Goal: Task Accomplishment & Management: Manage account settings

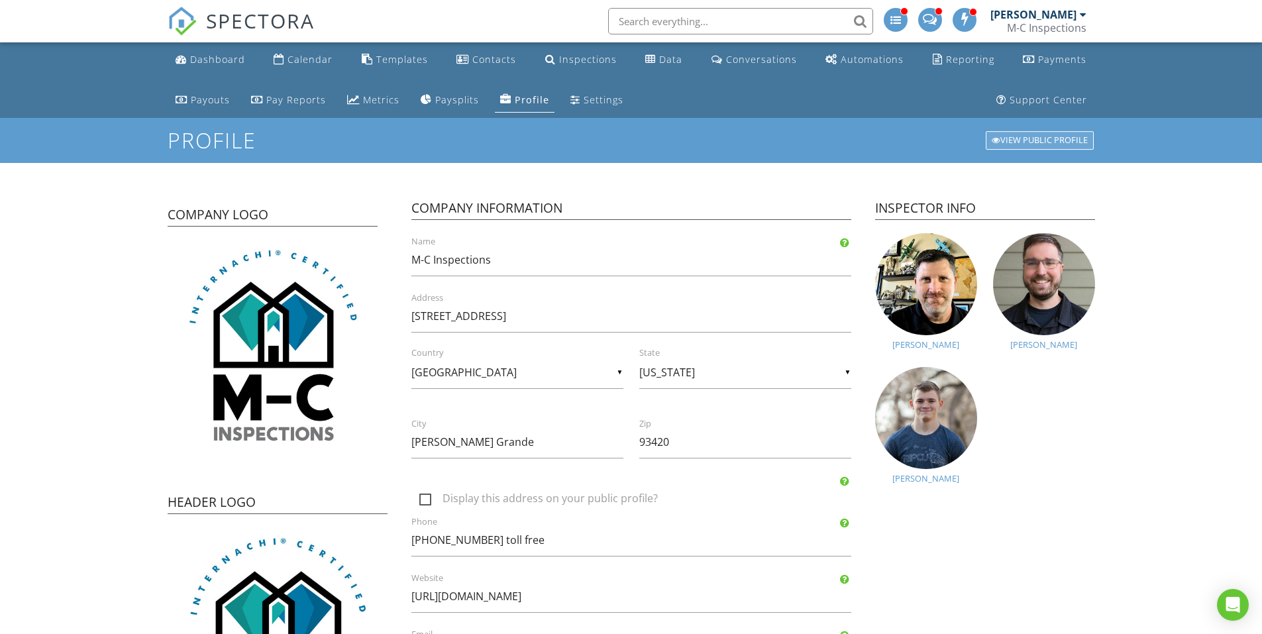
click at [1014, 137] on div "View Public Profile" at bounding box center [1040, 140] width 108 height 19
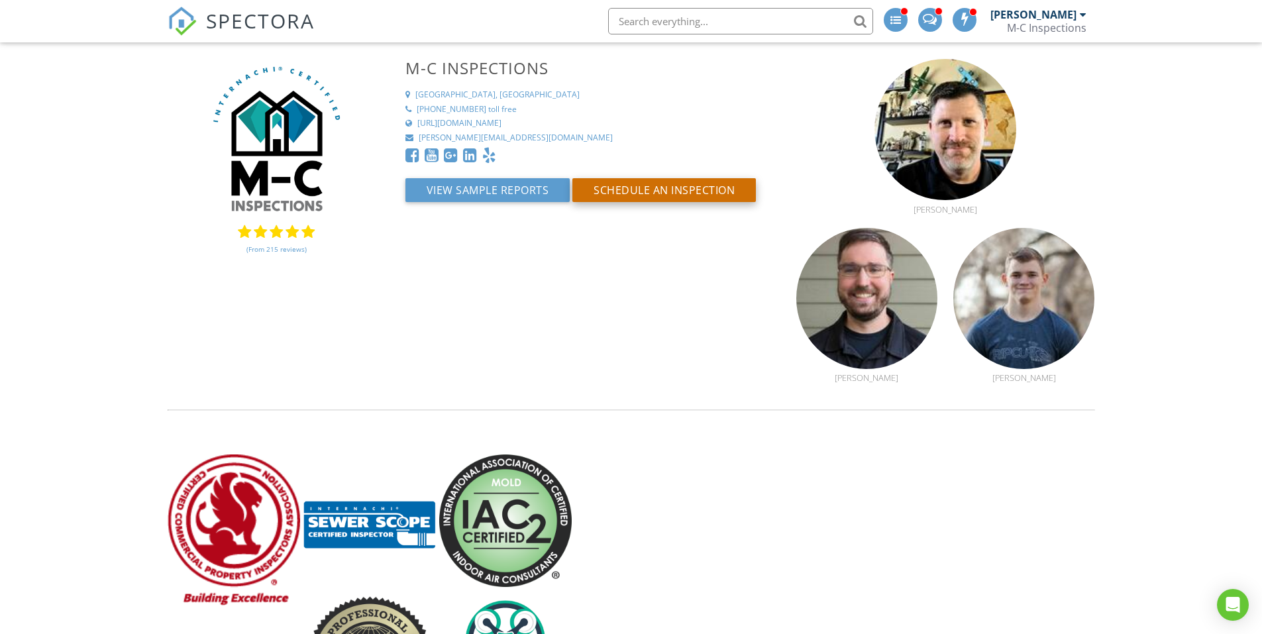
click at [644, 187] on button "Schedule an Inspection" at bounding box center [664, 190] width 184 height 24
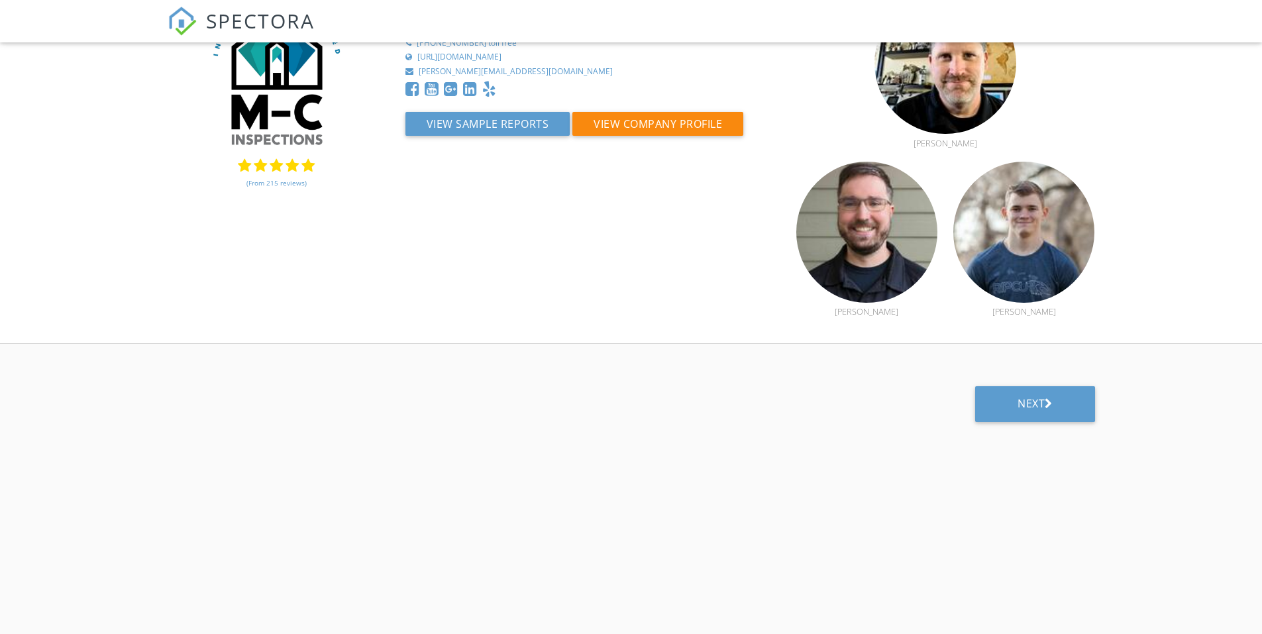
scroll to position [125, 0]
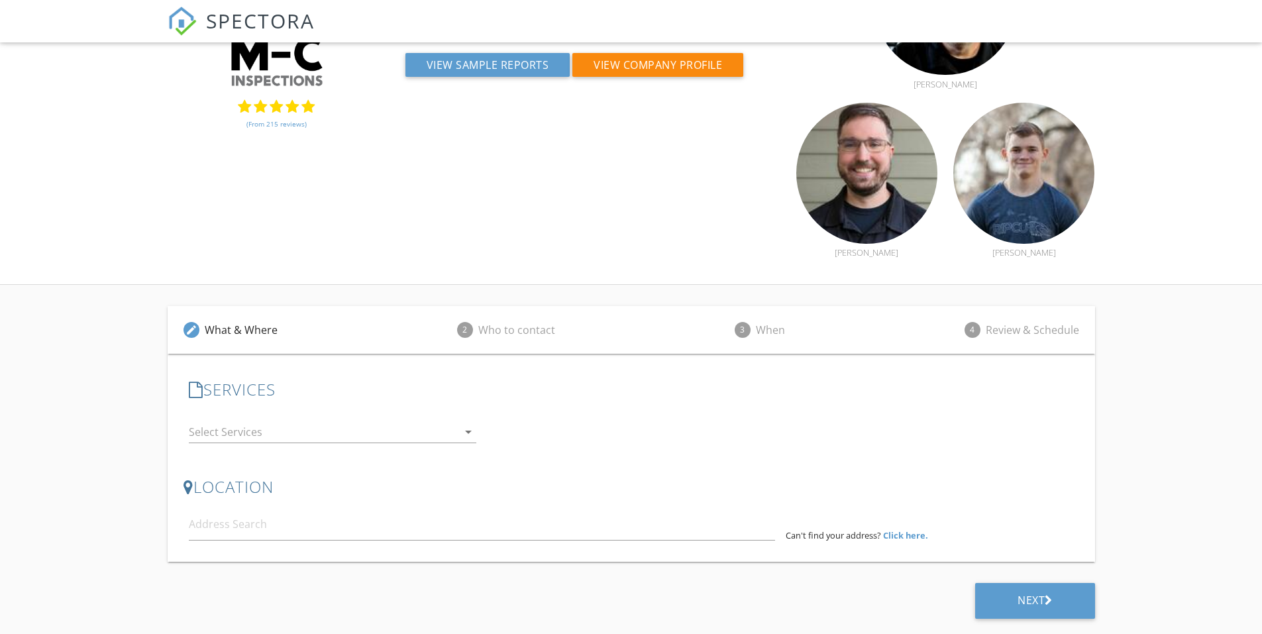
click at [466, 428] on icon "arrow_drop_down" at bounding box center [468, 432] width 16 height 16
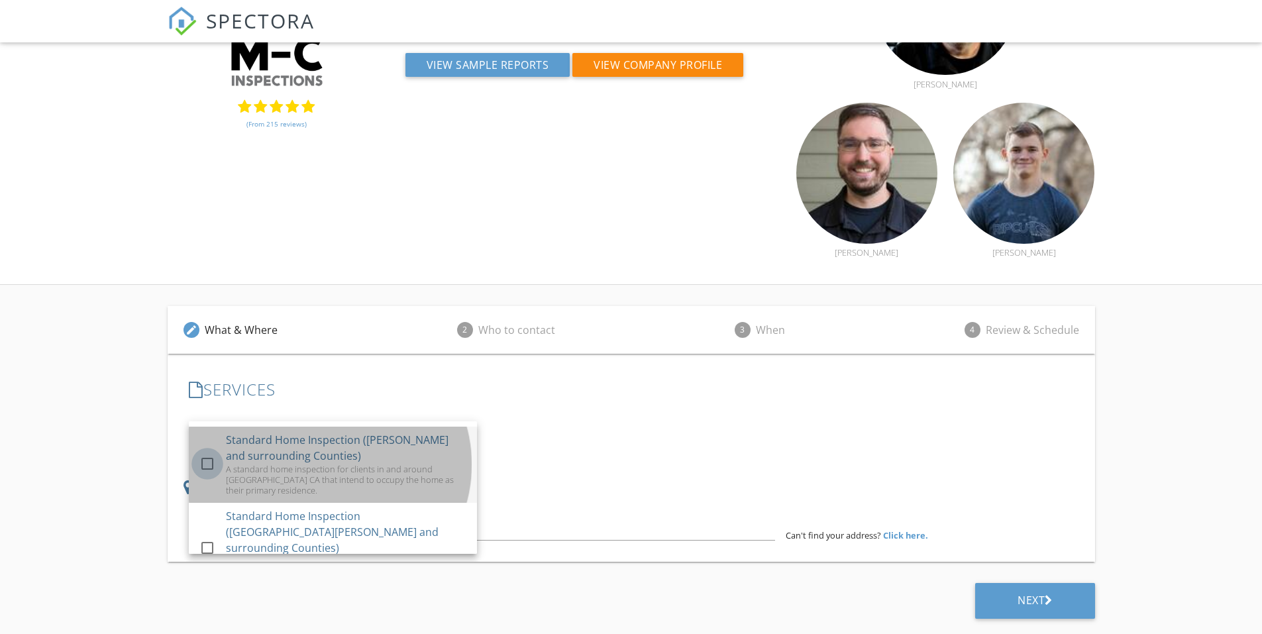
click at [213, 470] on div at bounding box center [207, 463] width 23 height 23
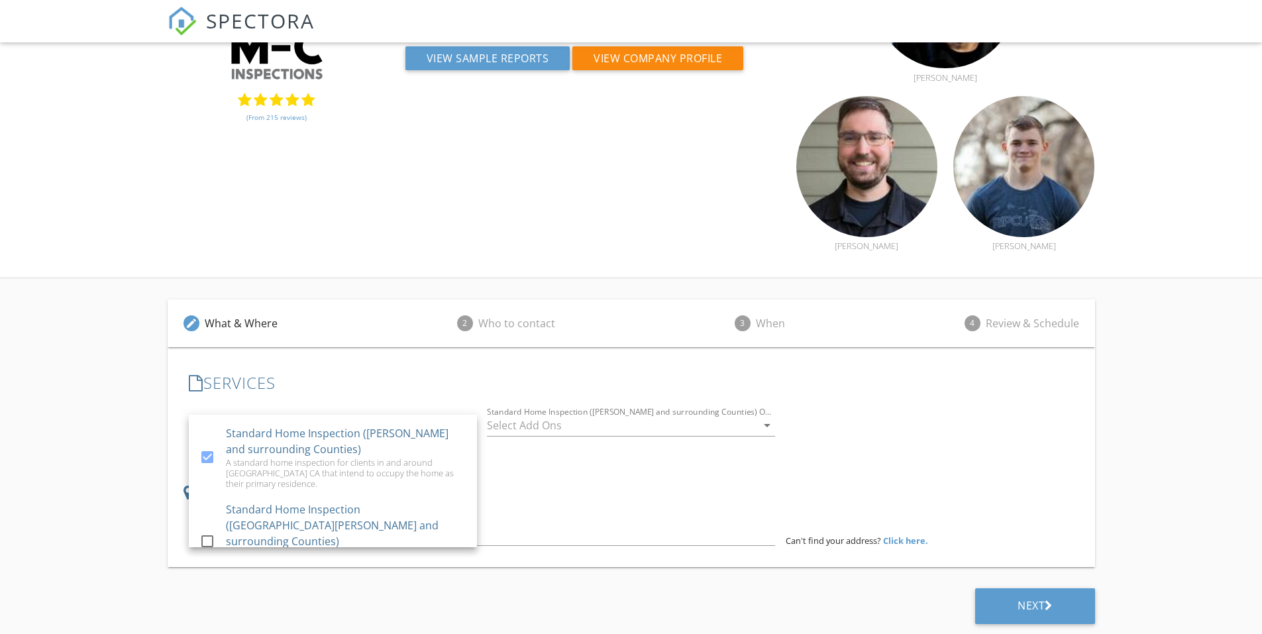
scroll to position [66, 0]
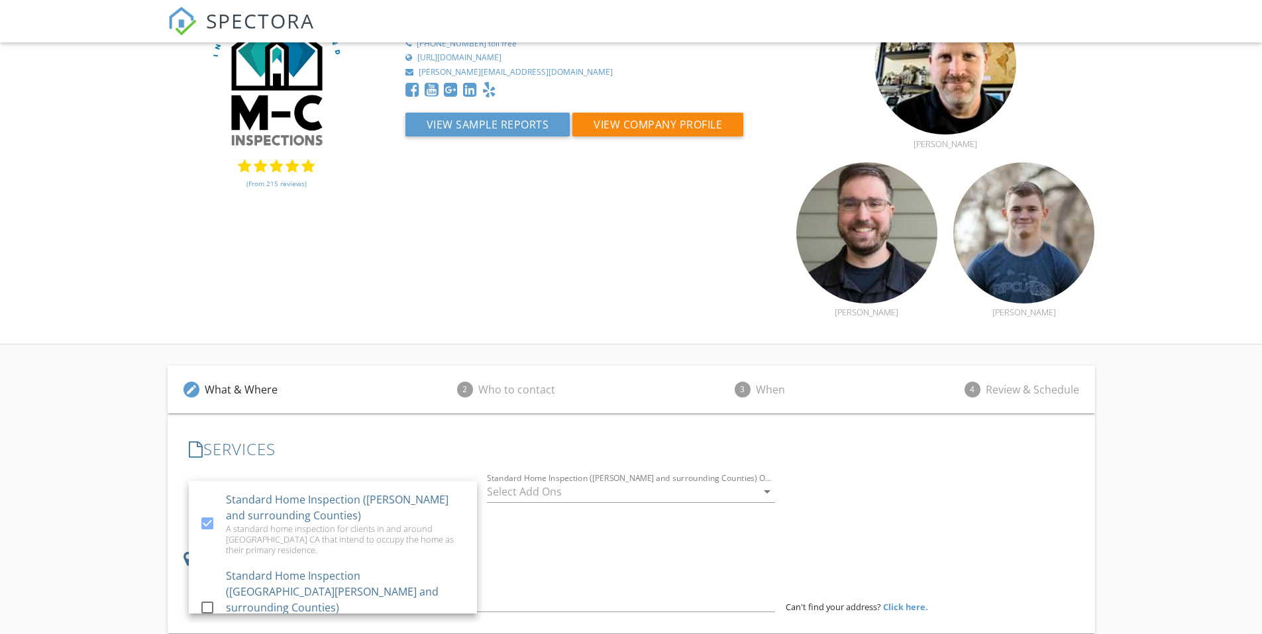
click at [845, 477] on div "check_box Standard Home Inspection (Kern and surrounding Counties) A standard h…" at bounding box center [632, 499] width 896 height 58
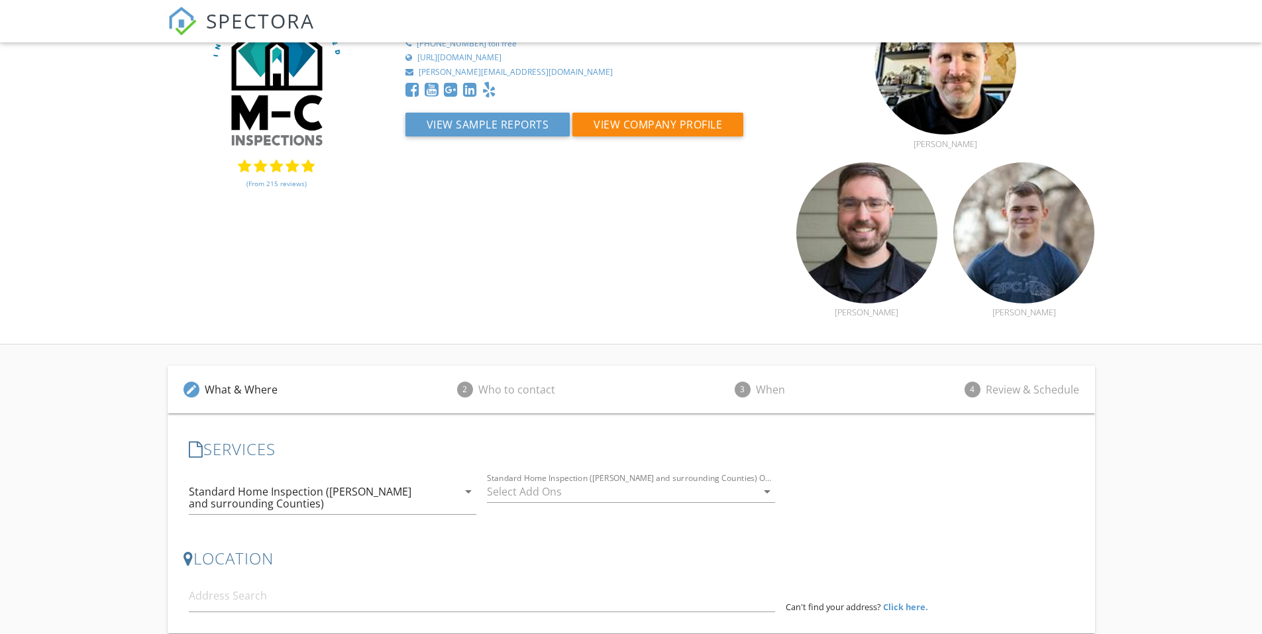
scroll to position [0, 0]
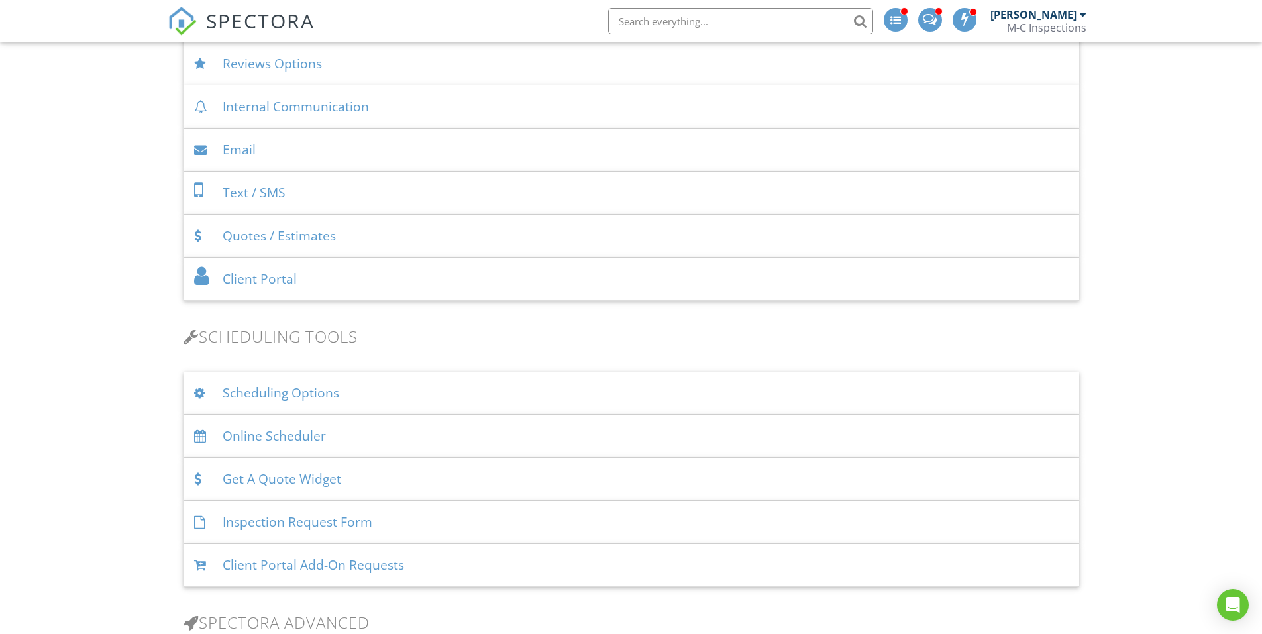
scroll to position [729, 0]
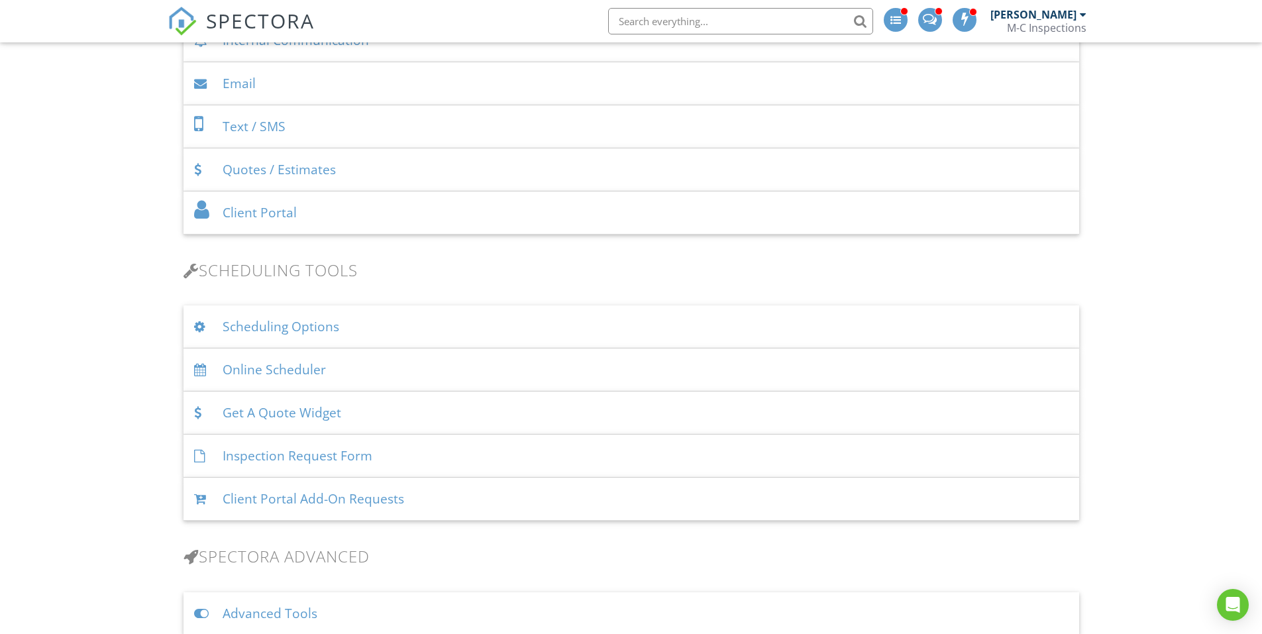
click at [272, 415] on div "Get A Quote Widget" at bounding box center [632, 413] width 896 height 43
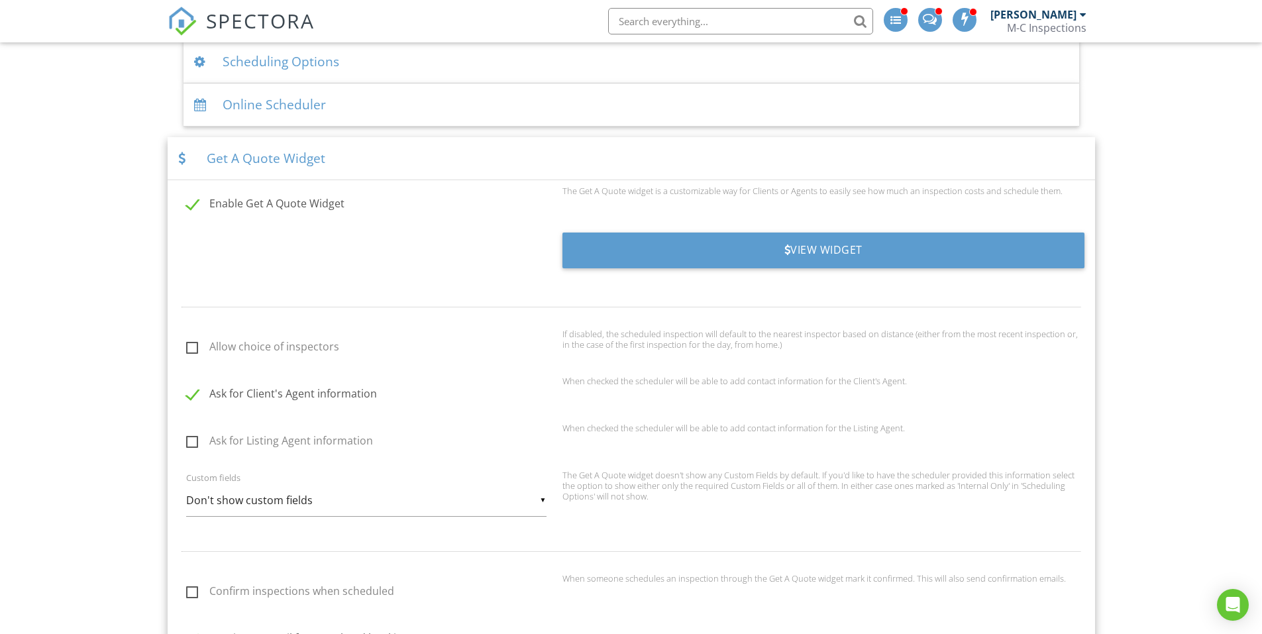
scroll to position [927, 0]
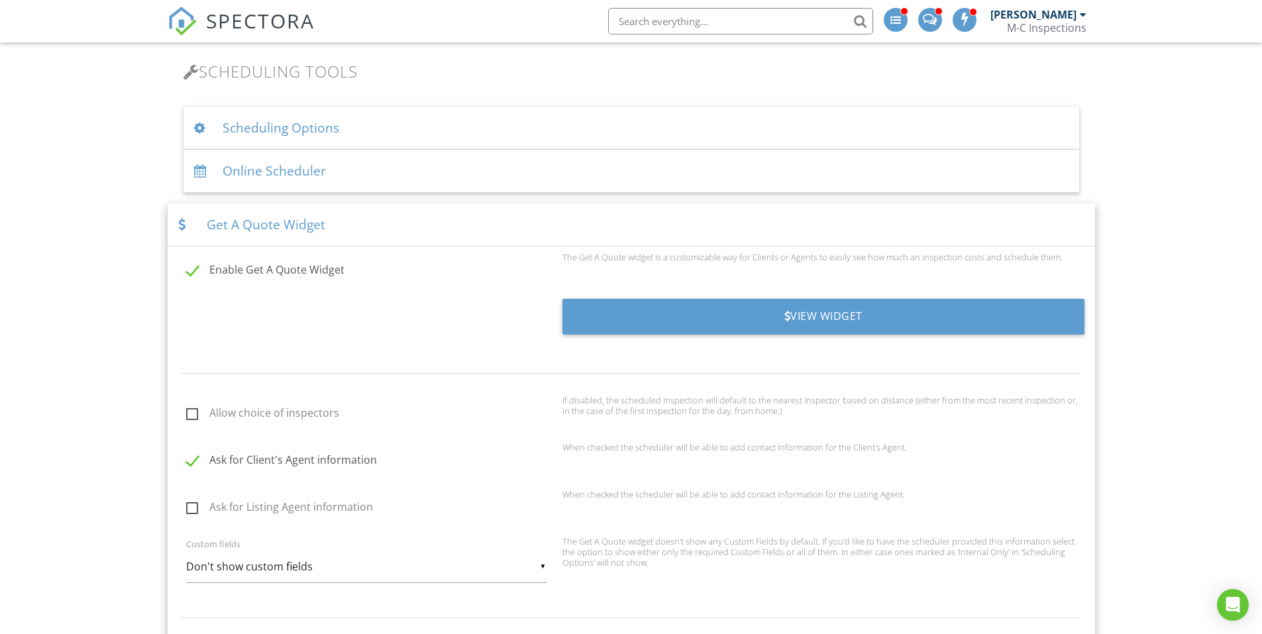
click at [451, 235] on div "Get A Quote Widget" at bounding box center [631, 224] width 927 height 43
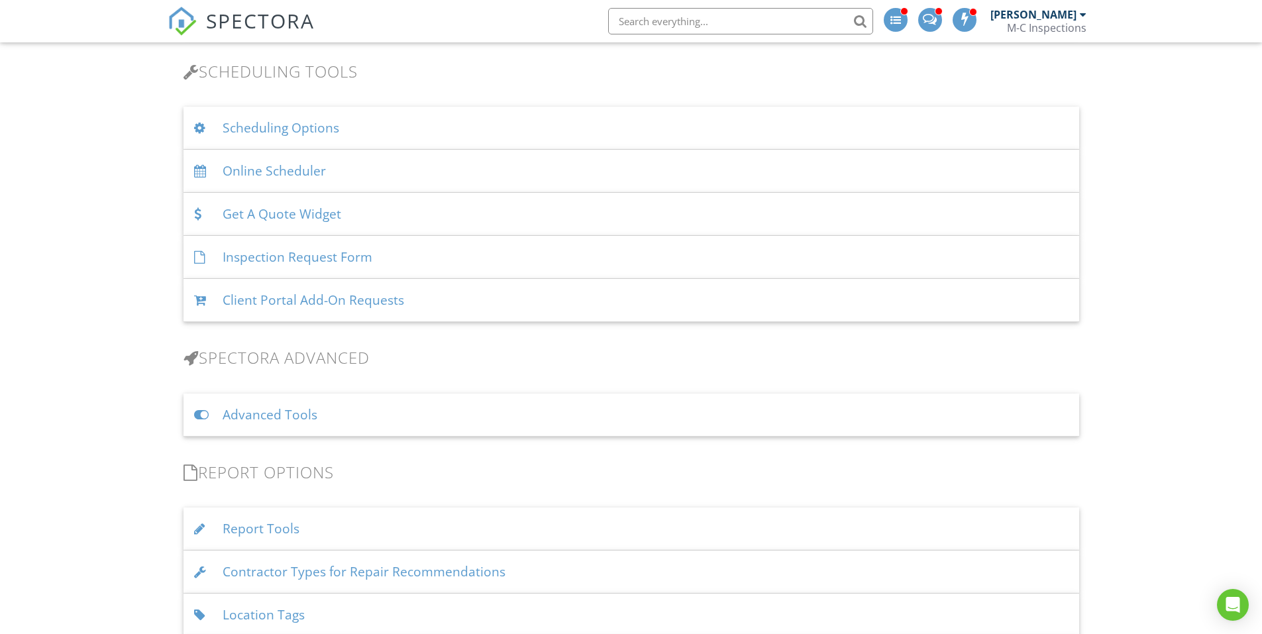
click at [441, 170] on div "Online Scheduler" at bounding box center [632, 171] width 896 height 43
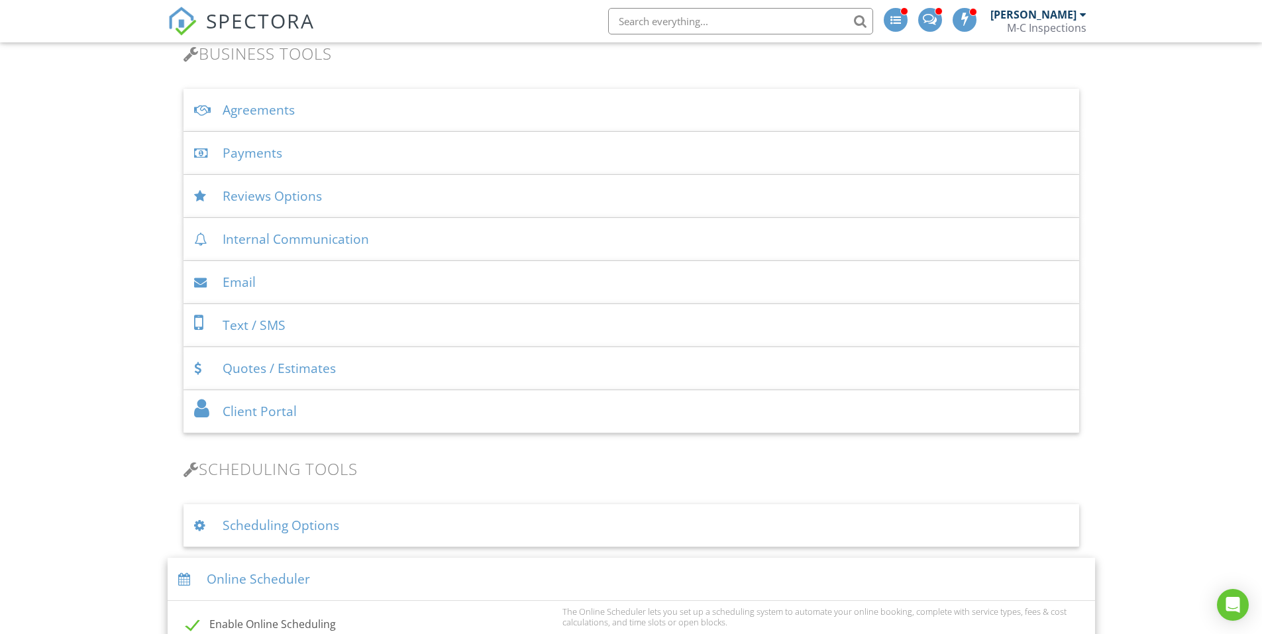
scroll to position [464, 0]
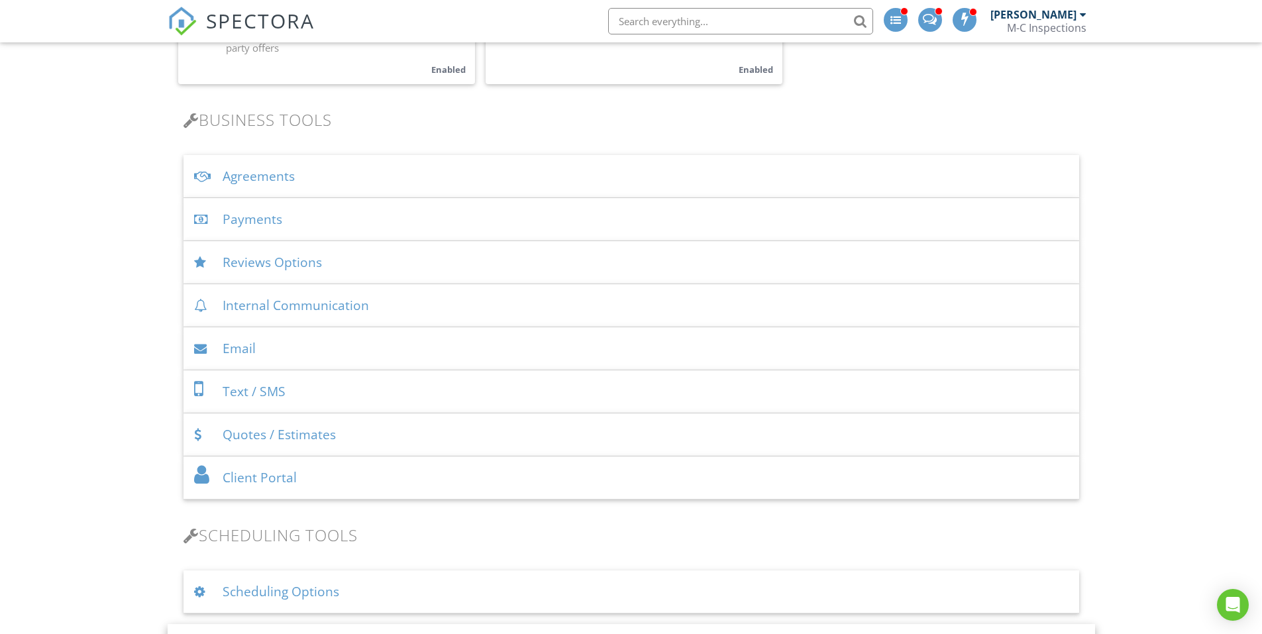
click at [421, 439] on div "Quotes / Estimates" at bounding box center [632, 434] width 896 height 43
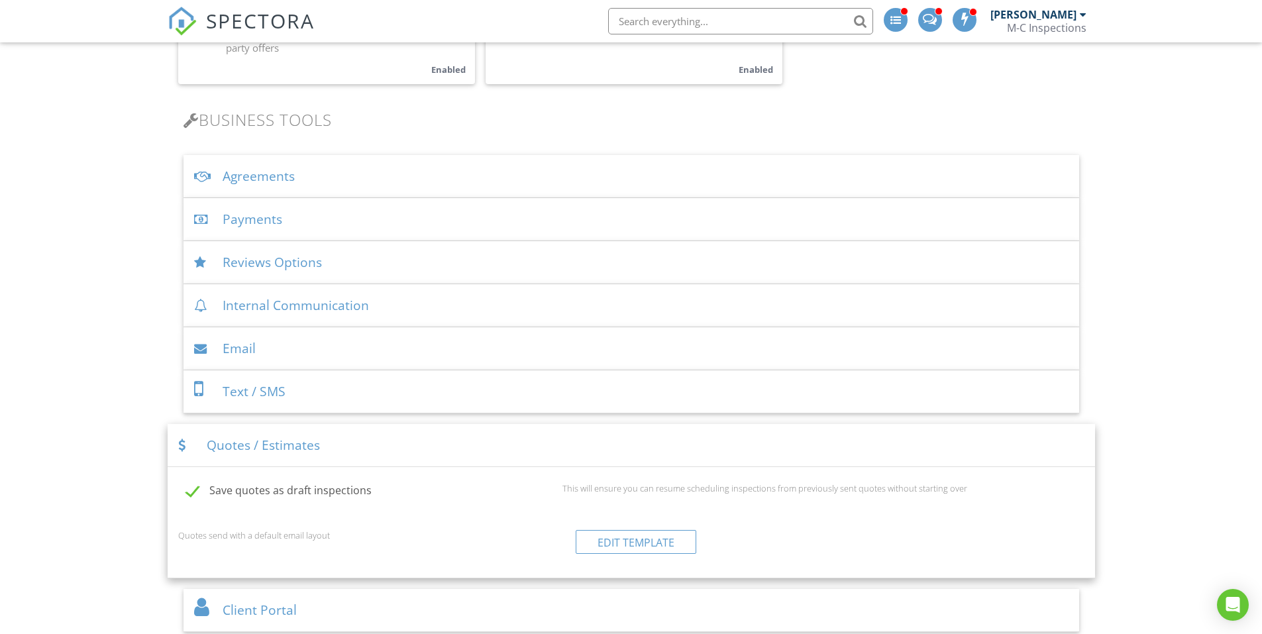
click at [266, 447] on div "Quotes / Estimates" at bounding box center [631, 445] width 927 height 43
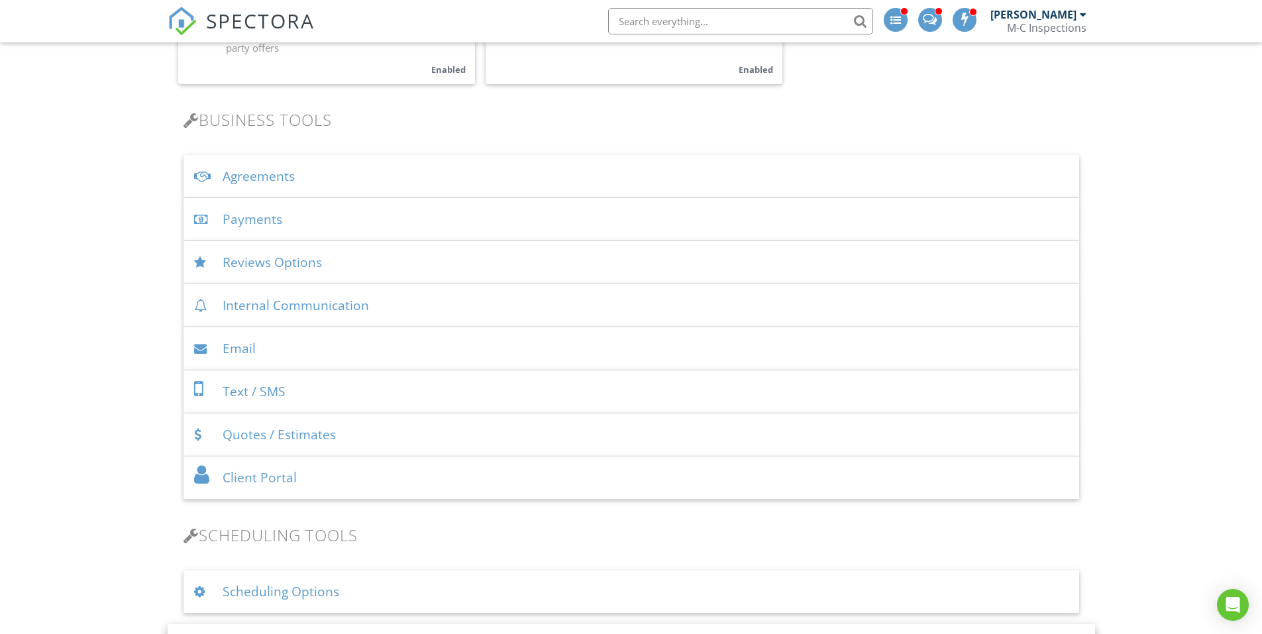
click at [392, 431] on div "Quotes / Estimates" at bounding box center [632, 434] width 896 height 43
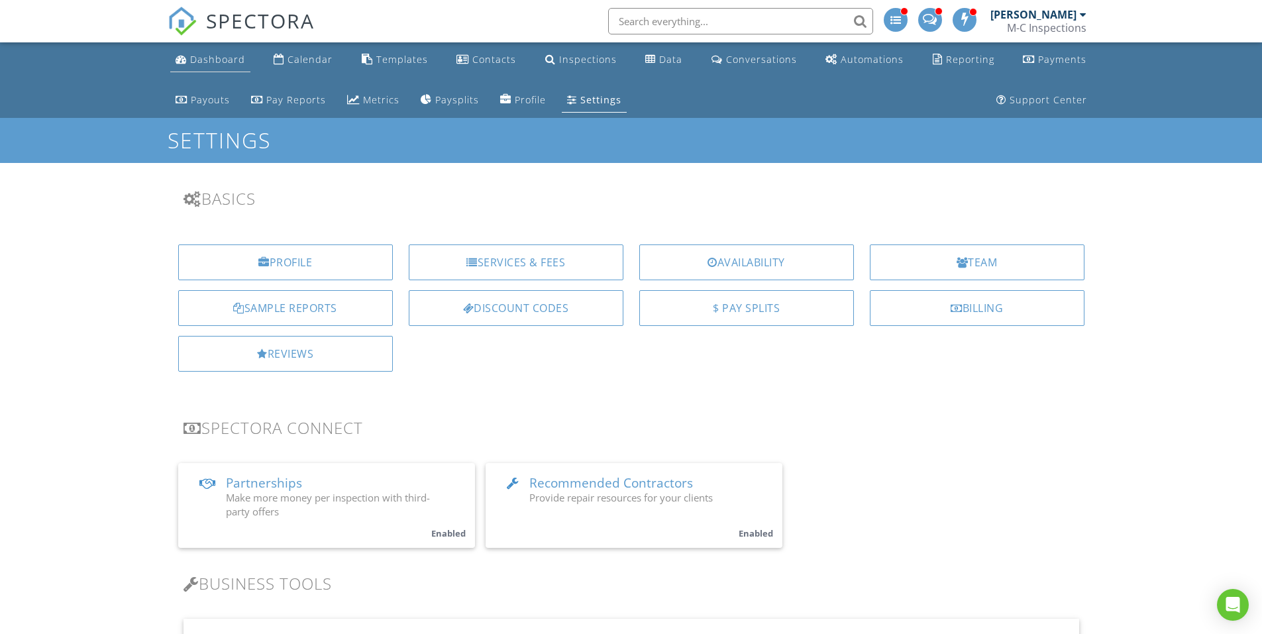
click at [211, 63] on div "Dashboard" at bounding box center [217, 59] width 55 height 13
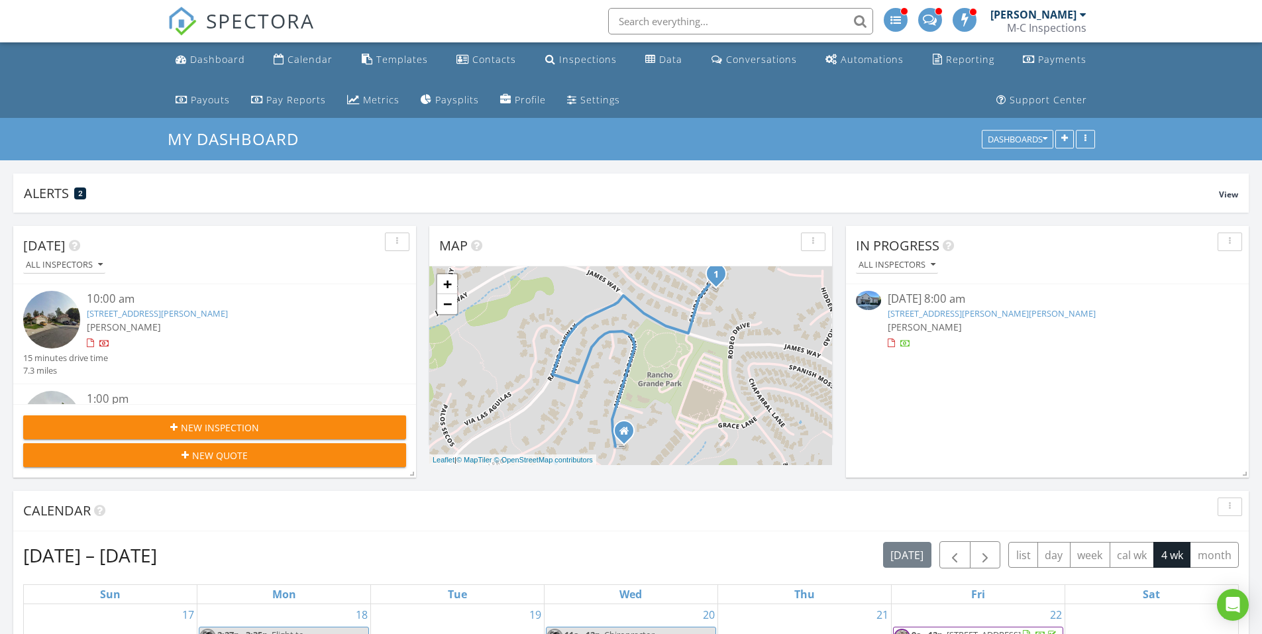
click at [244, 459] on span "New Quote" at bounding box center [220, 456] width 56 height 14
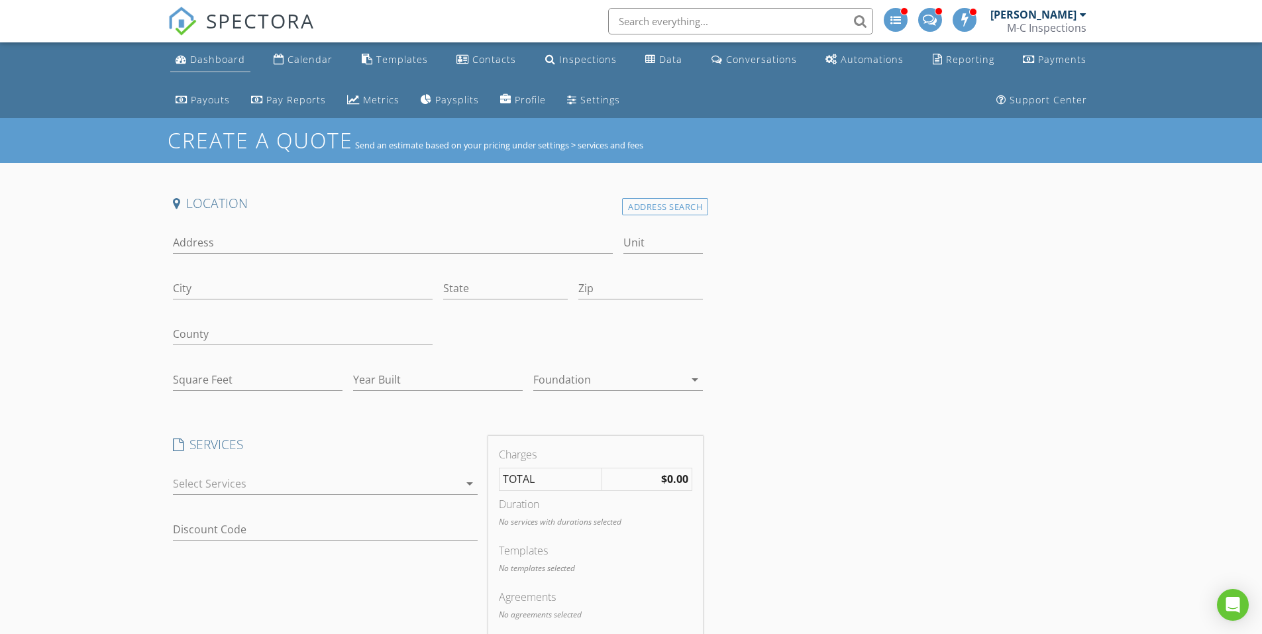
click at [222, 64] on div "Dashboard" at bounding box center [217, 59] width 55 height 13
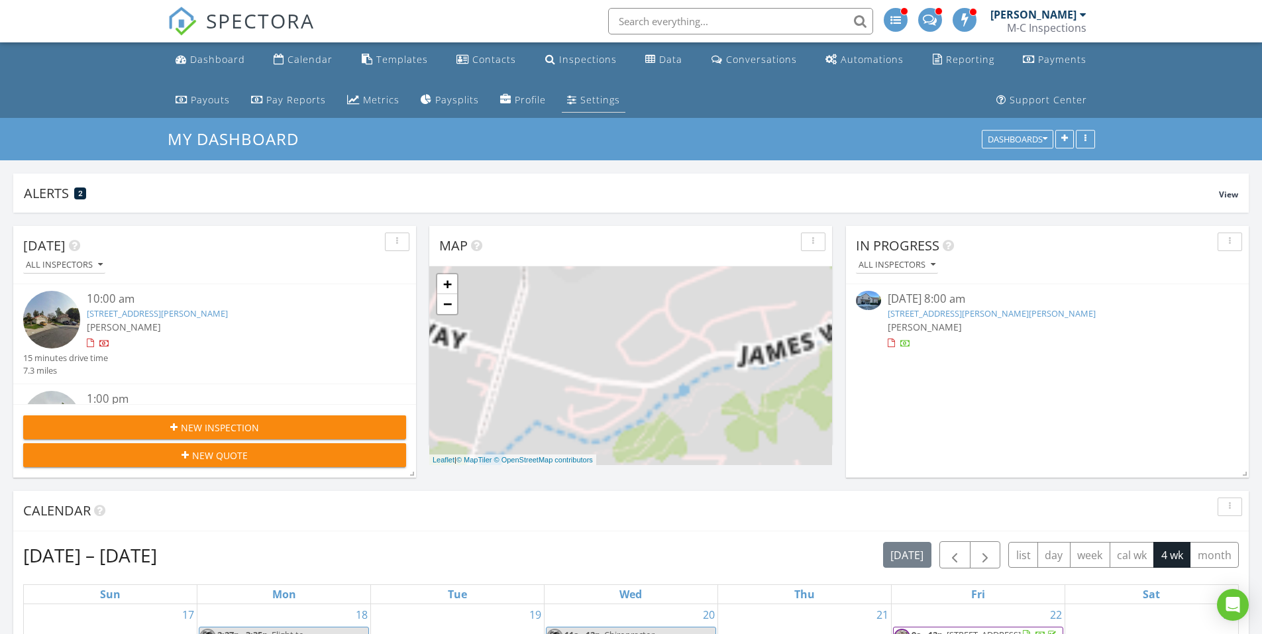
click at [580, 101] on div "Settings" at bounding box center [600, 99] width 40 height 13
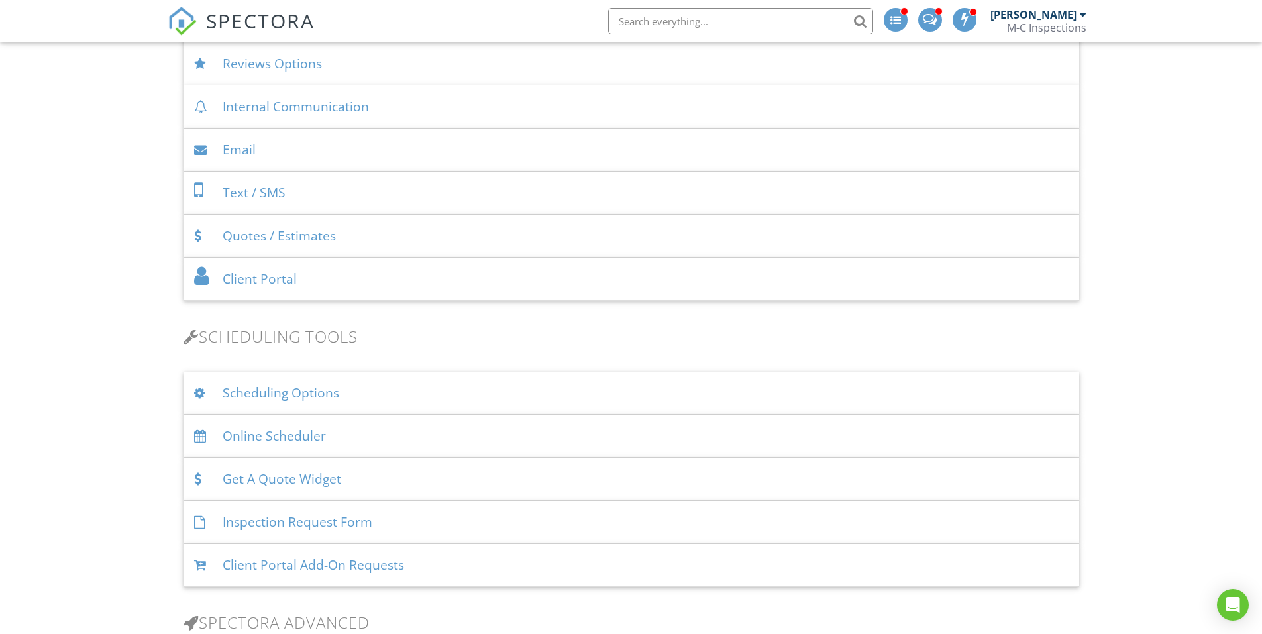
scroll to position [729, 0]
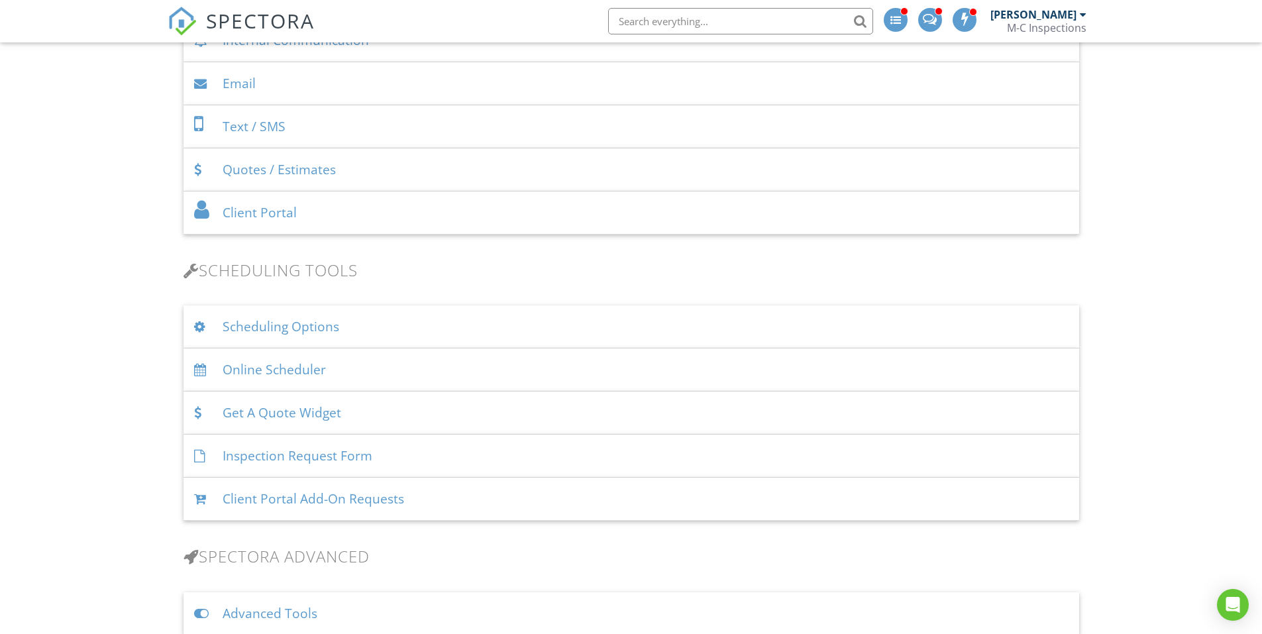
click at [291, 415] on div "Get A Quote Widget" at bounding box center [632, 413] width 896 height 43
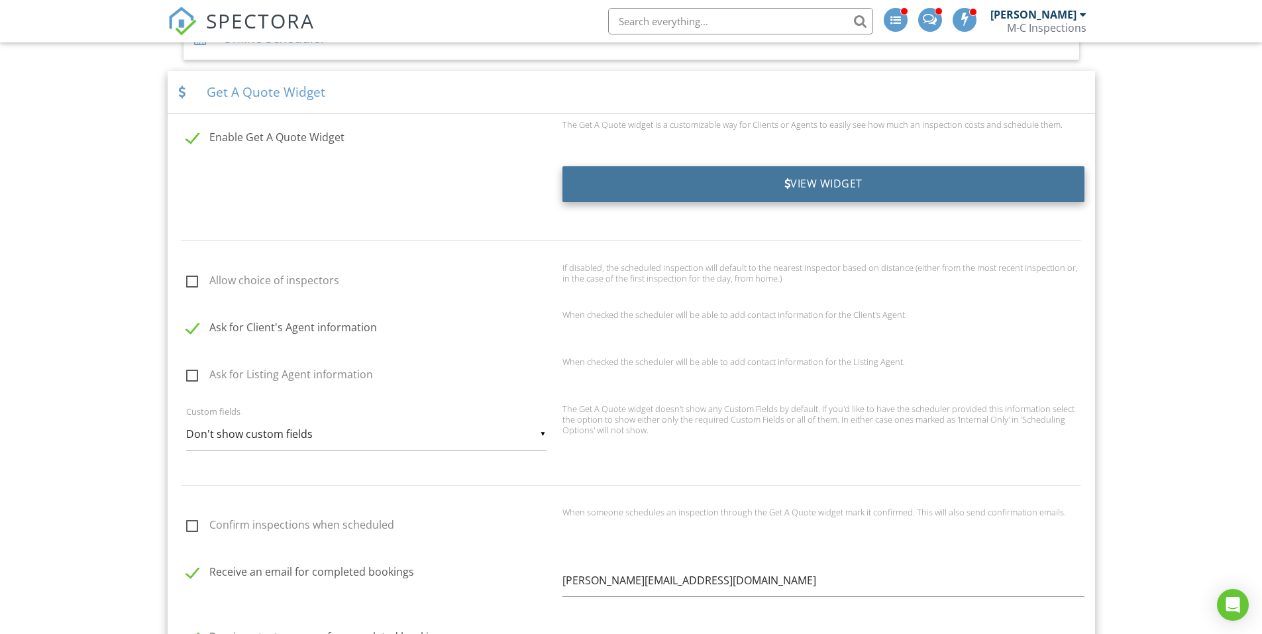
scroll to position [994, 0]
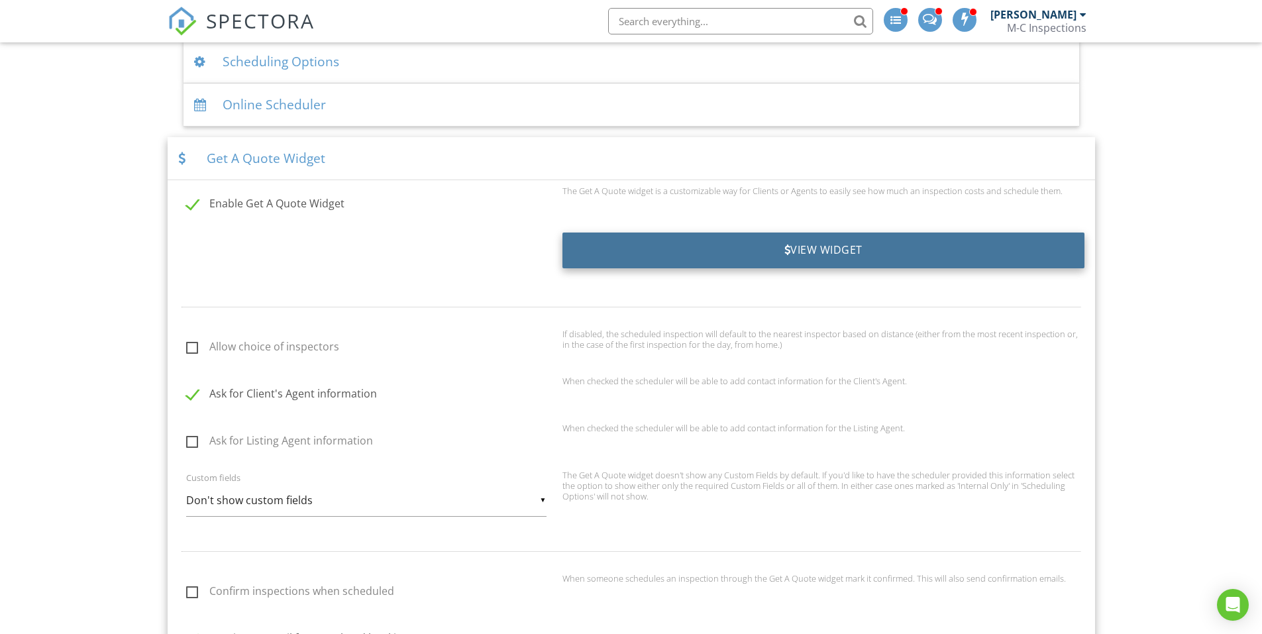
click at [778, 250] on div "View Widget" at bounding box center [823, 251] width 522 height 36
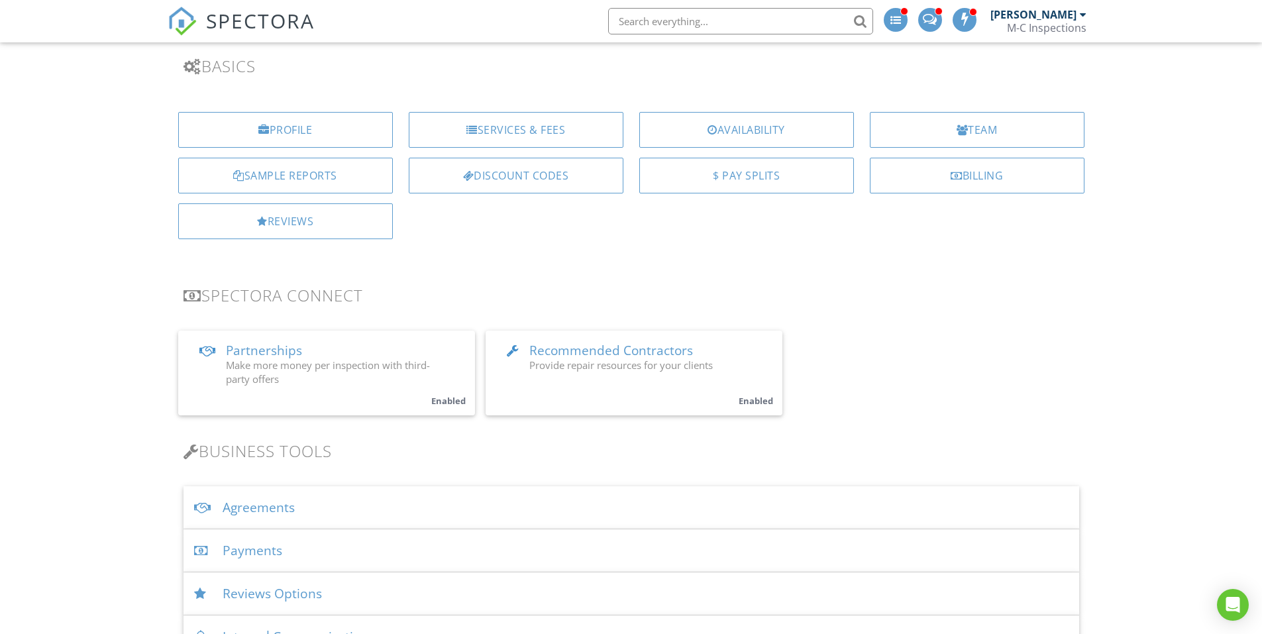
scroll to position [0, 0]
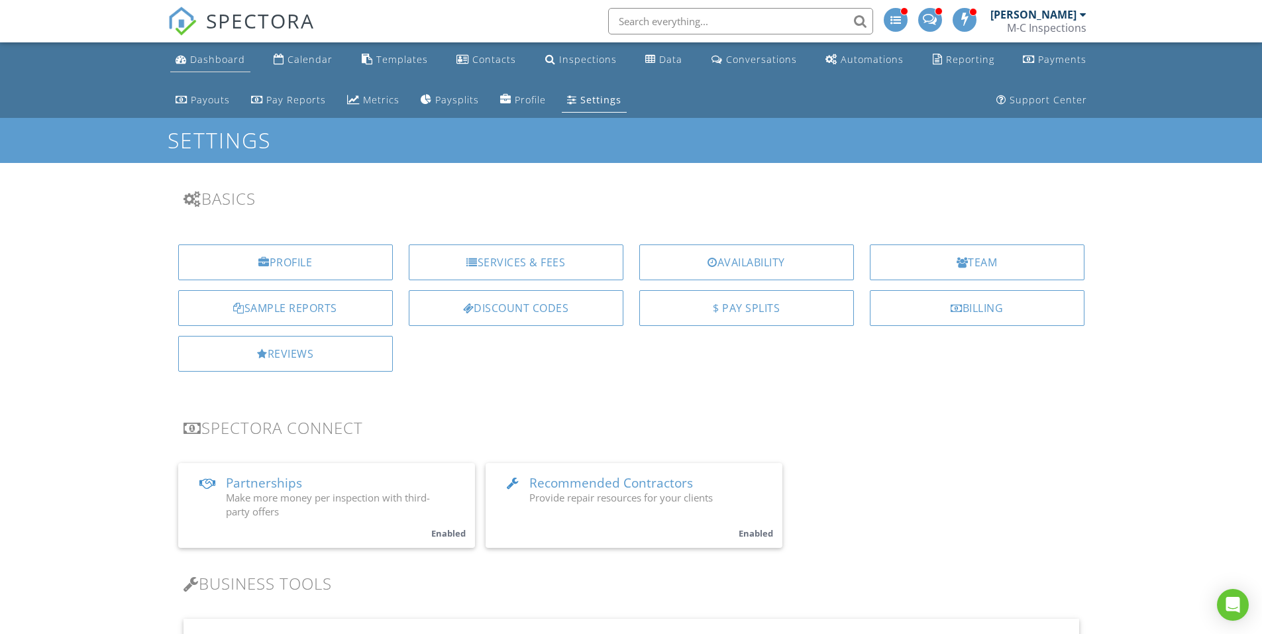
click at [227, 62] on div "Dashboard" at bounding box center [217, 59] width 55 height 13
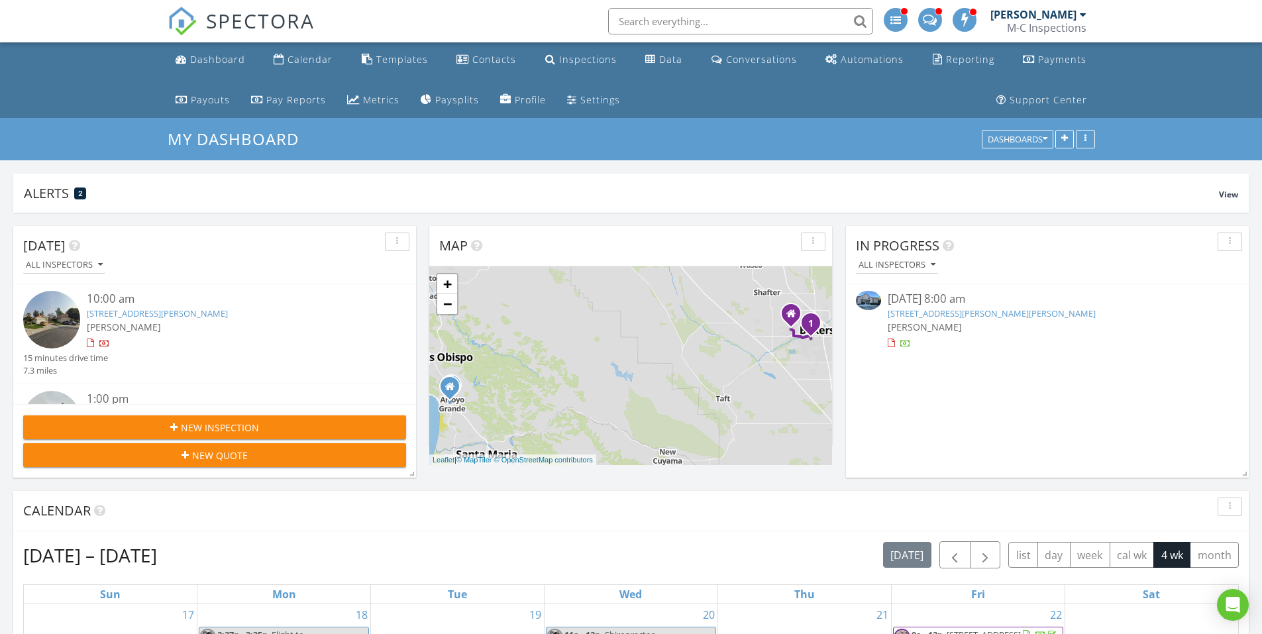
click at [247, 425] on span "New Inspection" at bounding box center [220, 428] width 78 height 14
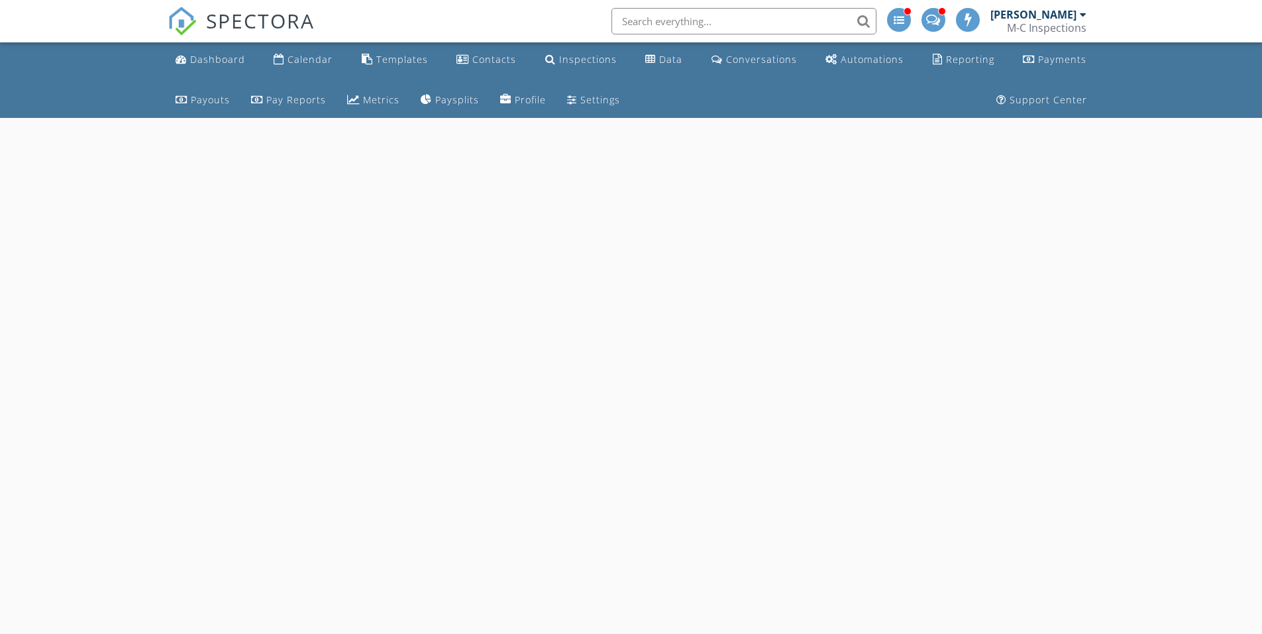
select select "7"
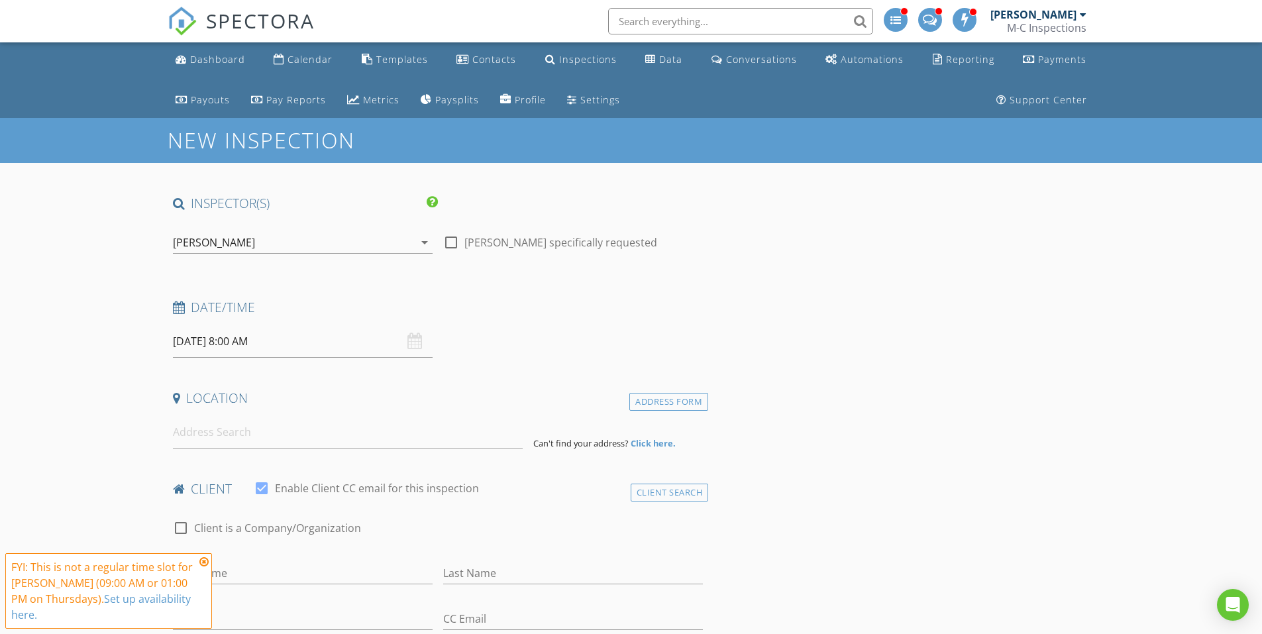
click at [282, 247] on div "[PERSON_NAME]" at bounding box center [293, 242] width 241 height 21
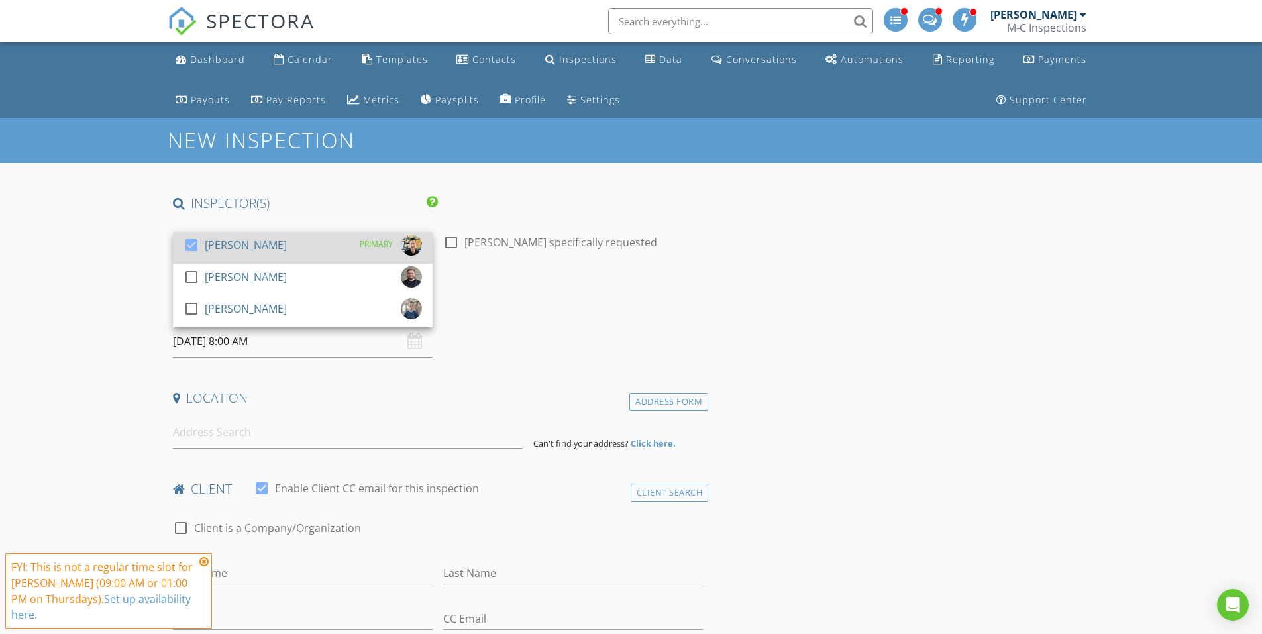
click at [192, 244] on div at bounding box center [191, 245] width 23 height 23
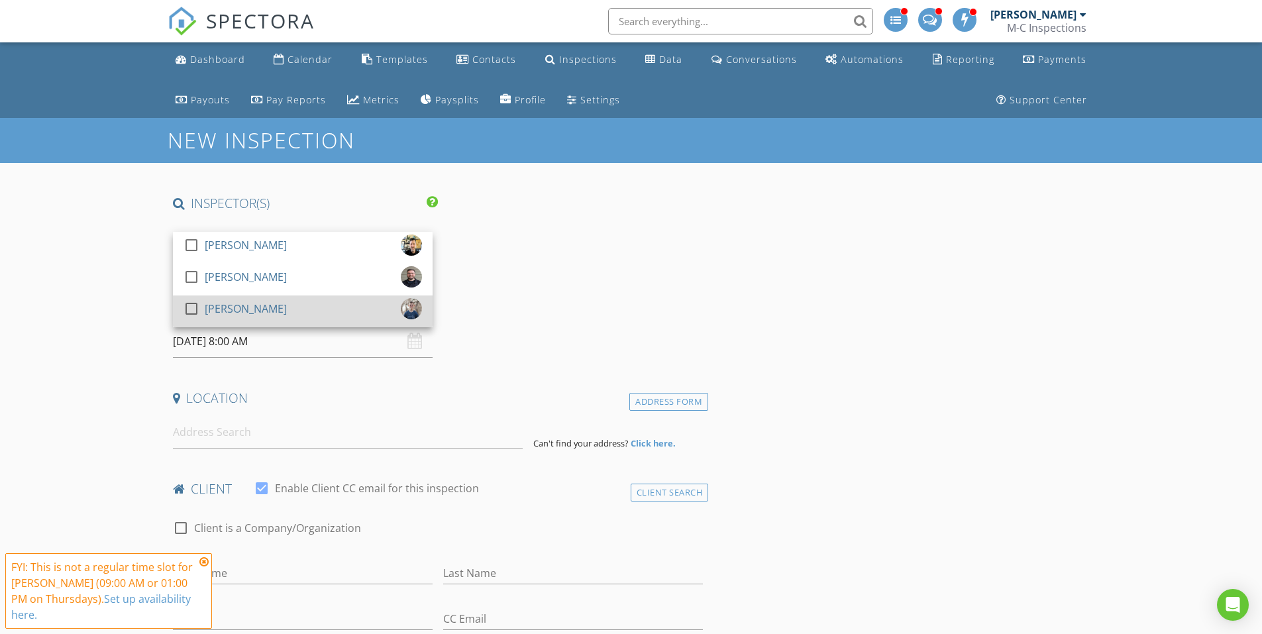
click at [187, 311] on div at bounding box center [191, 308] width 23 height 23
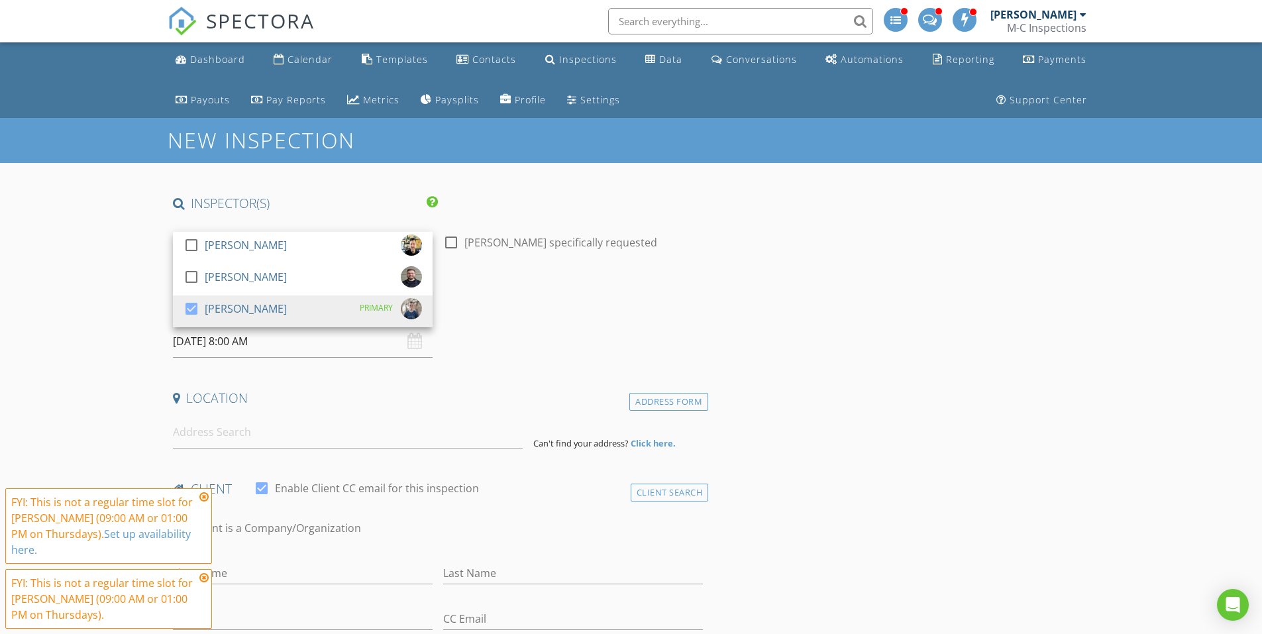
type input "09"
type input "[DATE] 9:00 AM"
click at [249, 558] on span at bounding box center [249, 561] width 9 height 13
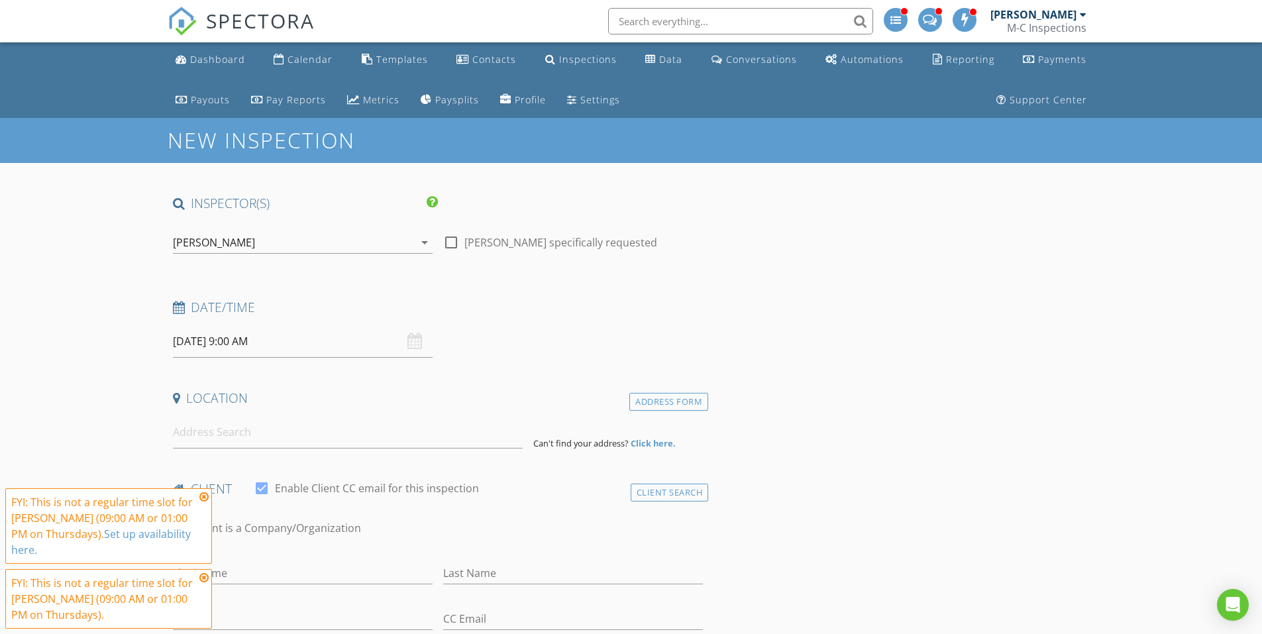
scroll to position [66, 0]
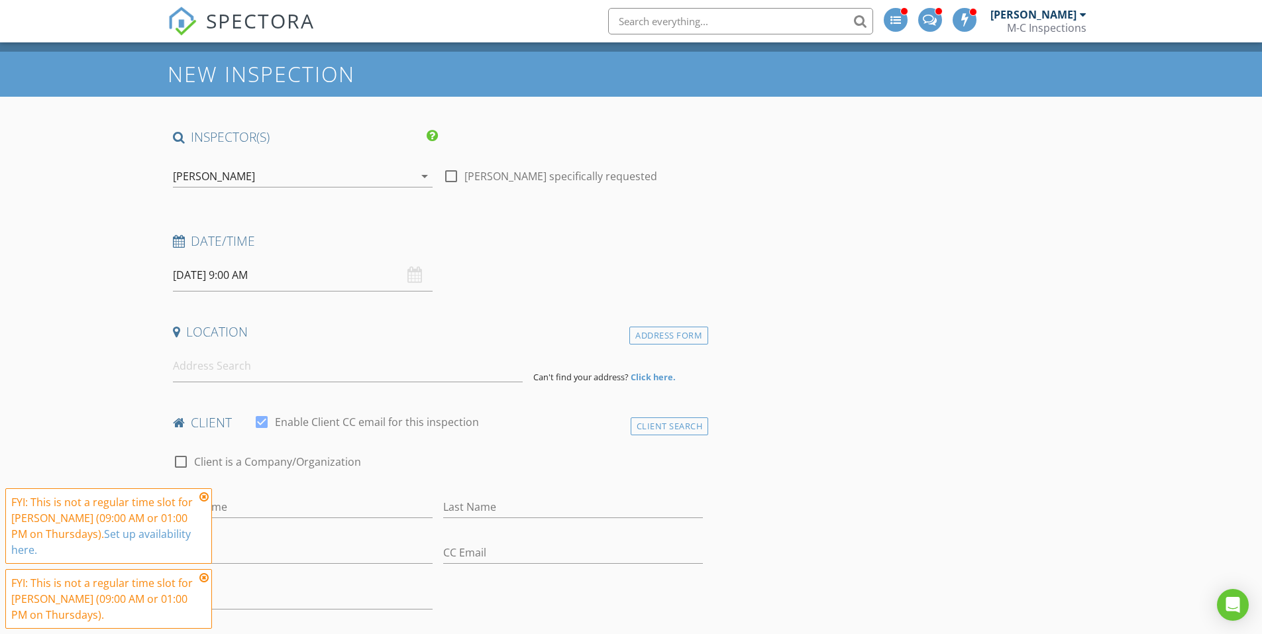
click at [372, 371] on input at bounding box center [348, 366] width 350 height 32
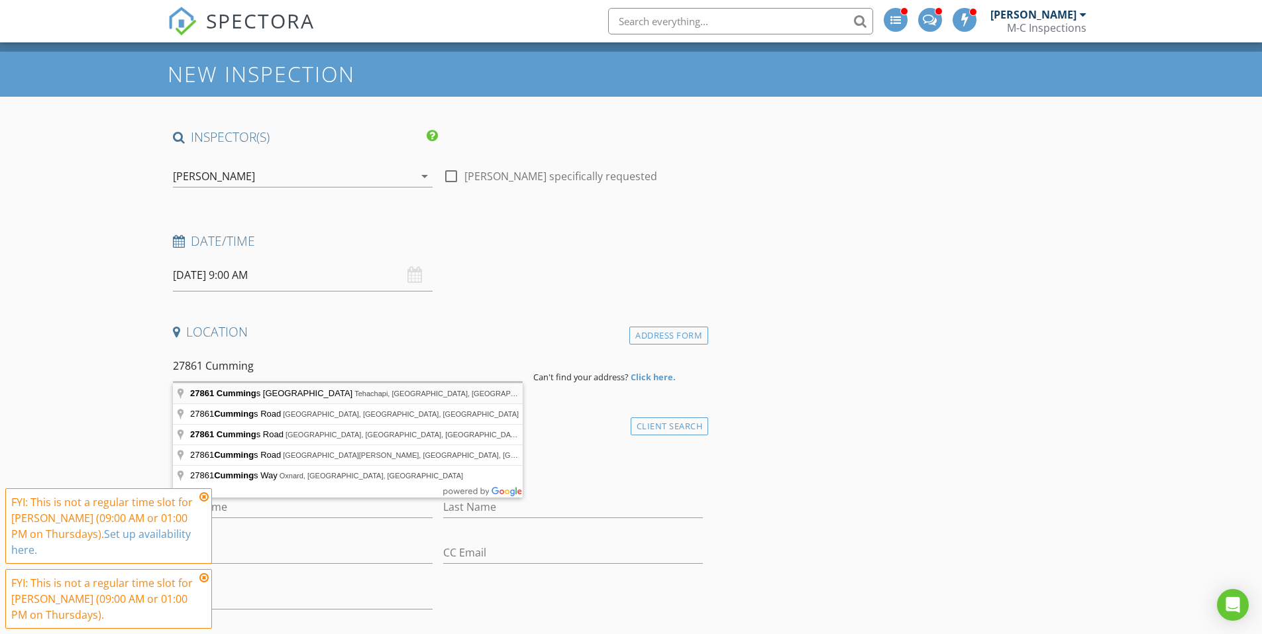
type input "27861 Cummings Valley Road, Tehachapi, CA, USA"
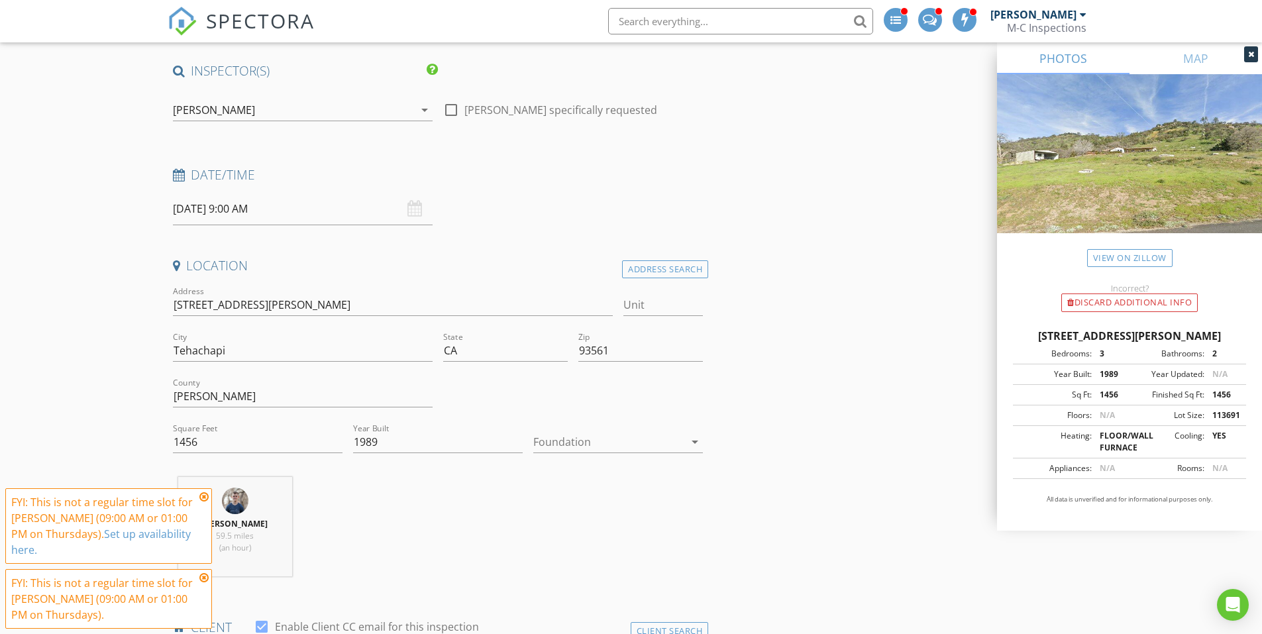
scroll to position [199, 0]
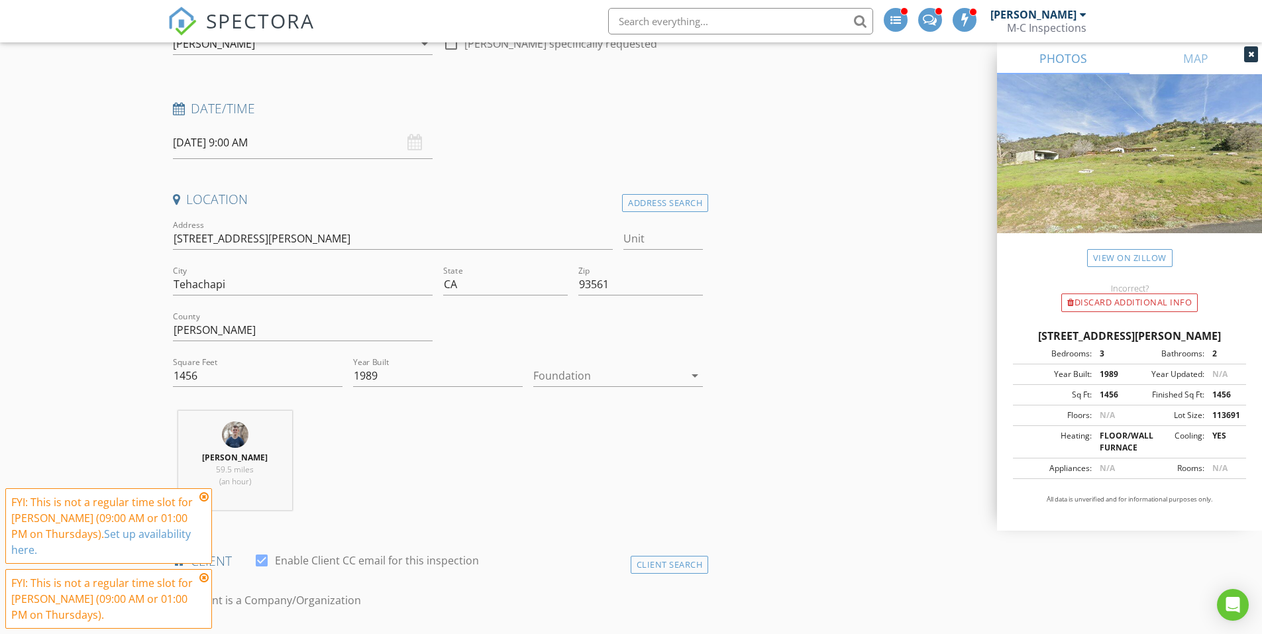
click at [684, 373] on div "arrow_drop_down" at bounding box center [693, 376] width 19 height 16
click at [584, 468] on div "Crawlspace" at bounding box center [618, 476] width 148 height 16
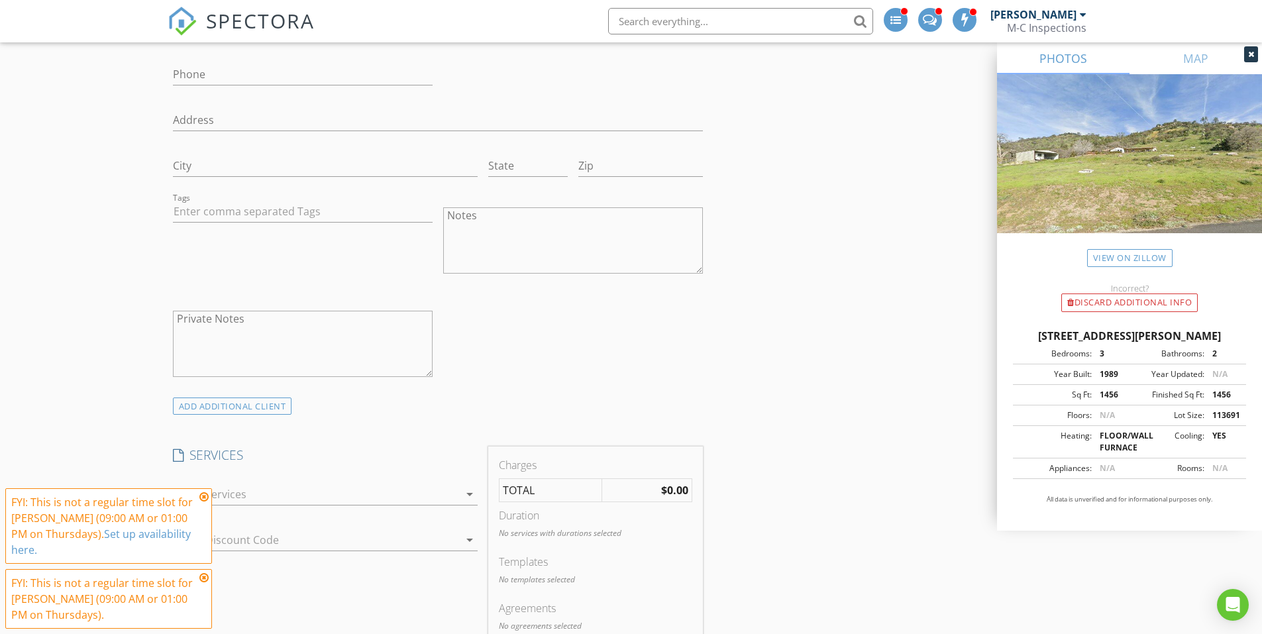
scroll to position [927, 0]
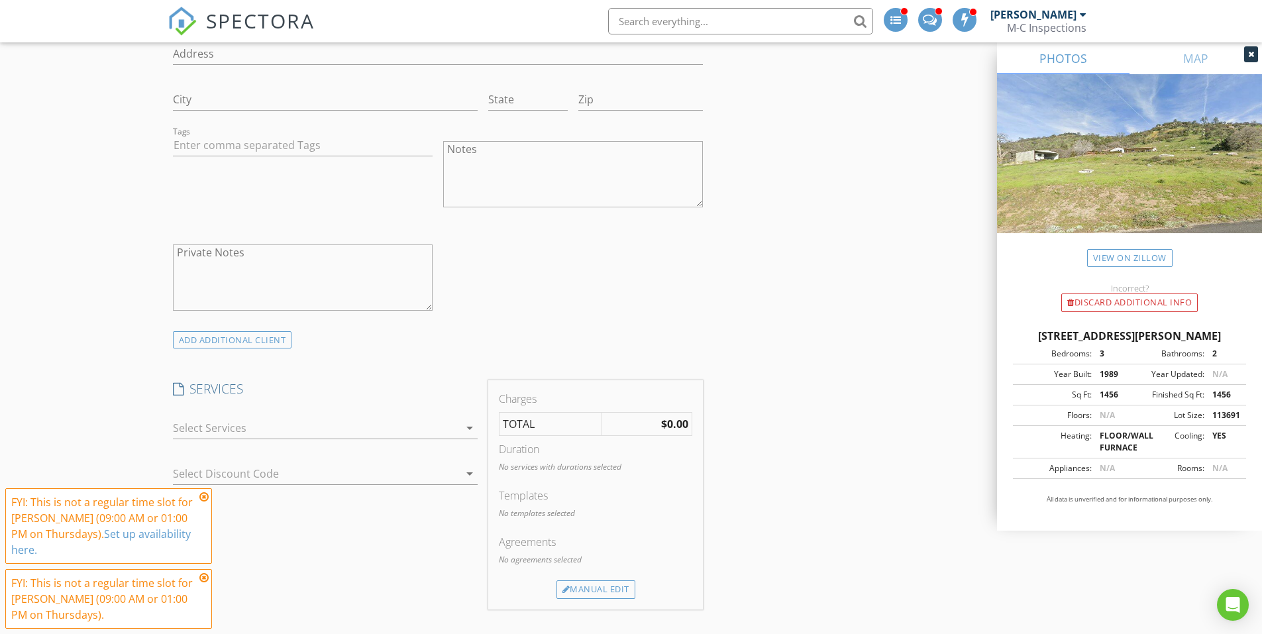
click at [457, 429] on div at bounding box center [316, 427] width 286 height 21
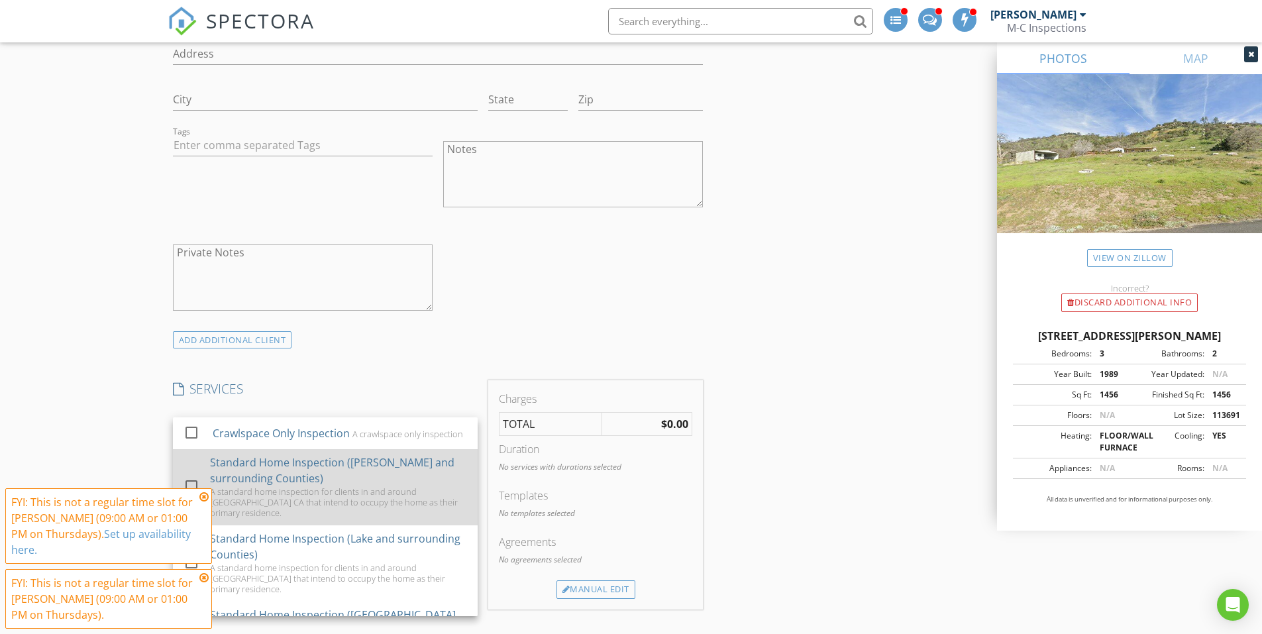
click at [323, 480] on div "Standard Home Inspection ([PERSON_NAME] and surrounding Counties)" at bounding box center [338, 470] width 257 height 32
checkbox input "true"
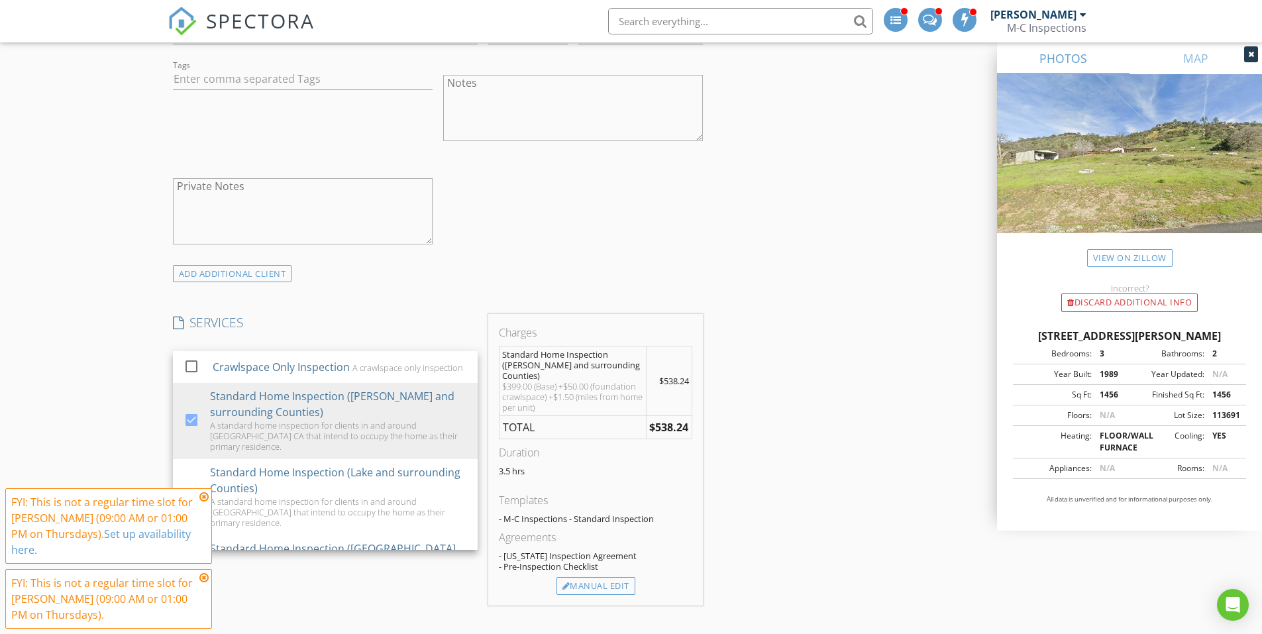
scroll to position [1060, 0]
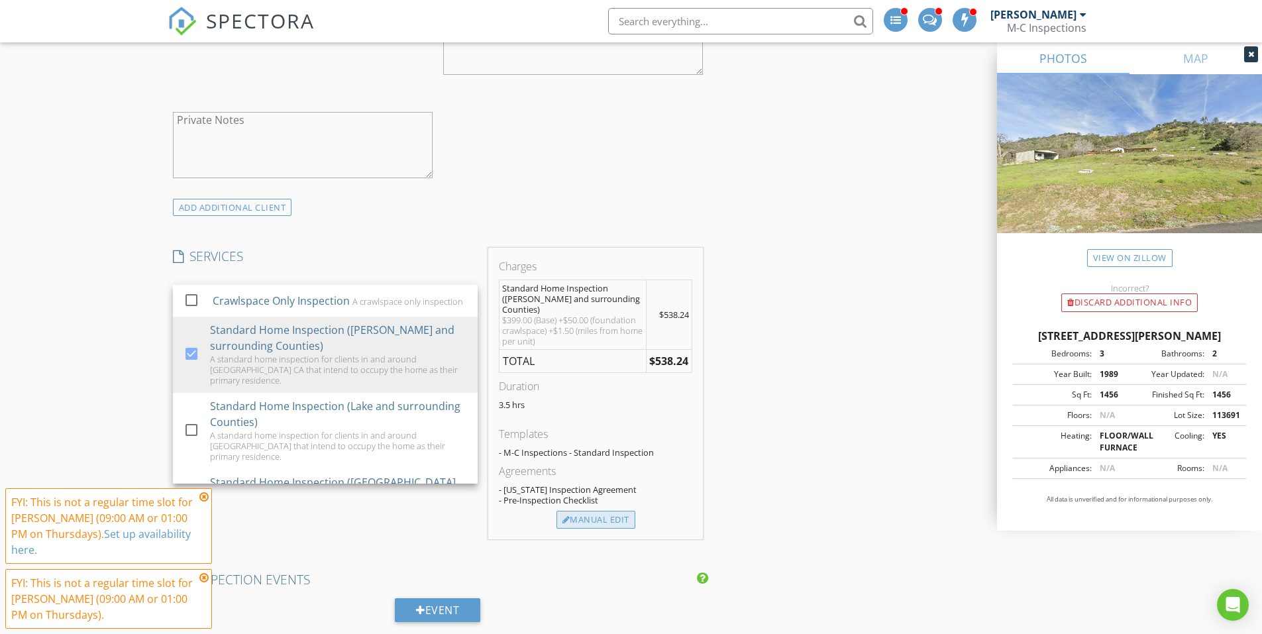
click at [611, 511] on div "Manual Edit" at bounding box center [595, 520] width 79 height 19
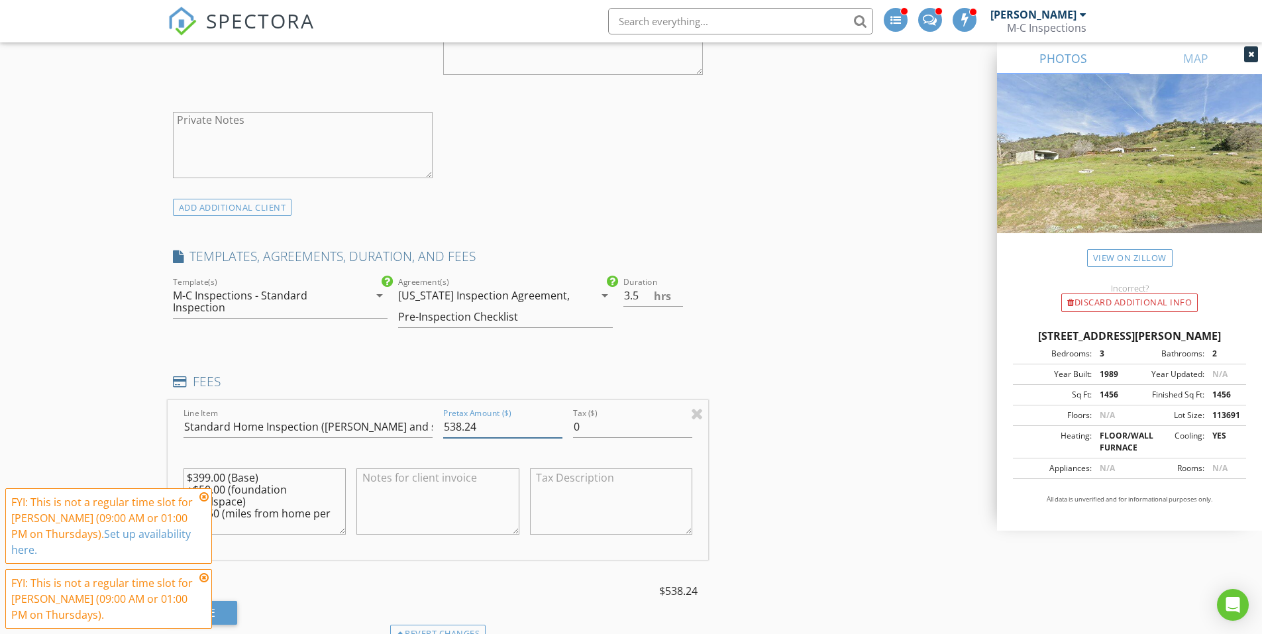
drag, startPoint x: 473, startPoint y: 429, endPoint x: 435, endPoint y: 433, distance: 38.0
click at [435, 433] on div "Line Item Standard Home Inspection (Kern and surrounding Counties) Pretax Amoun…" at bounding box center [438, 480] width 541 height 160
click at [768, 331] on div "INSPECTOR(S) check_box_outline_blank Matt Cantrell check_box_outline_blank Kyle…" at bounding box center [631, 567] width 927 height 2864
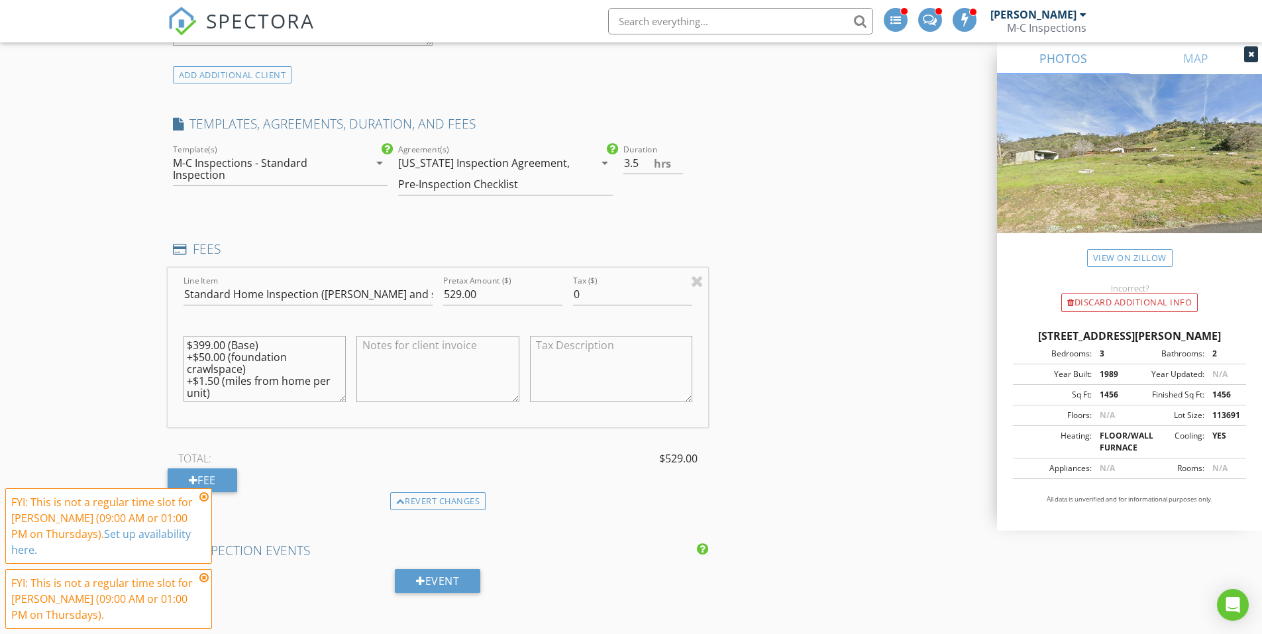
scroll to position [1126, 0]
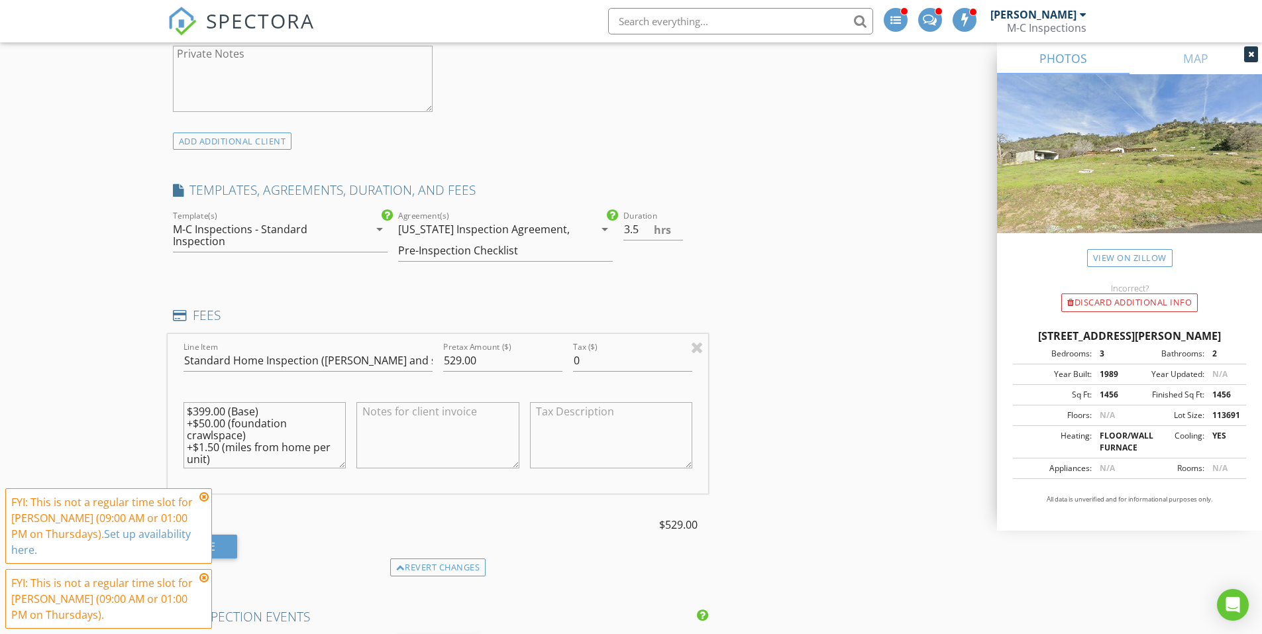
click at [630, 299] on div "INSPECTOR(S) check_box_outline_blank Matt Cantrell check_box_outline_blank Kyle…" at bounding box center [438, 462] width 541 height 2786
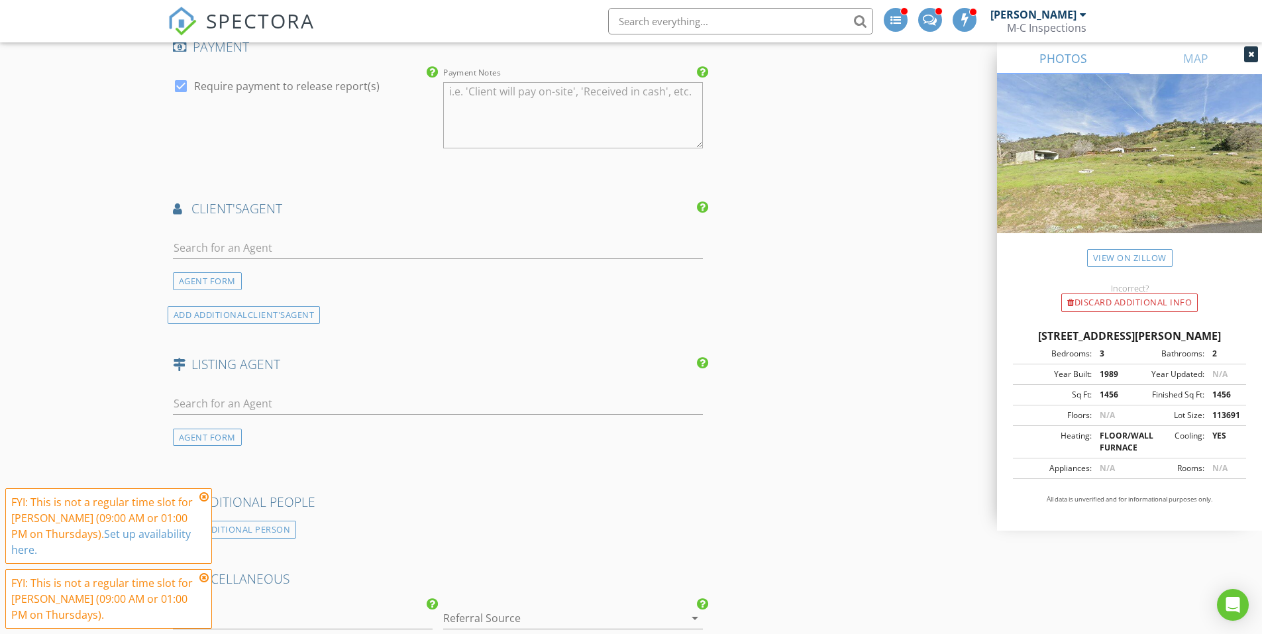
scroll to position [2054, 0]
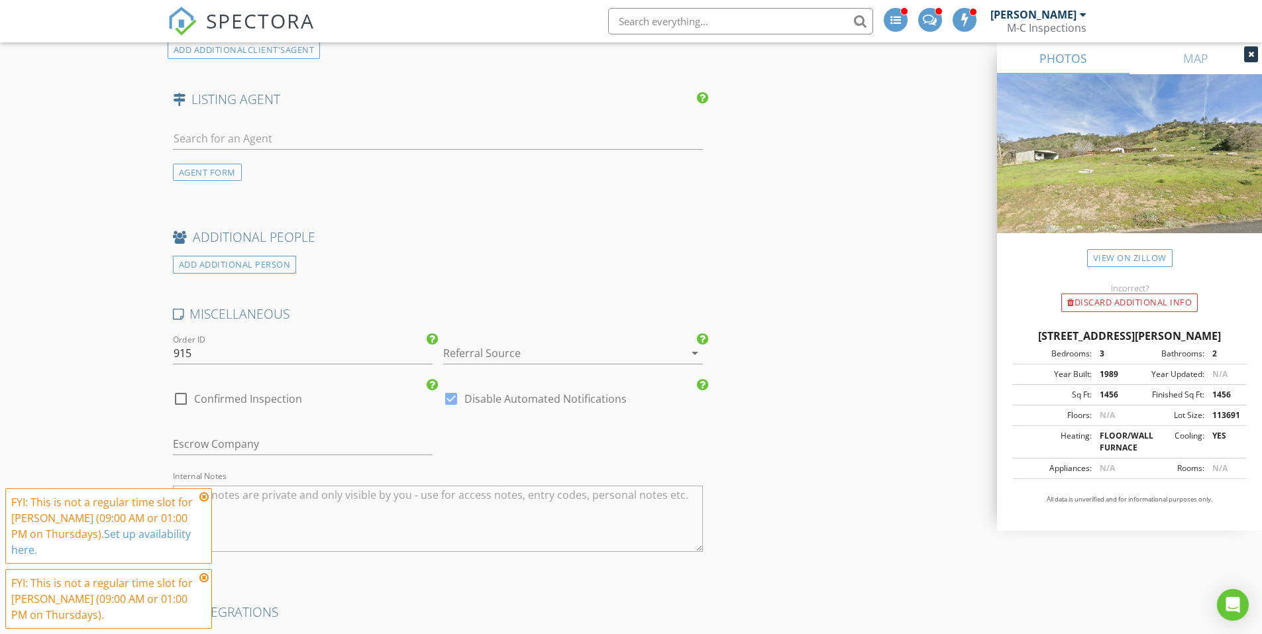
click at [584, 356] on div at bounding box center [554, 353] width 223 height 21
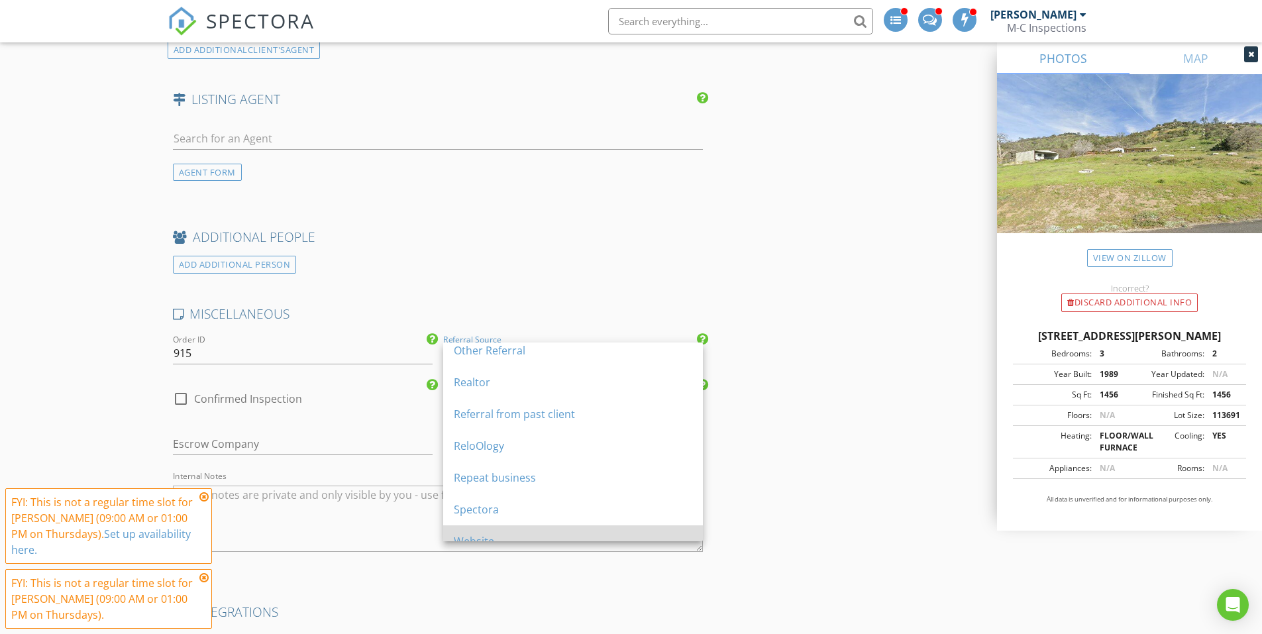
scroll to position [246, 0]
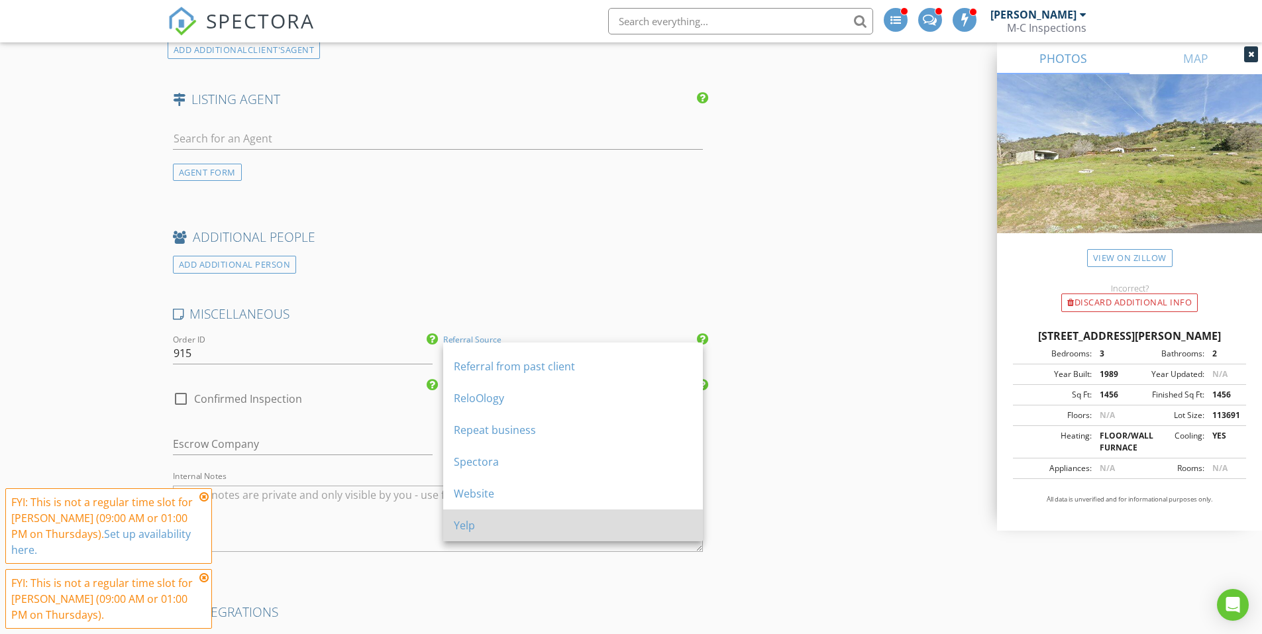
click at [505, 528] on div "Yelp" at bounding box center [573, 525] width 238 height 16
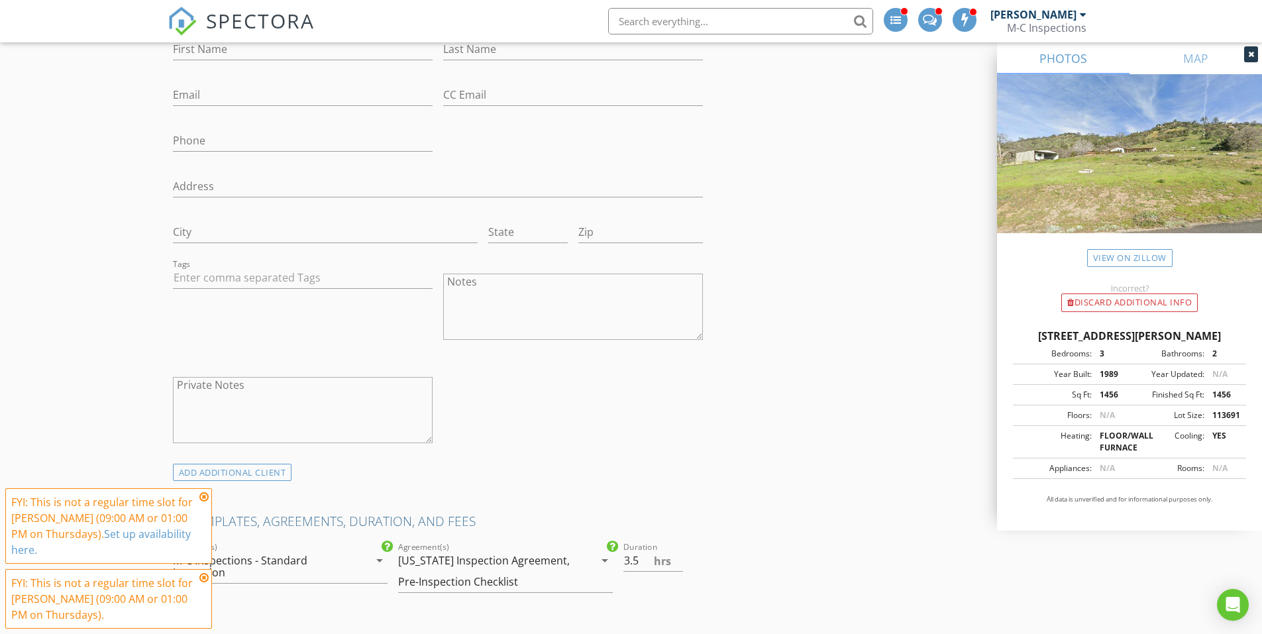
scroll to position [596, 0]
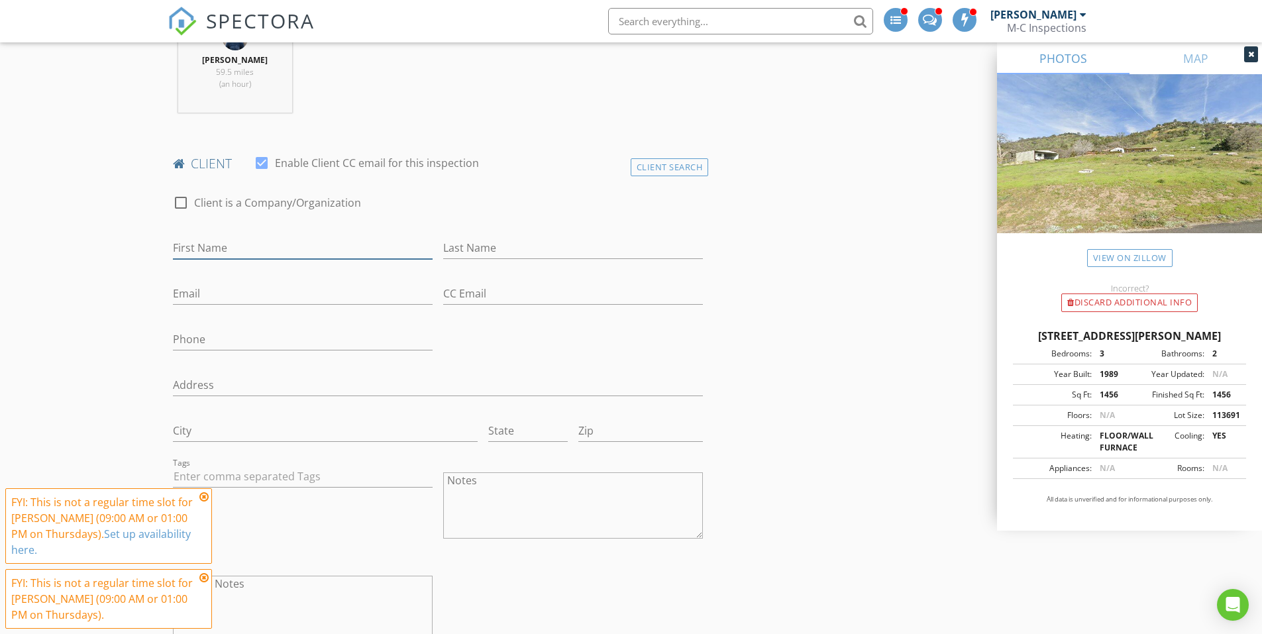
click at [272, 247] on input "First Name" at bounding box center [303, 248] width 260 height 22
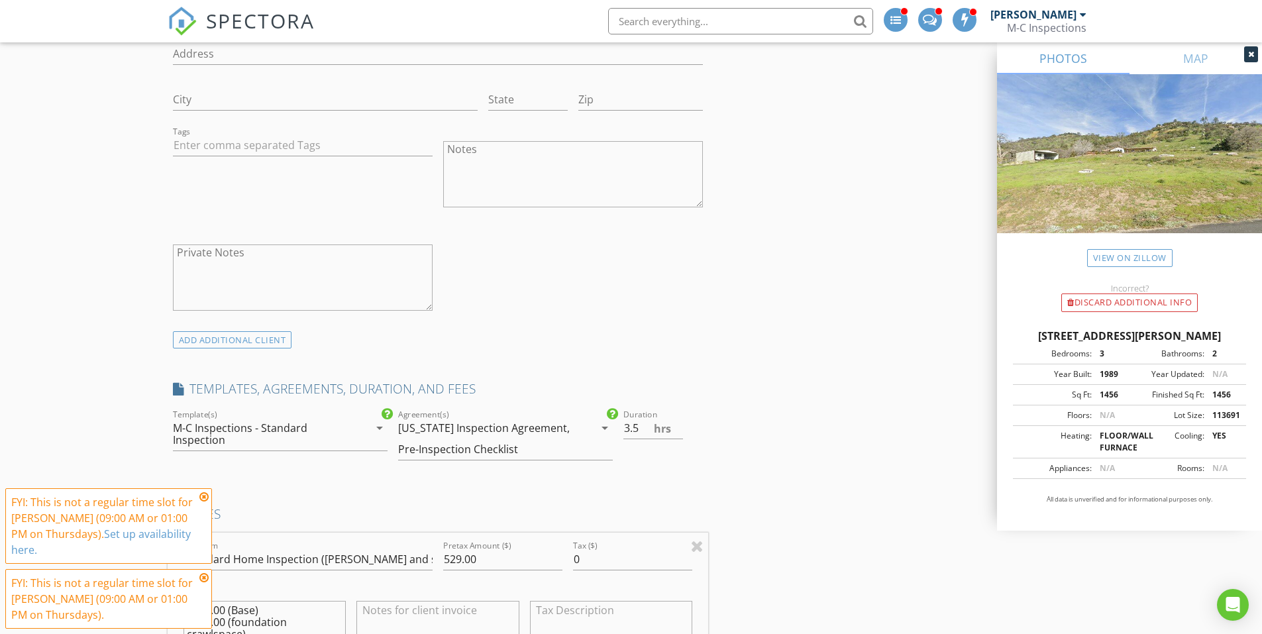
scroll to position [1192, 0]
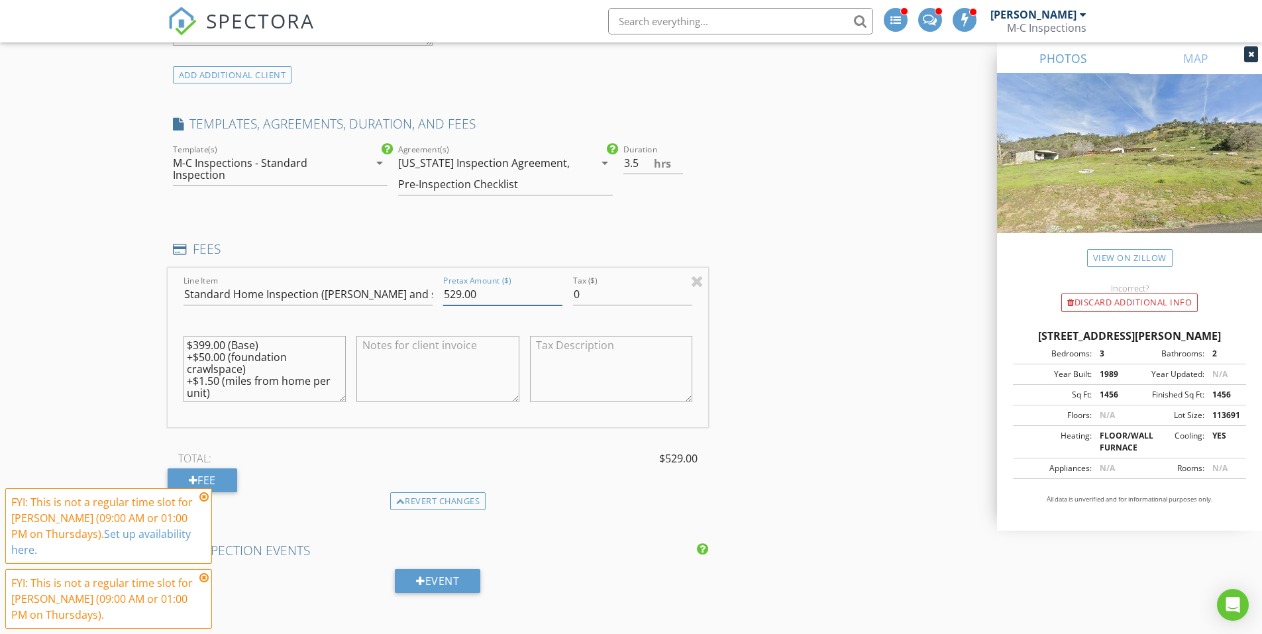
drag, startPoint x: 461, startPoint y: 290, endPoint x: 440, endPoint y: 294, distance: 21.6
click at [441, 294] on div "Pretax Amount ($) 529.00" at bounding box center [503, 296] width 130 height 46
type input "499.00"
click at [570, 240] on div "INSPECTOR(S) check_box_outline_blank Matt Cantrell check_box_outline_blank Kyle…" at bounding box center [438, 395] width 541 height 2786
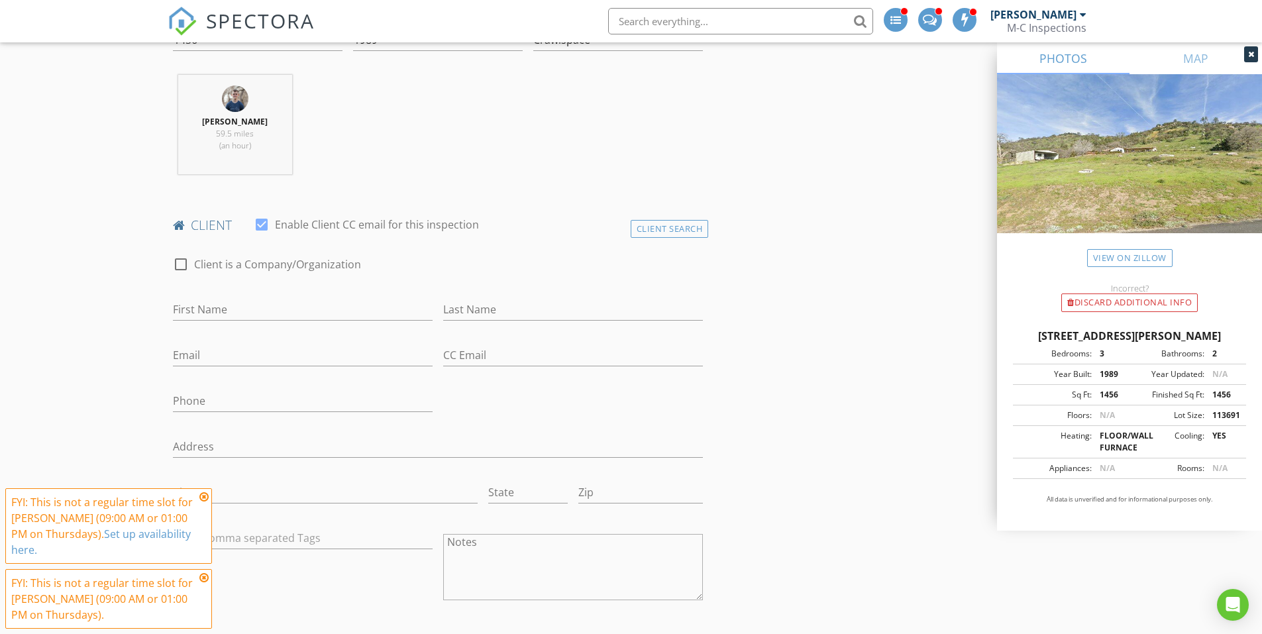
scroll to position [468, 0]
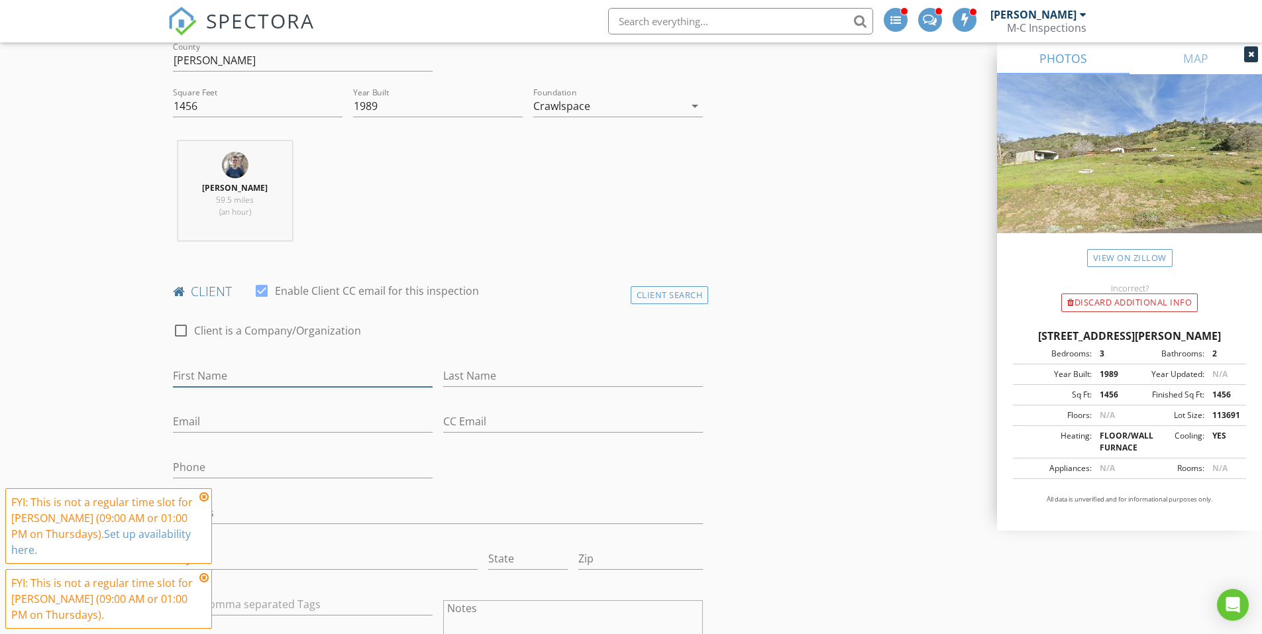
click at [328, 378] on input "First Name" at bounding box center [303, 376] width 260 height 22
type input "Renee"
click at [609, 299] on h4 "client" at bounding box center [438, 291] width 531 height 17
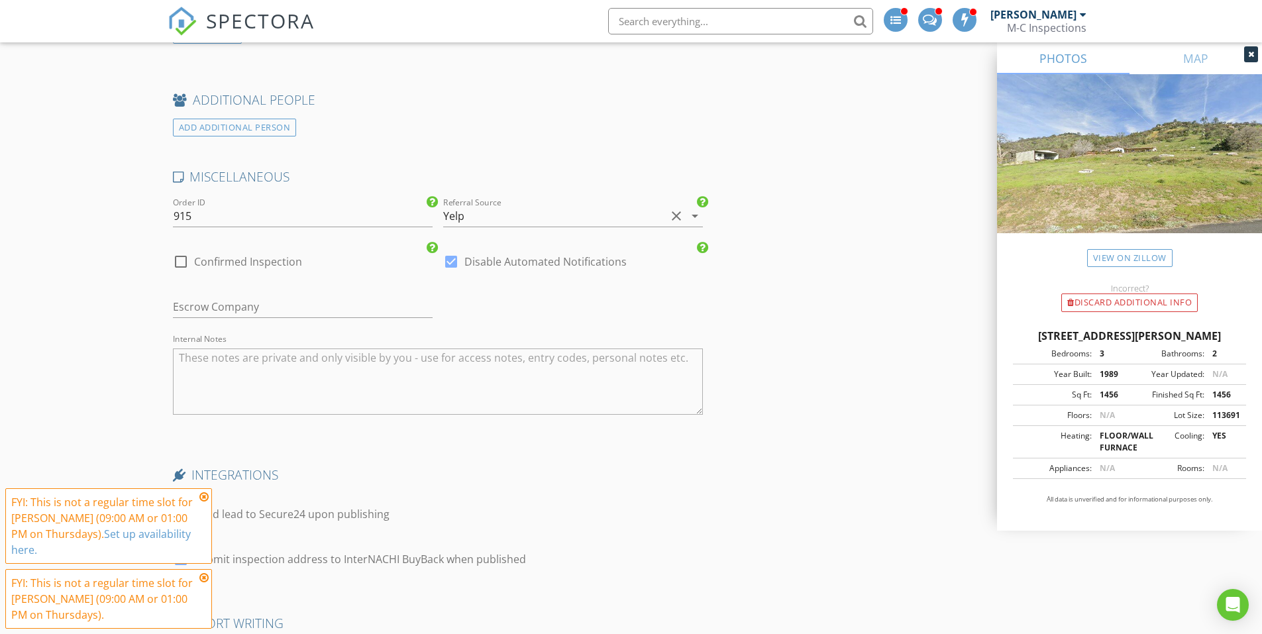
scroll to position [2456, 0]
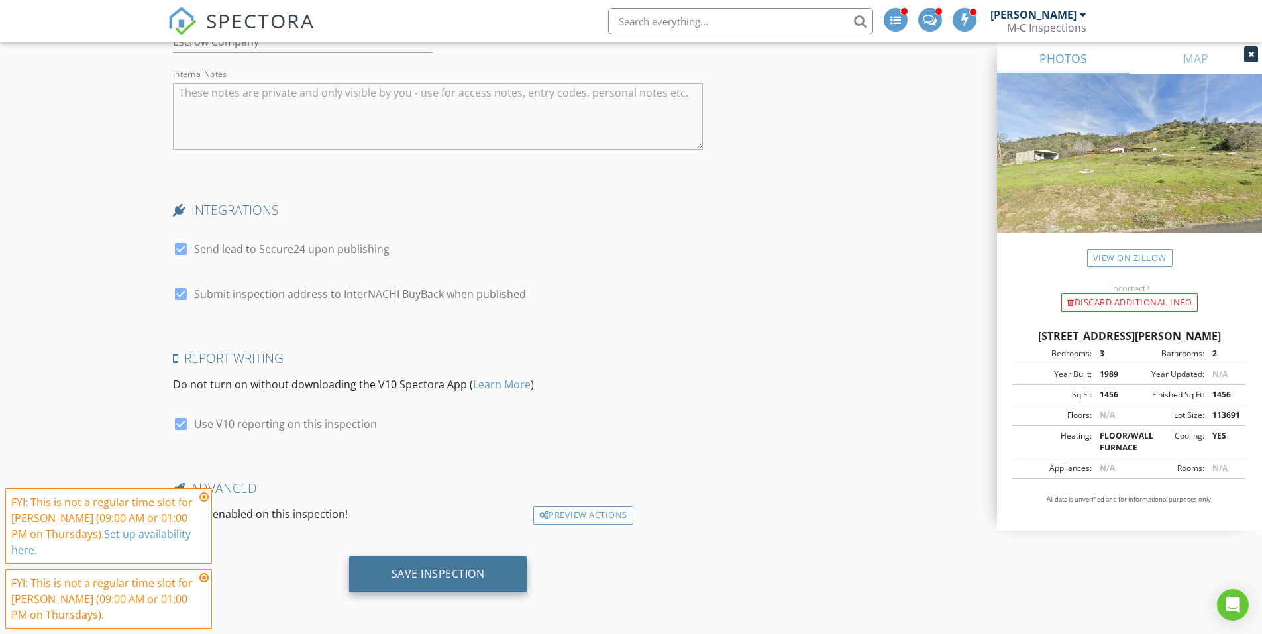
click at [454, 577] on div "Save Inspection" at bounding box center [438, 573] width 93 height 13
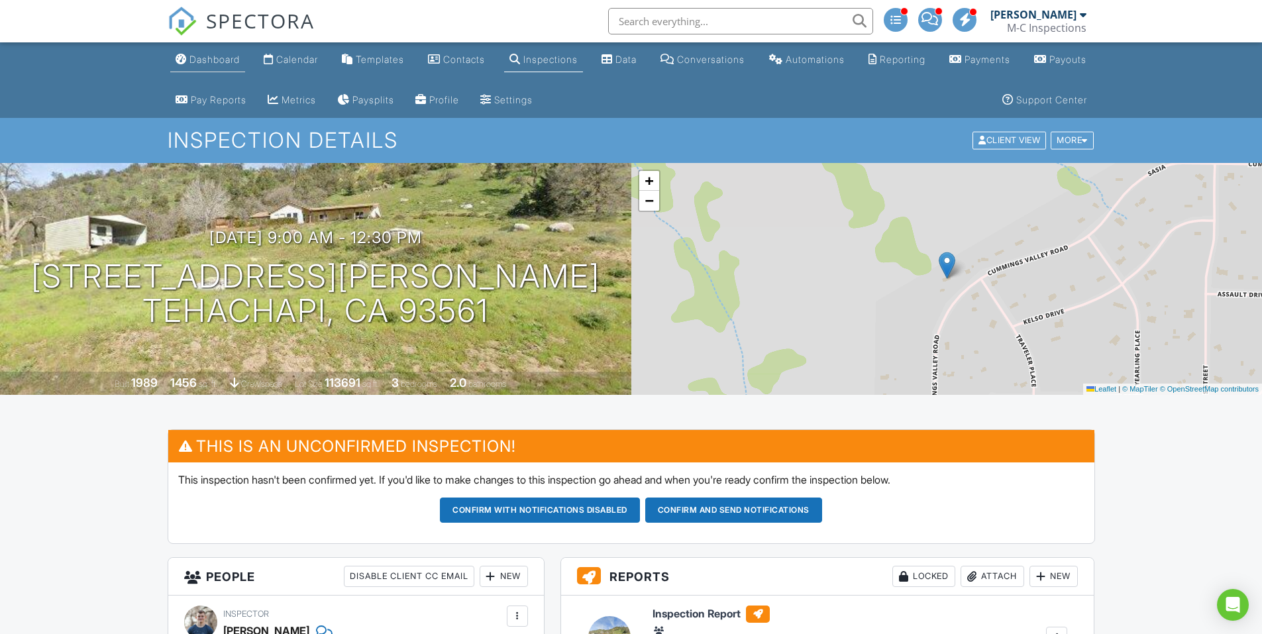
click at [221, 54] on div "Dashboard" at bounding box center [214, 59] width 50 height 11
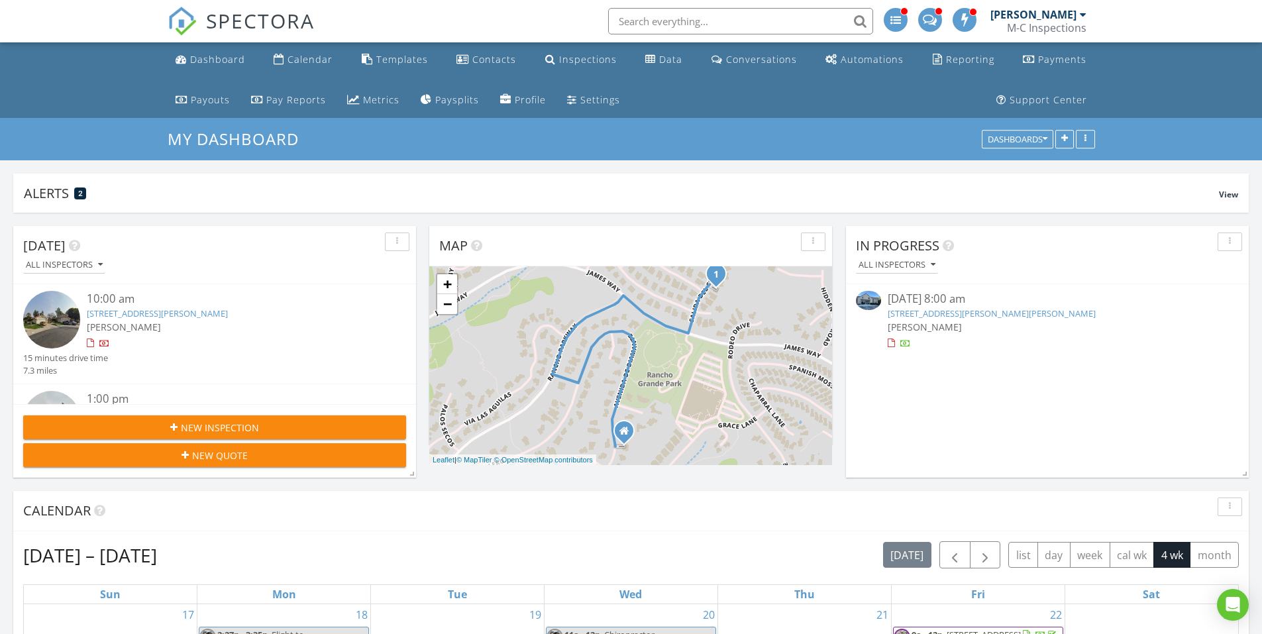
click at [937, 21] on span at bounding box center [930, 19] width 14 height 12
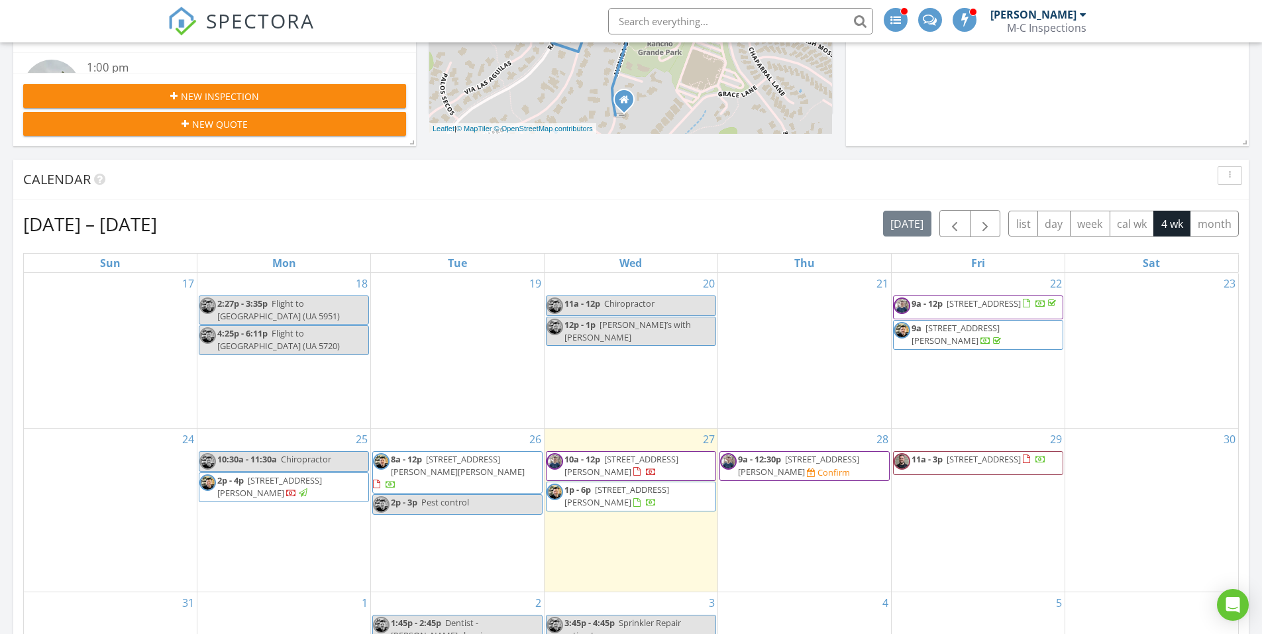
scroll to position [199, 0]
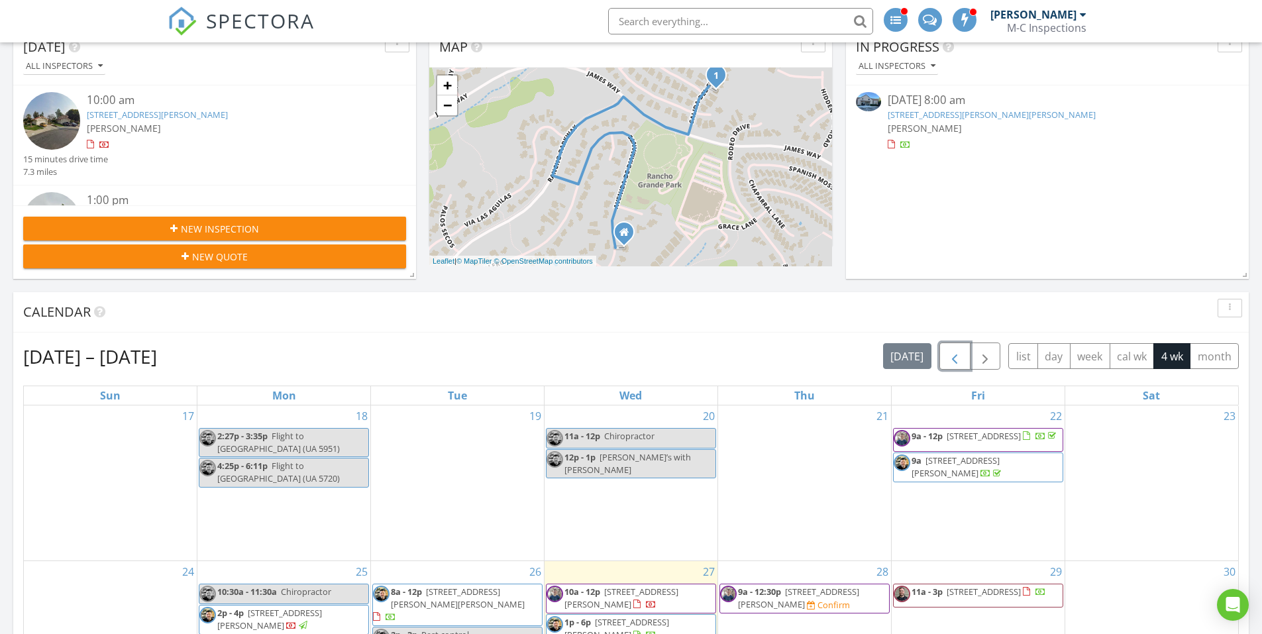
click at [955, 361] on span "button" at bounding box center [955, 356] width 16 height 16
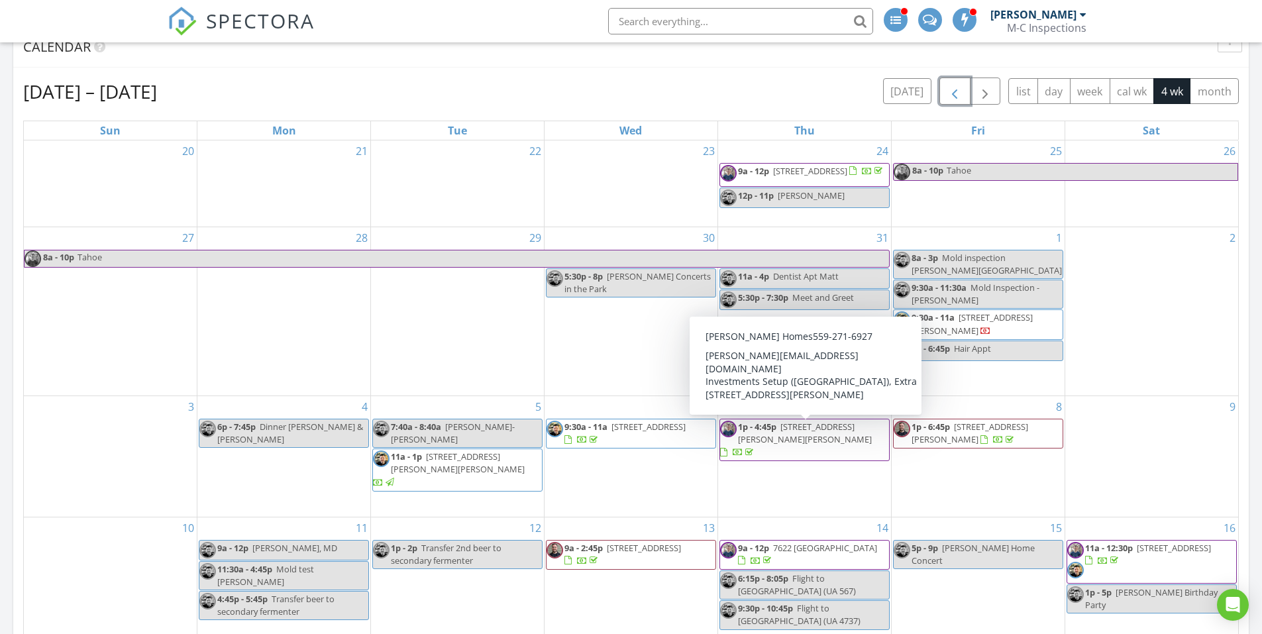
scroll to position [397, 0]
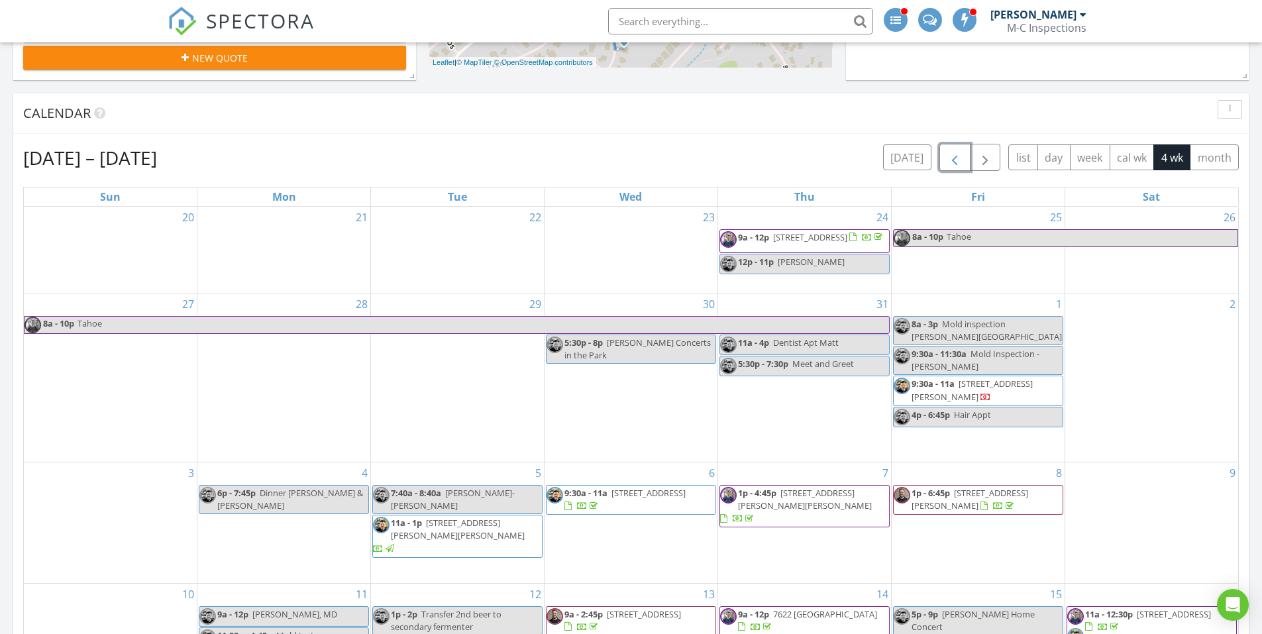
click at [957, 152] on span "button" at bounding box center [955, 158] width 16 height 16
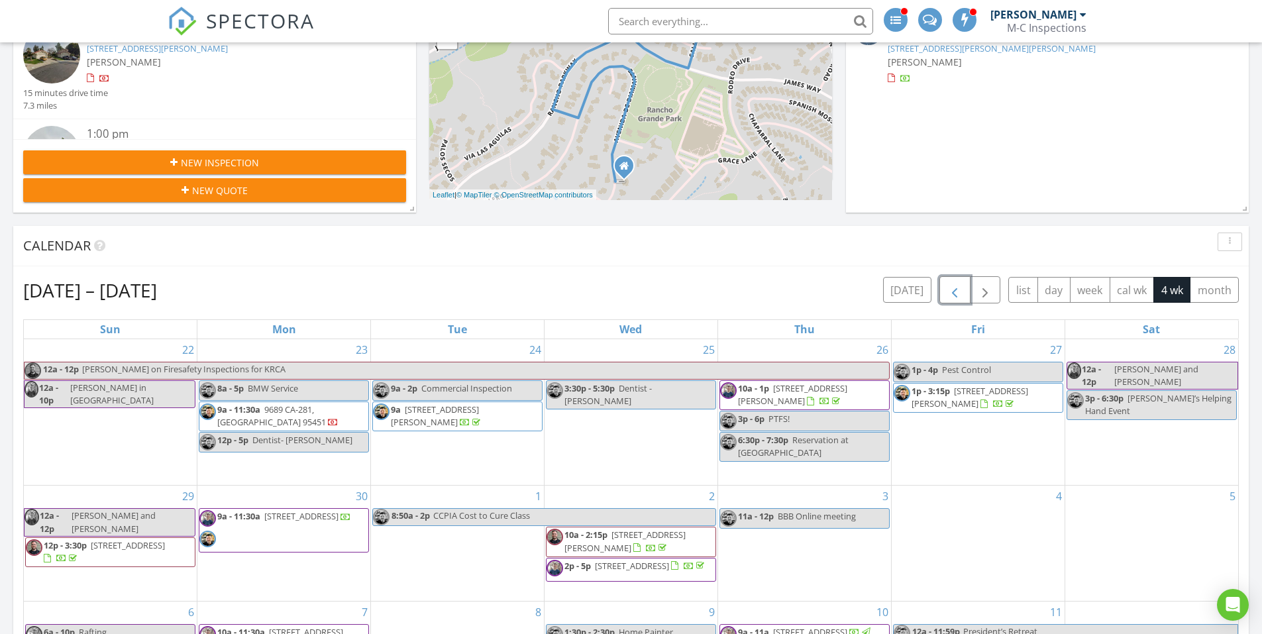
scroll to position [0, 0]
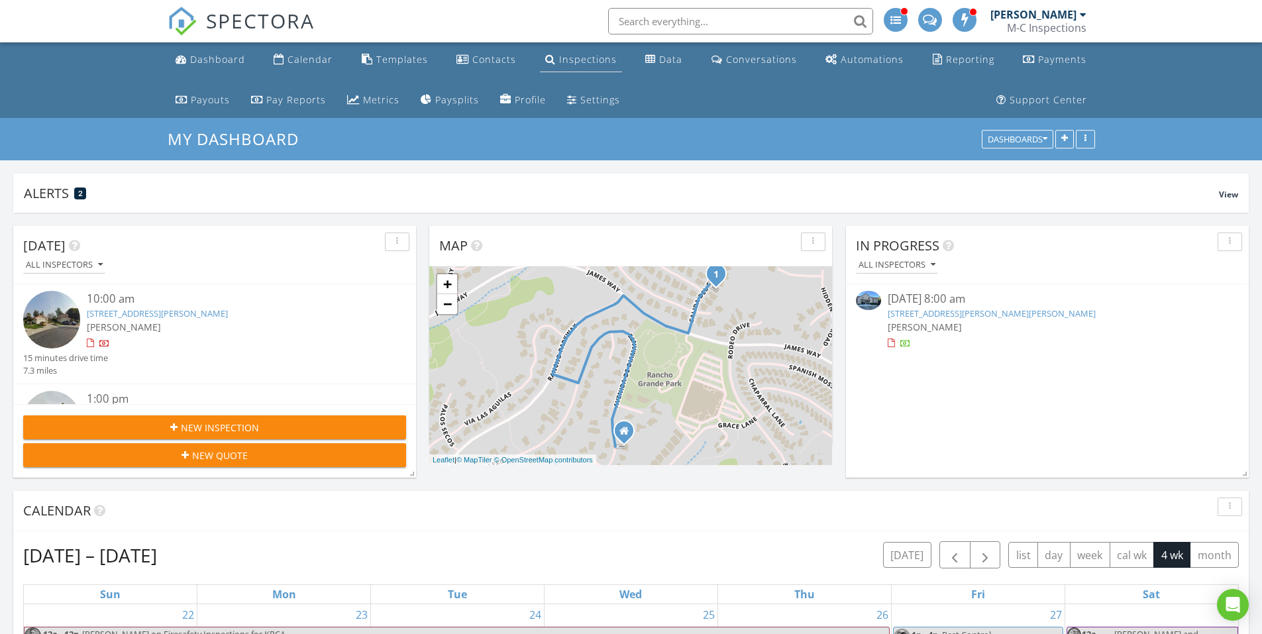
click at [559, 58] on div "Inspections" at bounding box center [588, 59] width 58 height 13
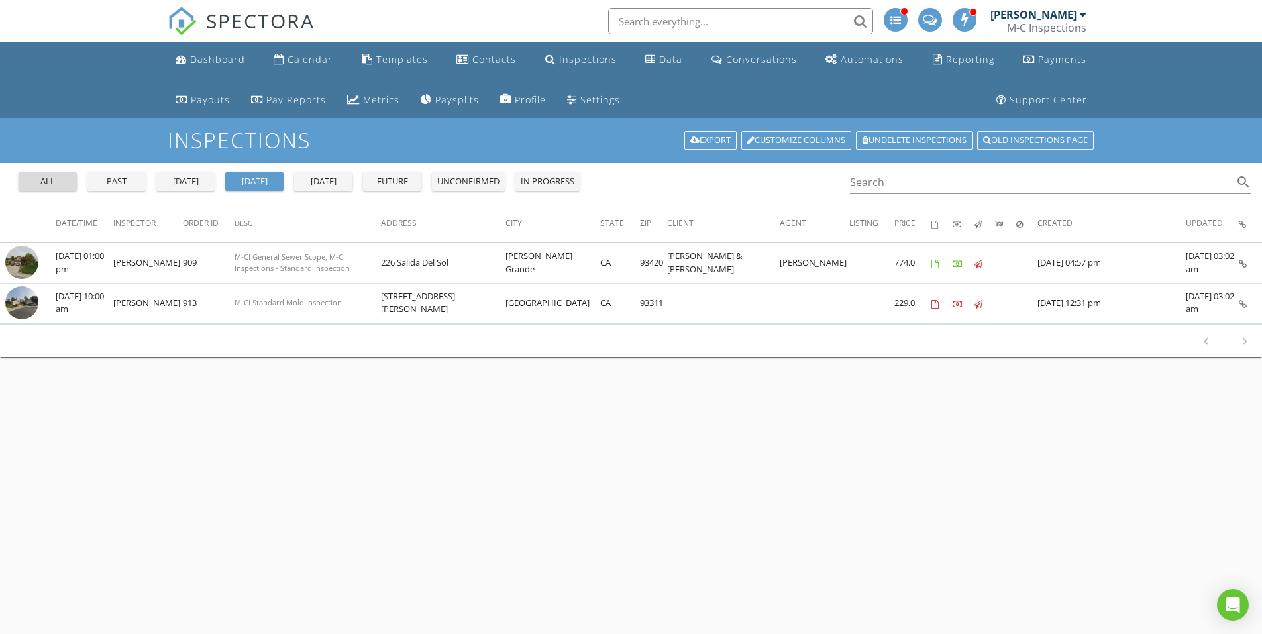
drag, startPoint x: 49, startPoint y: 183, endPoint x: 102, endPoint y: 182, distance: 53.0
click at [49, 182] on div "all" at bounding box center [48, 181] width 48 height 13
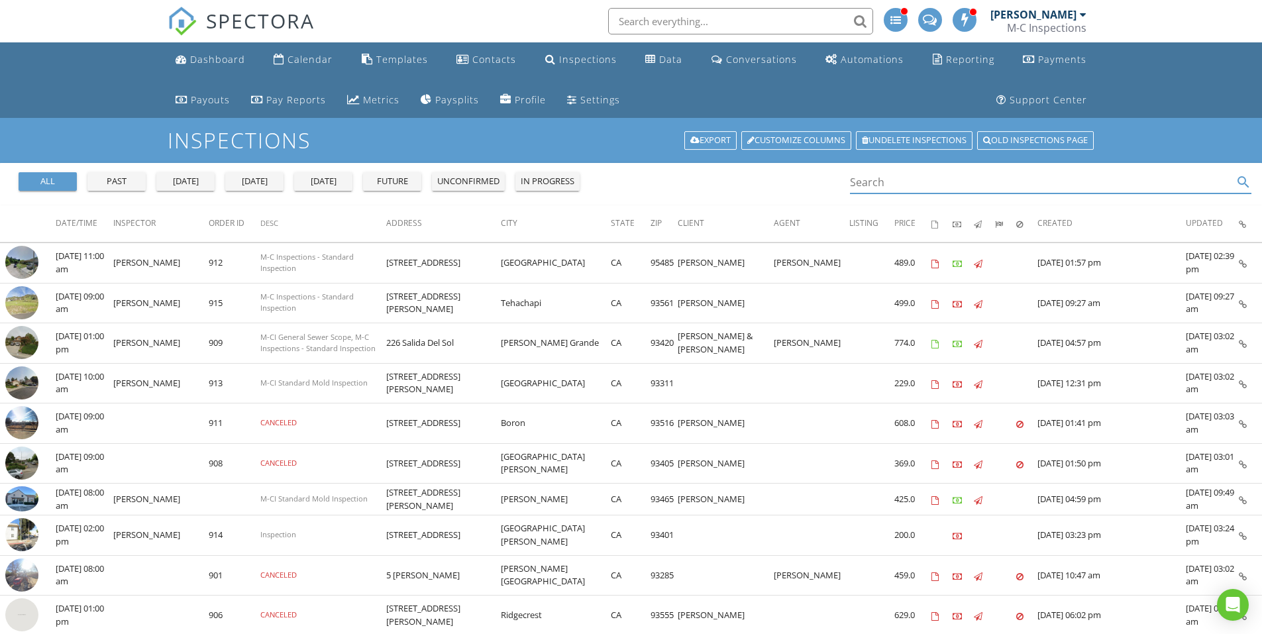
click at [927, 181] on input "Search" at bounding box center [1042, 183] width 384 height 22
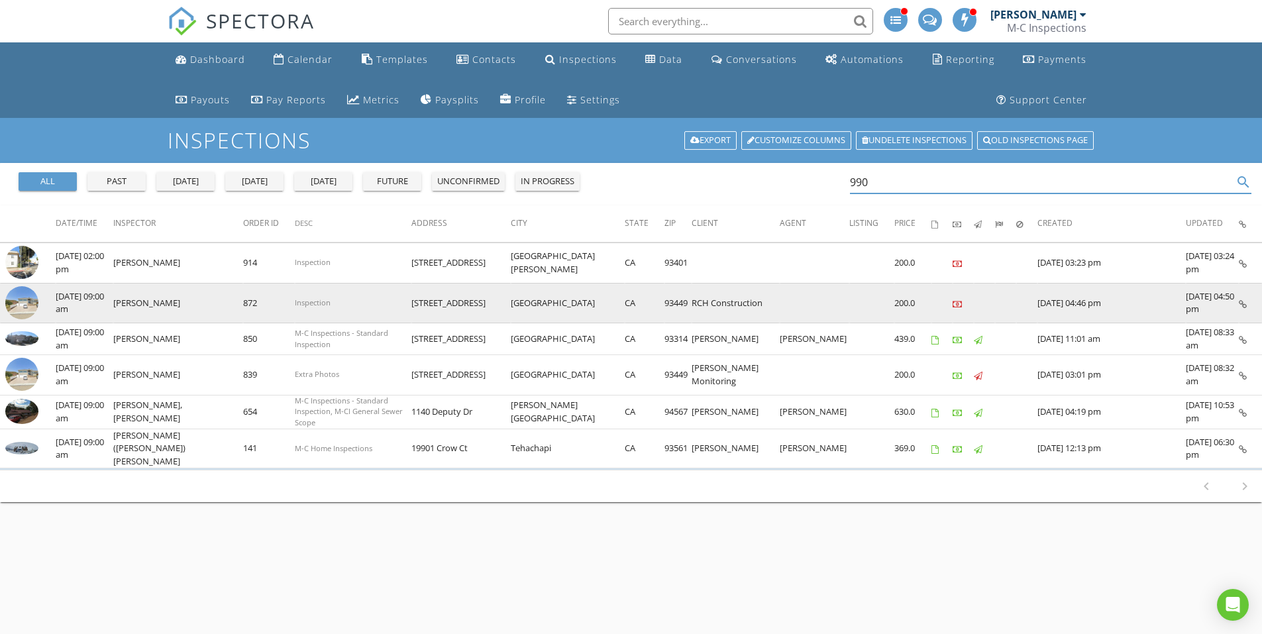
type input "990"
click at [28, 296] on img at bounding box center [21, 302] width 33 height 33
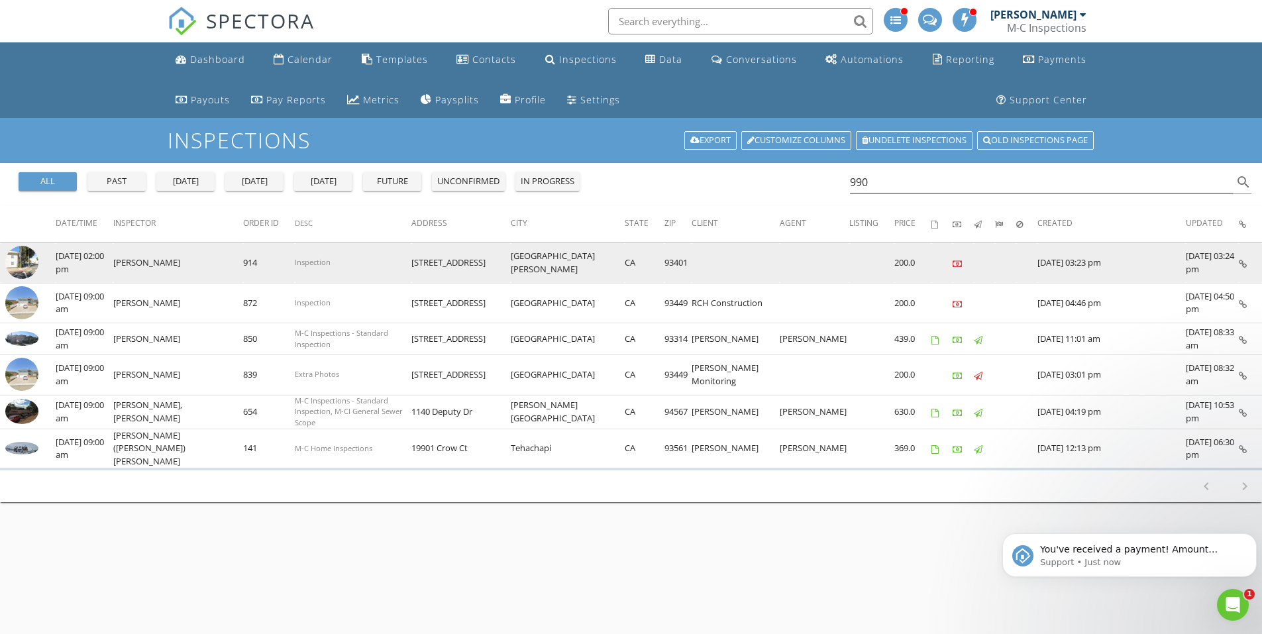
click at [957, 264] on icon at bounding box center [957, 264] width 9 height 9
click at [18, 262] on img at bounding box center [21, 262] width 33 height 33
click at [10, 269] on img at bounding box center [21, 262] width 33 height 33
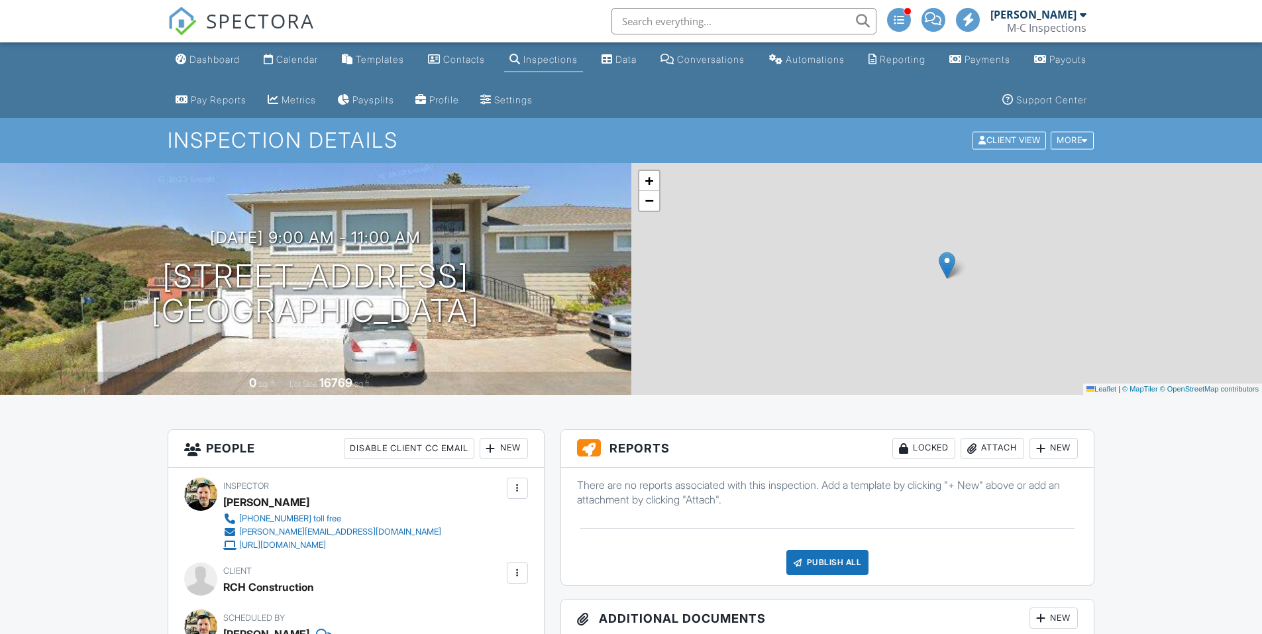
scroll to position [530, 0]
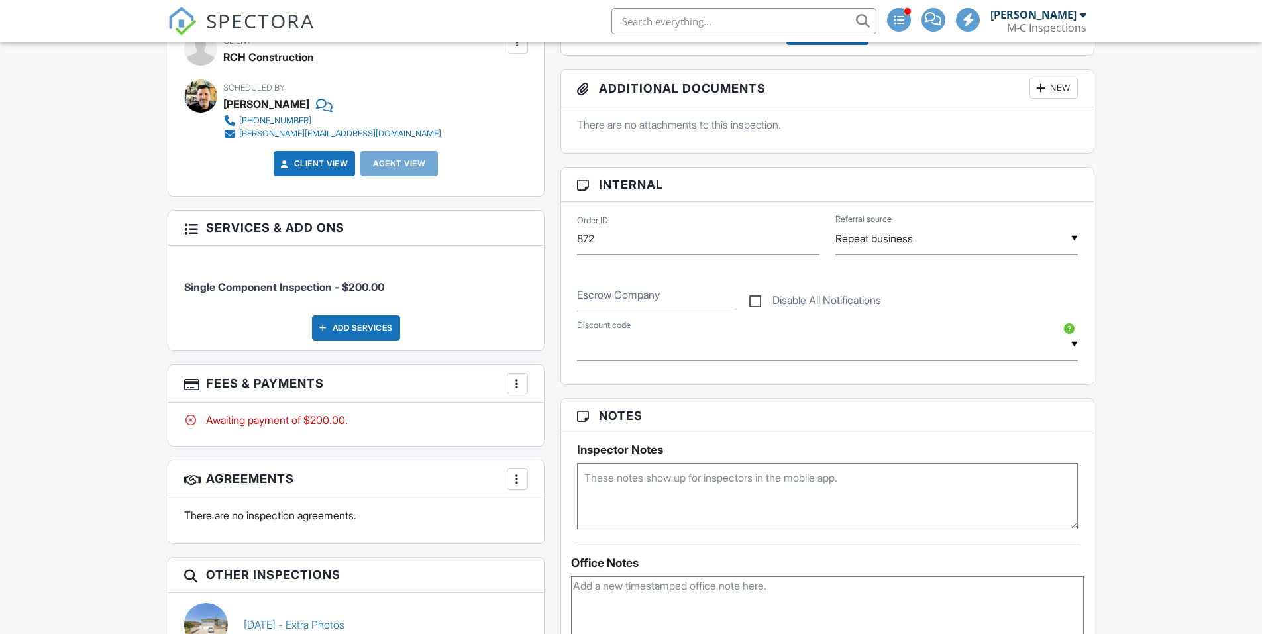
click at [519, 388] on div at bounding box center [517, 383] width 13 height 13
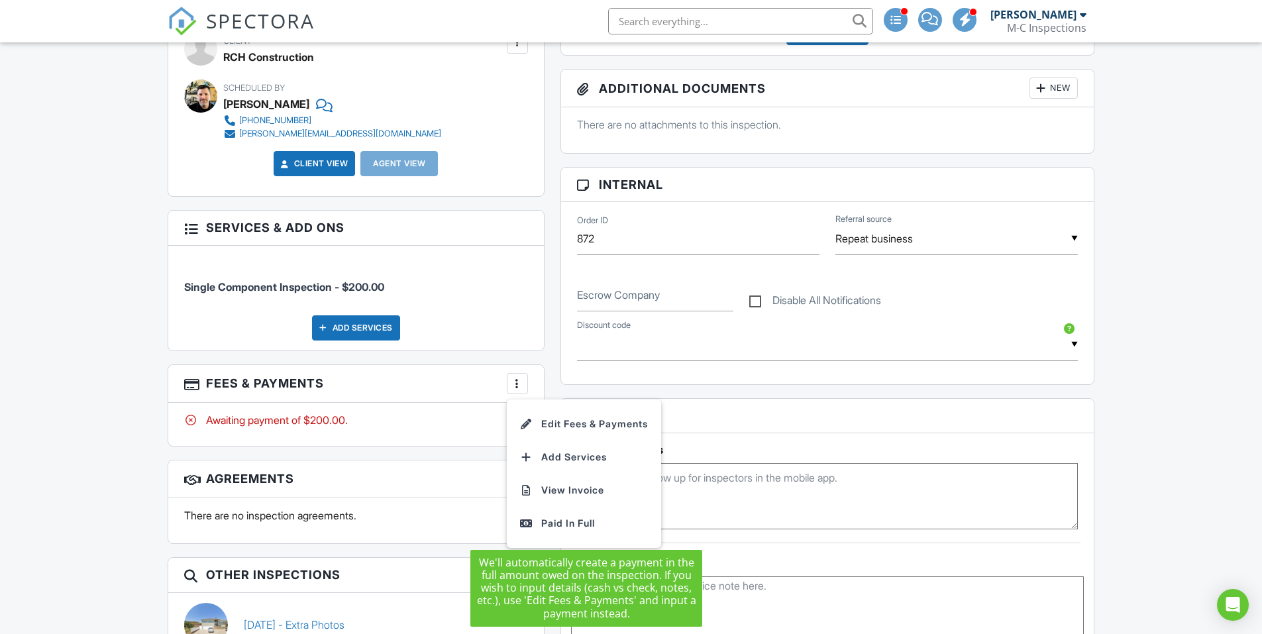
click at [548, 525] on div "Paid In Full" at bounding box center [584, 523] width 128 height 16
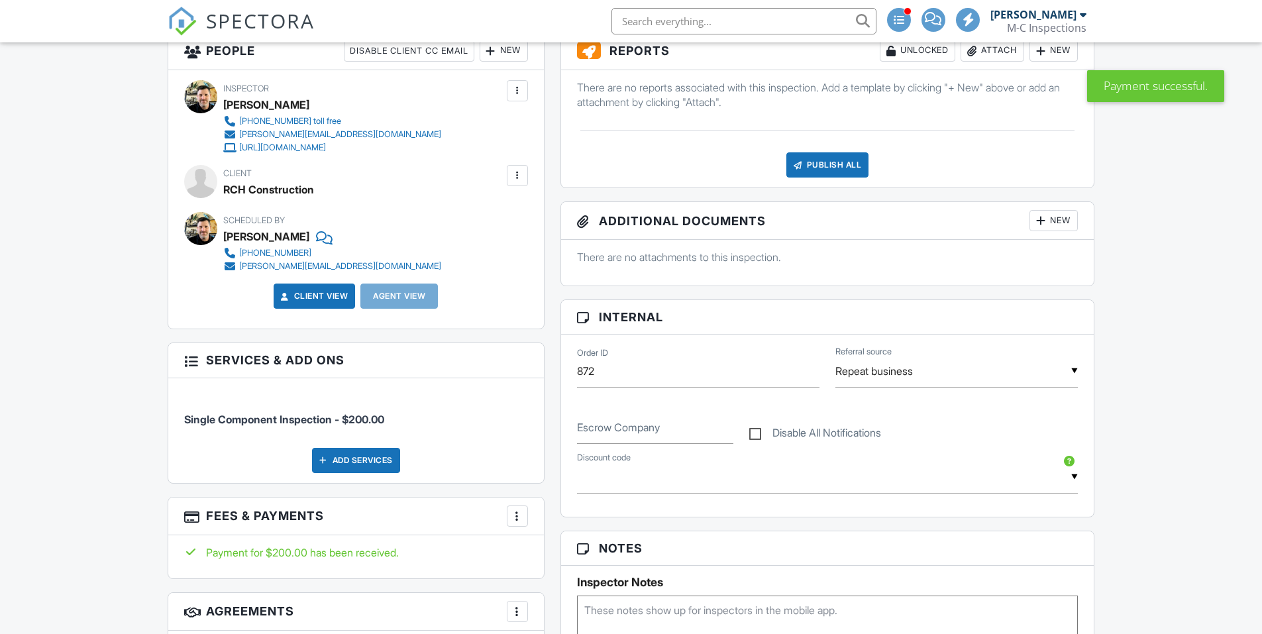
scroll to position [397, 0]
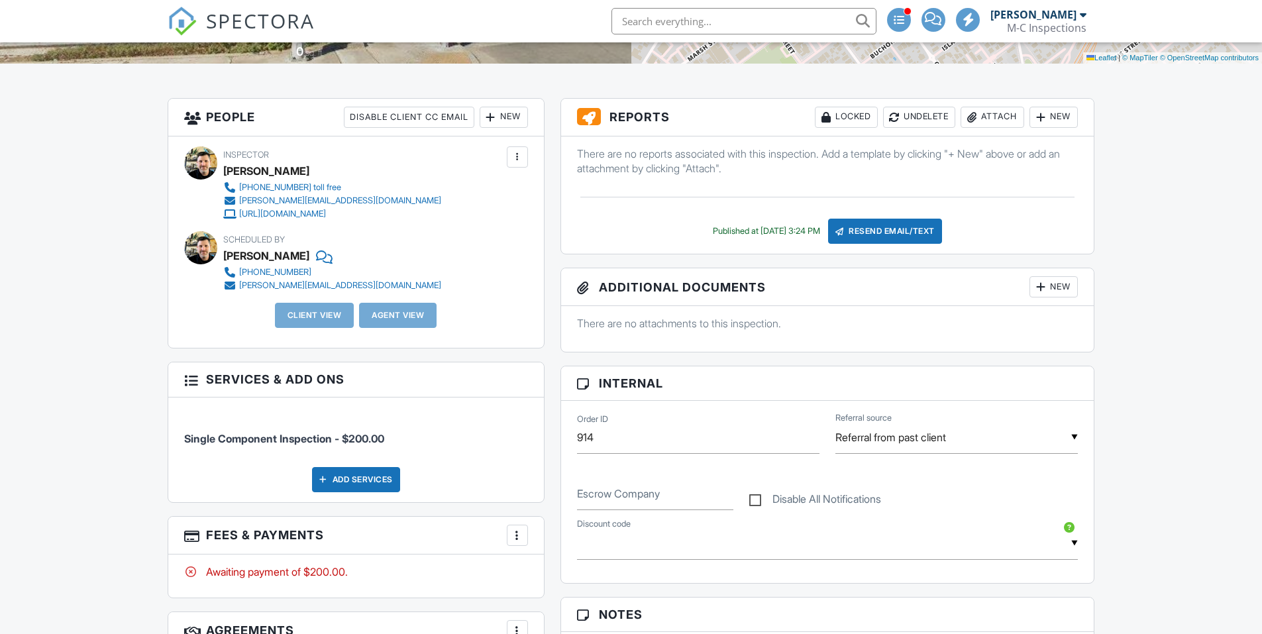
scroll to position [464, 0]
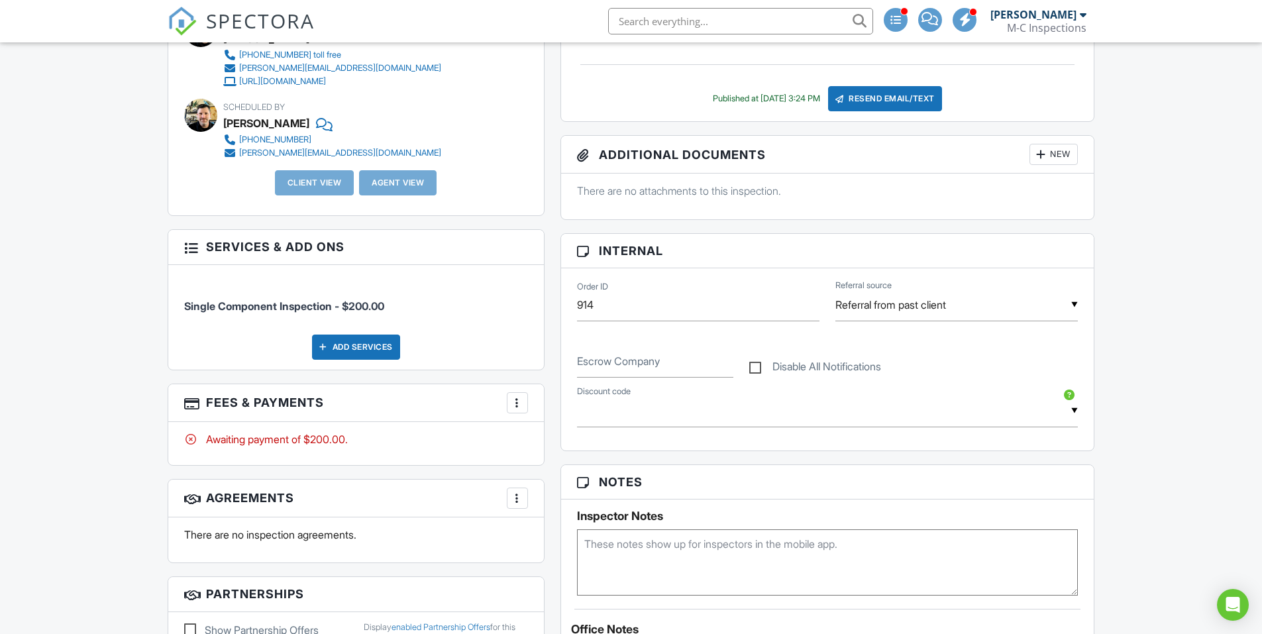
click at [517, 398] on div at bounding box center [517, 402] width 13 height 13
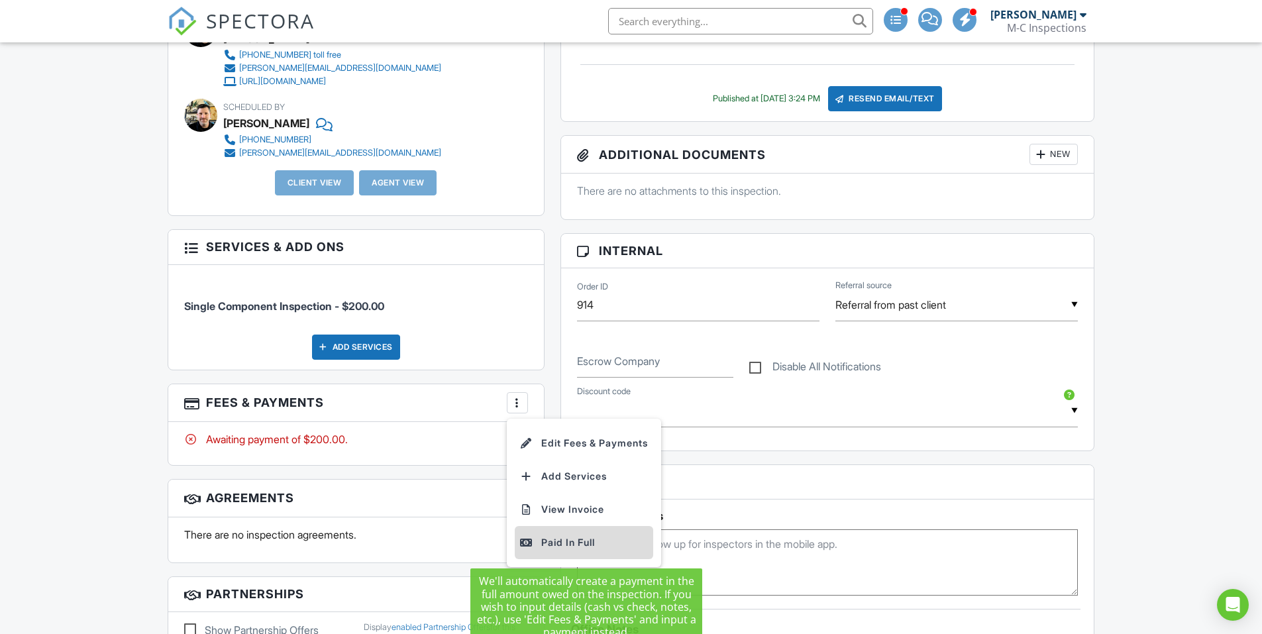
click at [571, 542] on div "Paid In Full" at bounding box center [584, 543] width 128 height 16
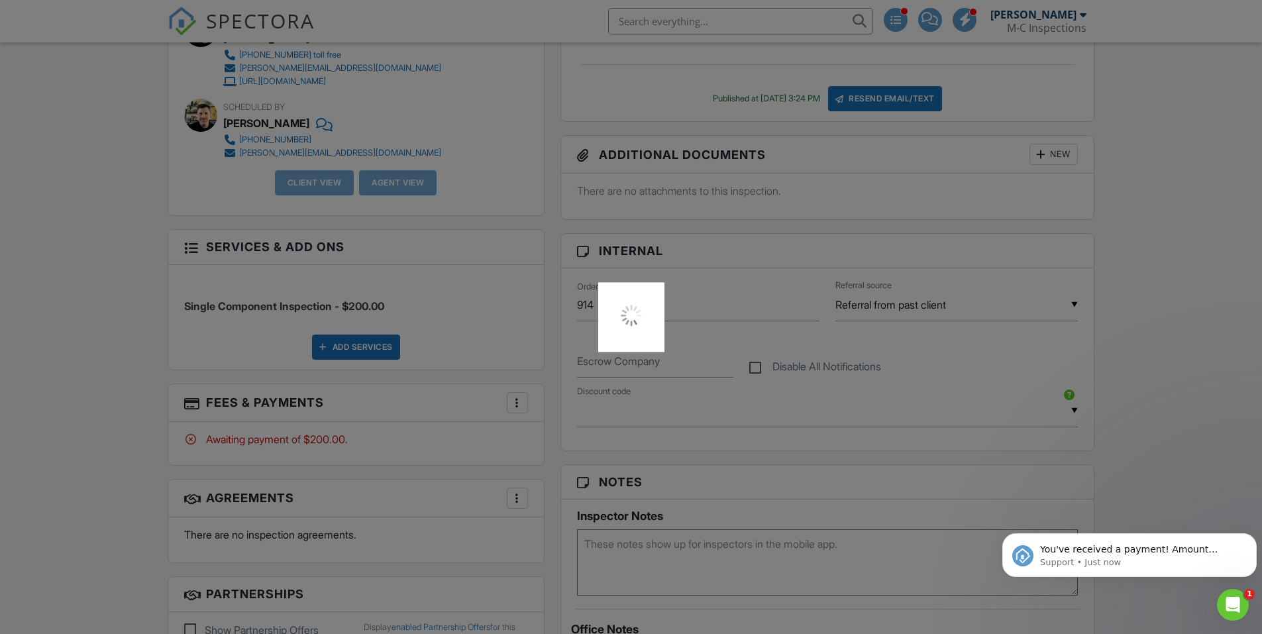
scroll to position [0, 0]
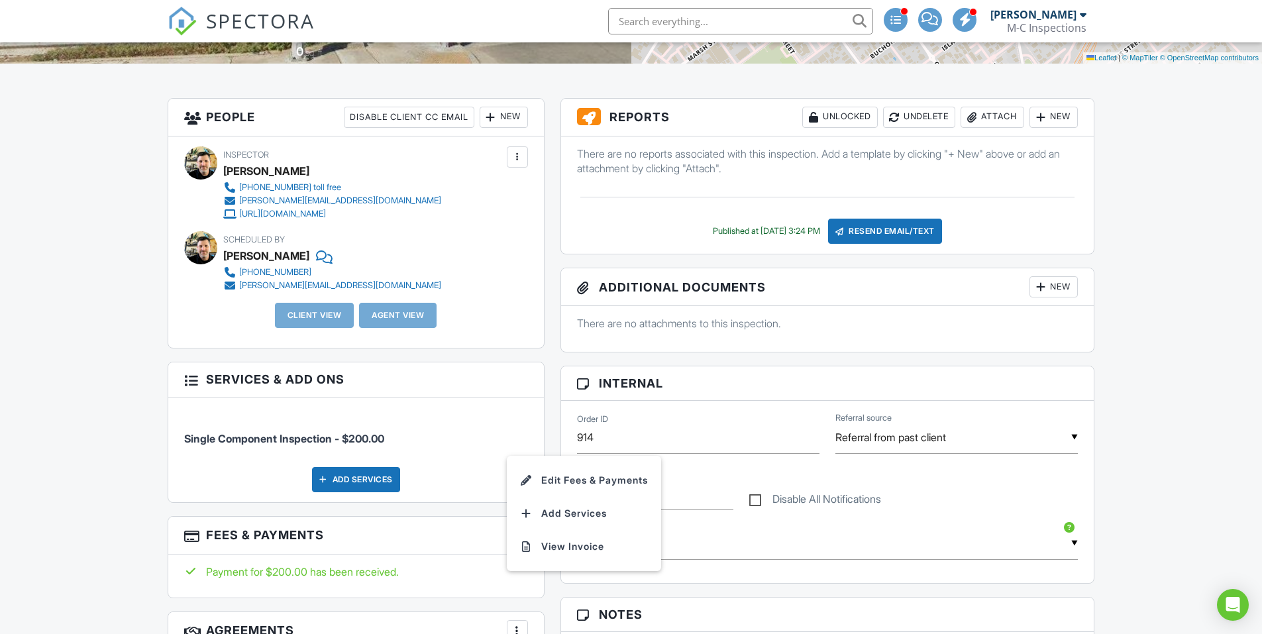
click at [578, 479] on li "Edit Fees & Payments" at bounding box center [584, 480] width 138 height 33
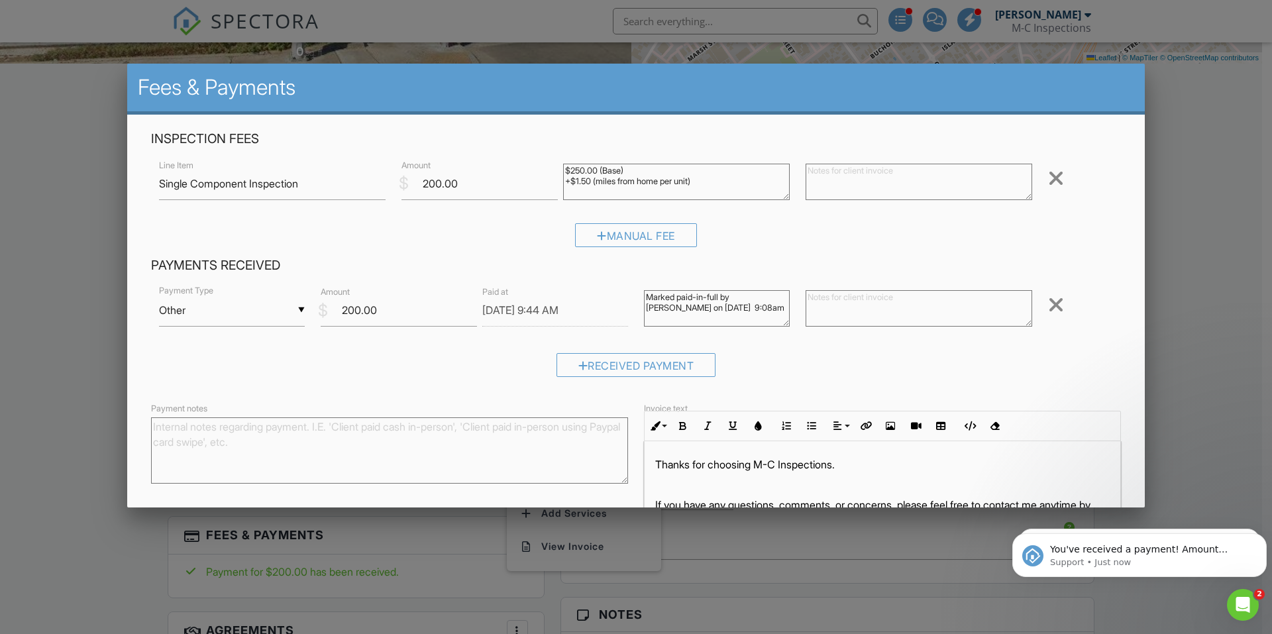
click at [1048, 304] on div at bounding box center [1056, 304] width 16 height 21
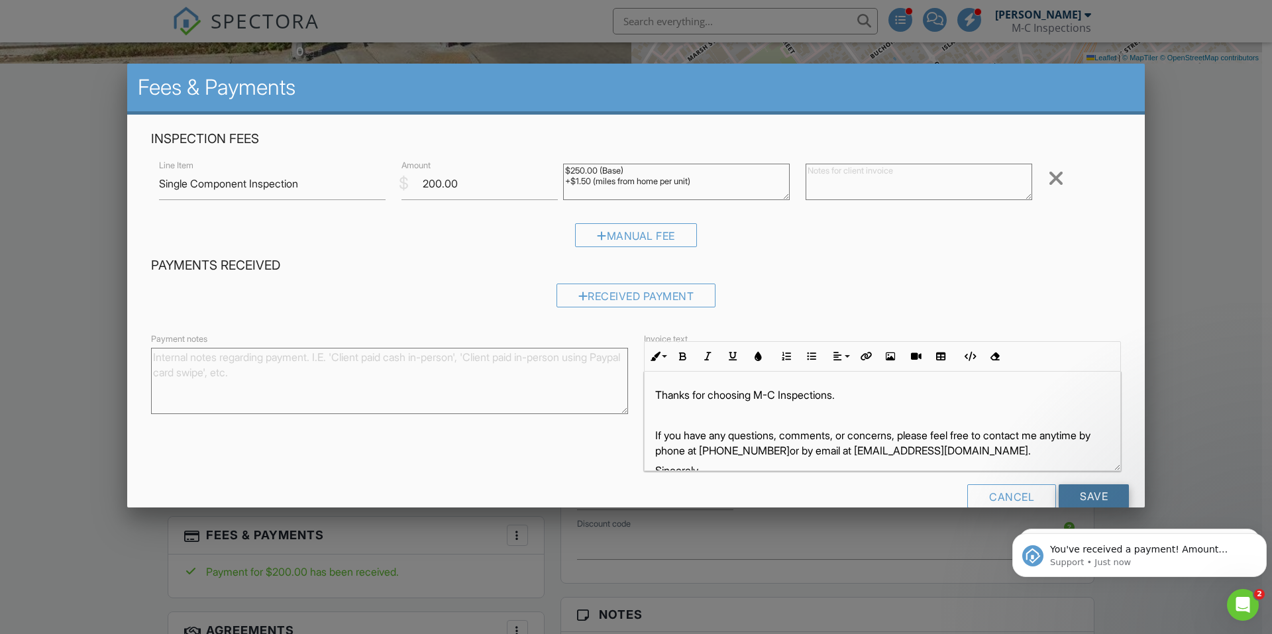
click at [1086, 494] on input "Save" at bounding box center [1094, 496] width 70 height 24
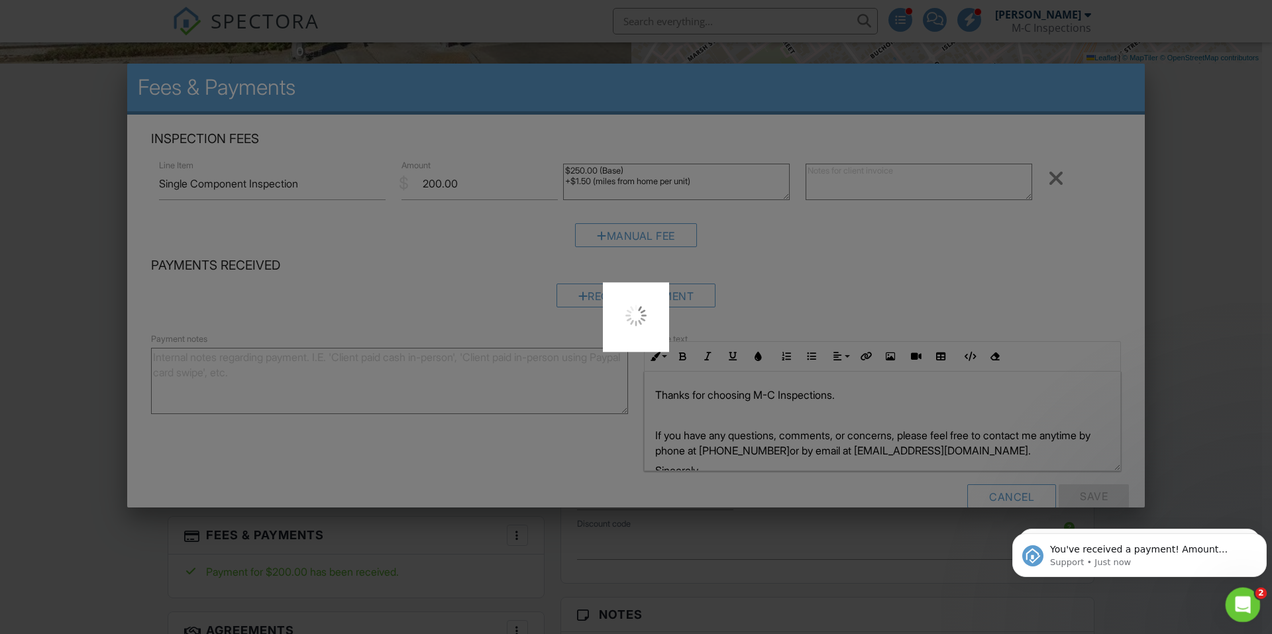
click at [1242, 600] on icon "Open Intercom Messenger" at bounding box center [1240, 603] width 9 height 11
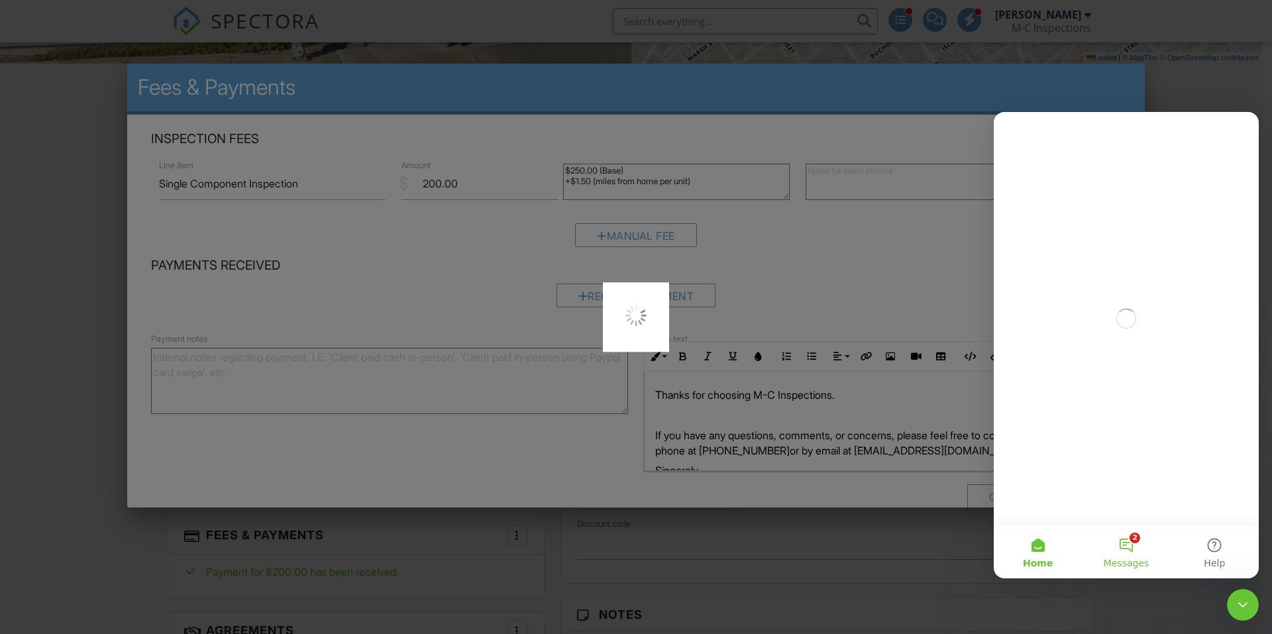
click at [1128, 546] on button "2 Messages" at bounding box center [1126, 551] width 88 height 53
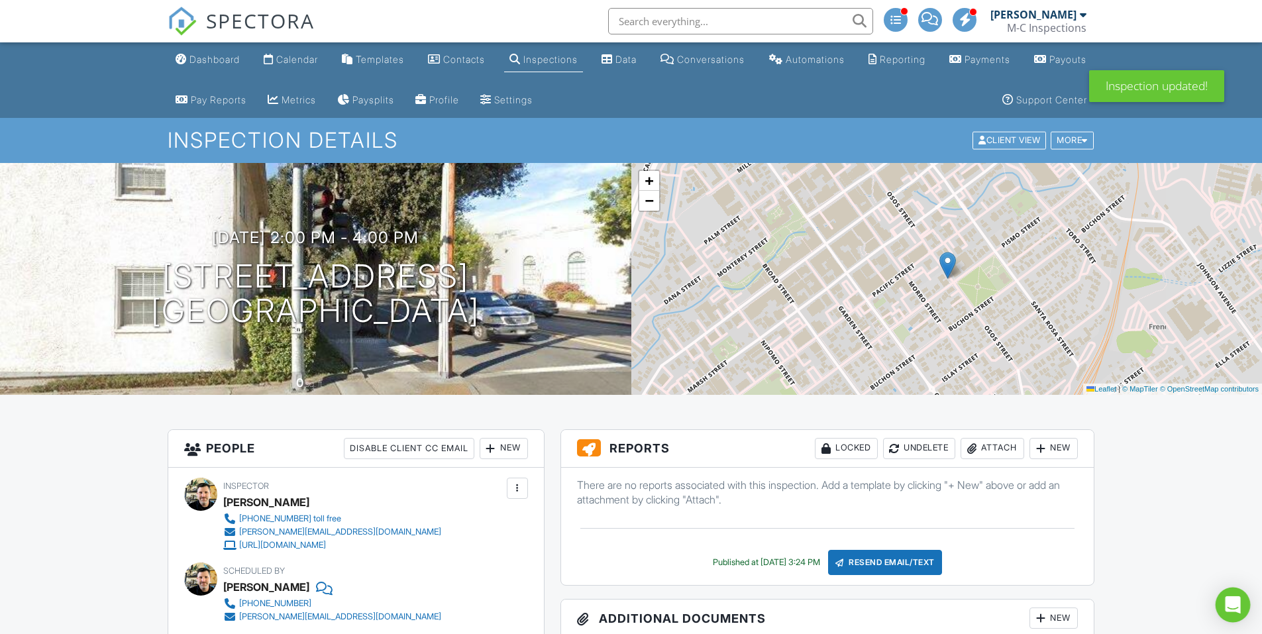
click at [1230, 601] on icon "Open Intercom Messenger" at bounding box center [1232, 604] width 15 height 17
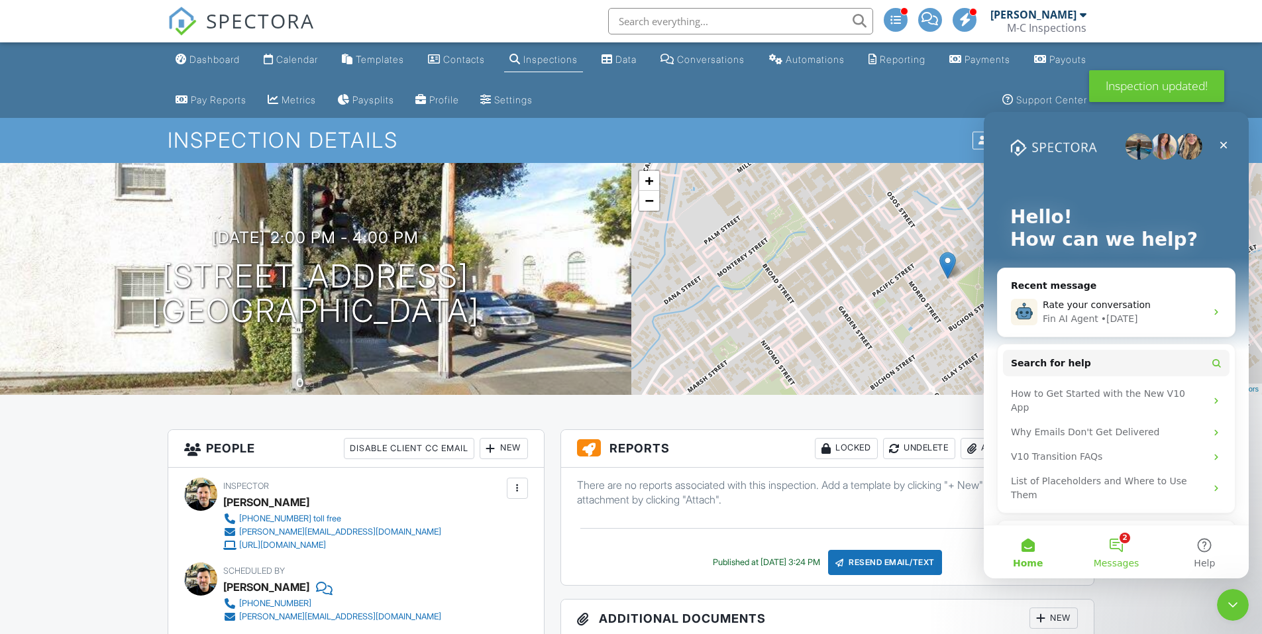
click at [1118, 545] on button "2 Messages" at bounding box center [1116, 551] width 88 height 53
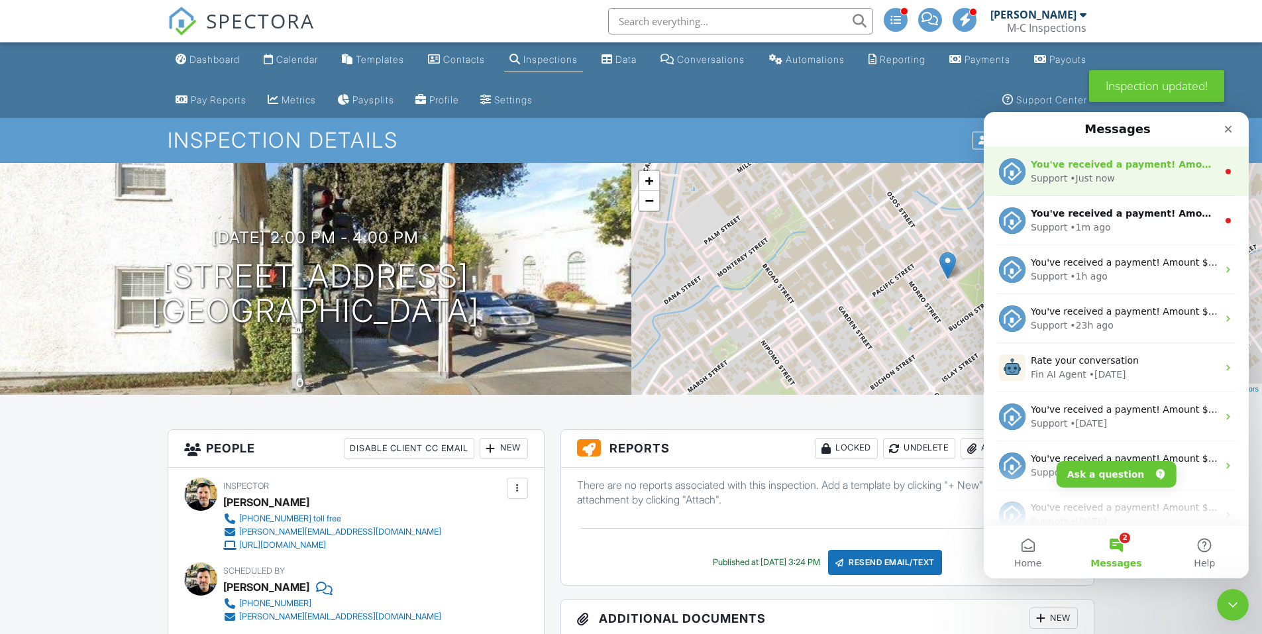
click at [1093, 173] on div "• Just now" at bounding box center [1092, 179] width 44 height 14
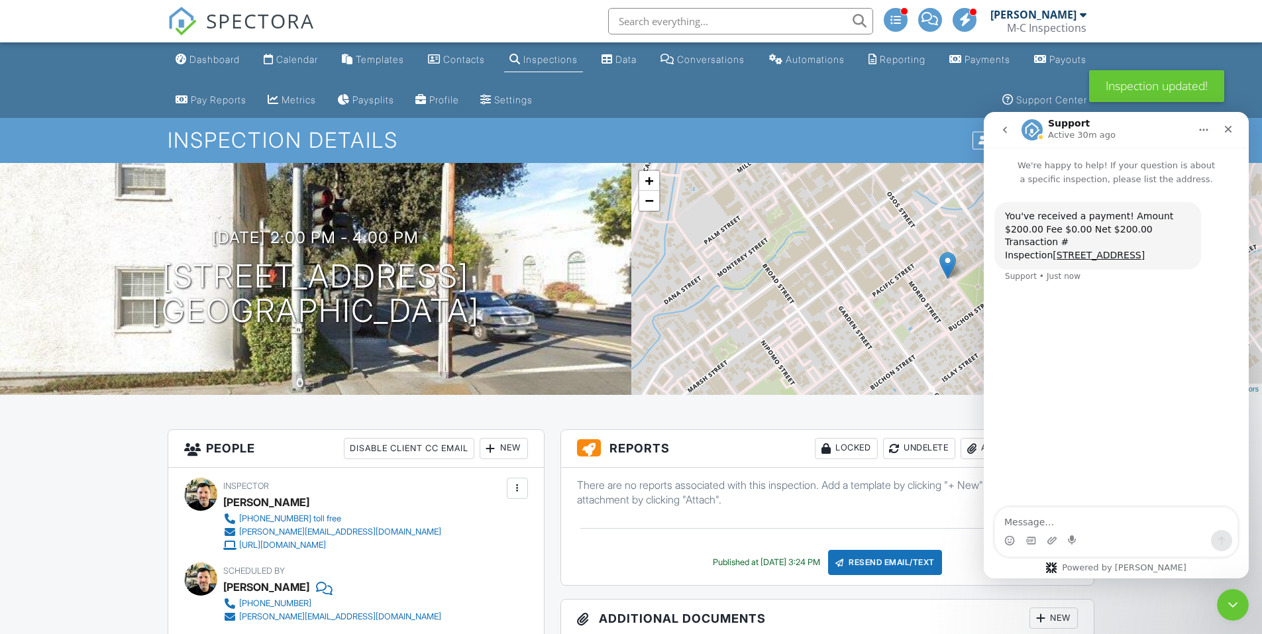
click at [1007, 133] on icon "go back" at bounding box center [1005, 130] width 11 height 11
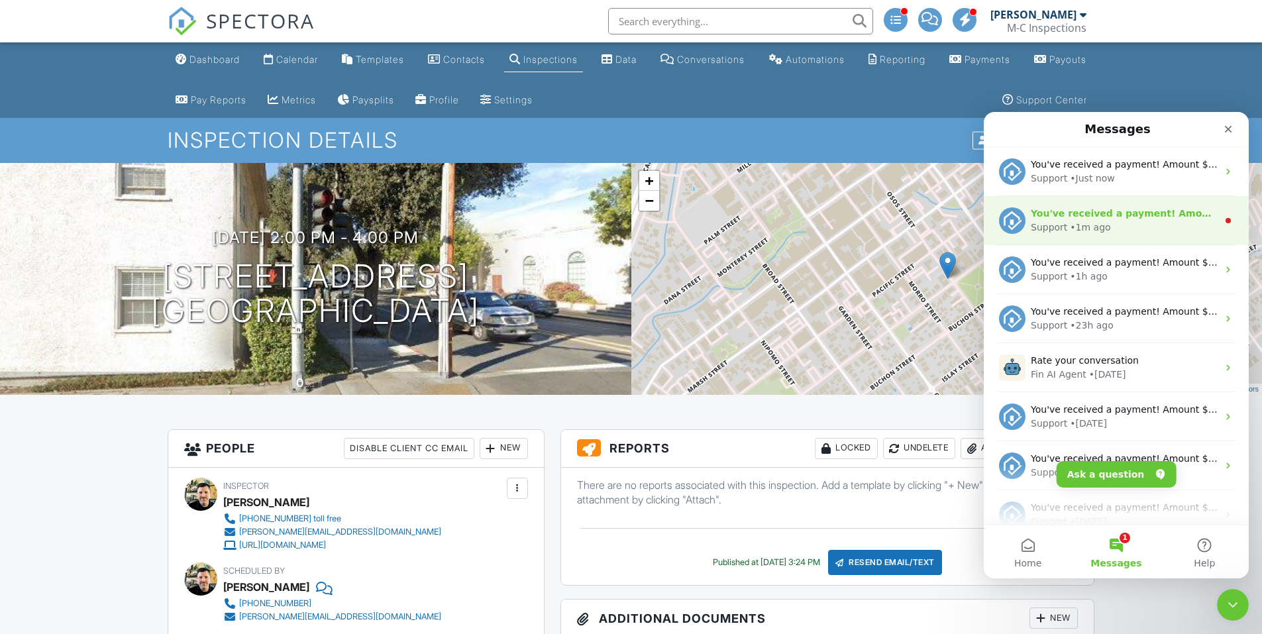
click at [1102, 223] on div "• 1m ago" at bounding box center [1090, 228] width 40 height 14
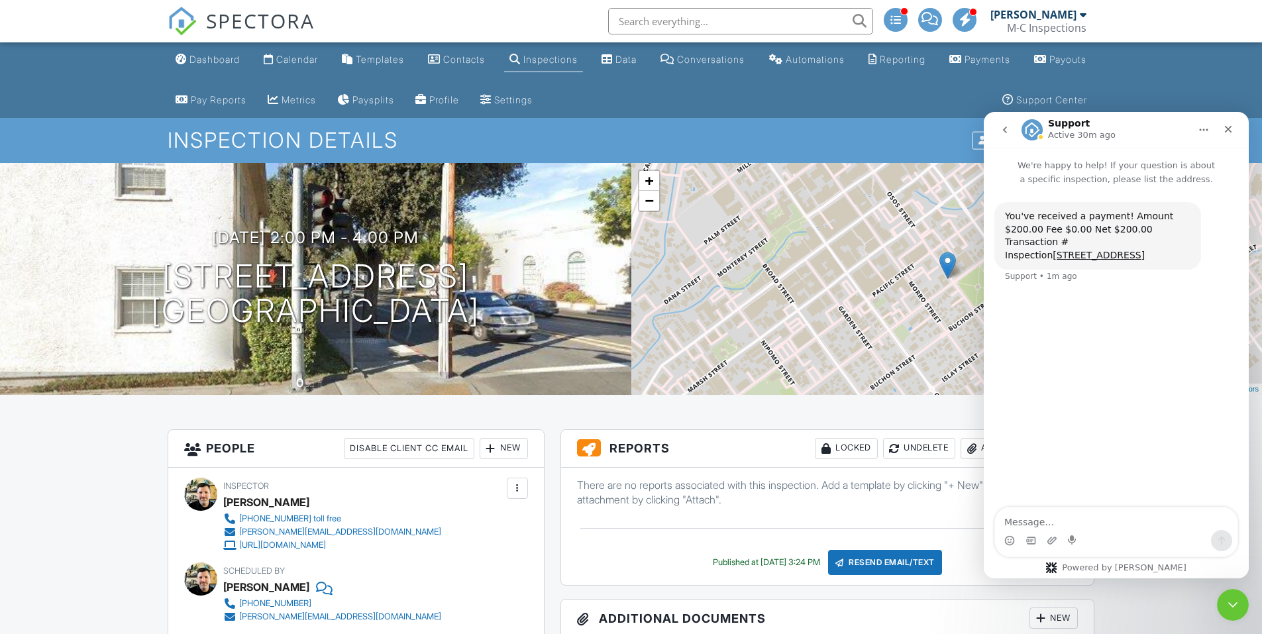
click at [1010, 131] on icon "go back" at bounding box center [1005, 130] width 11 height 11
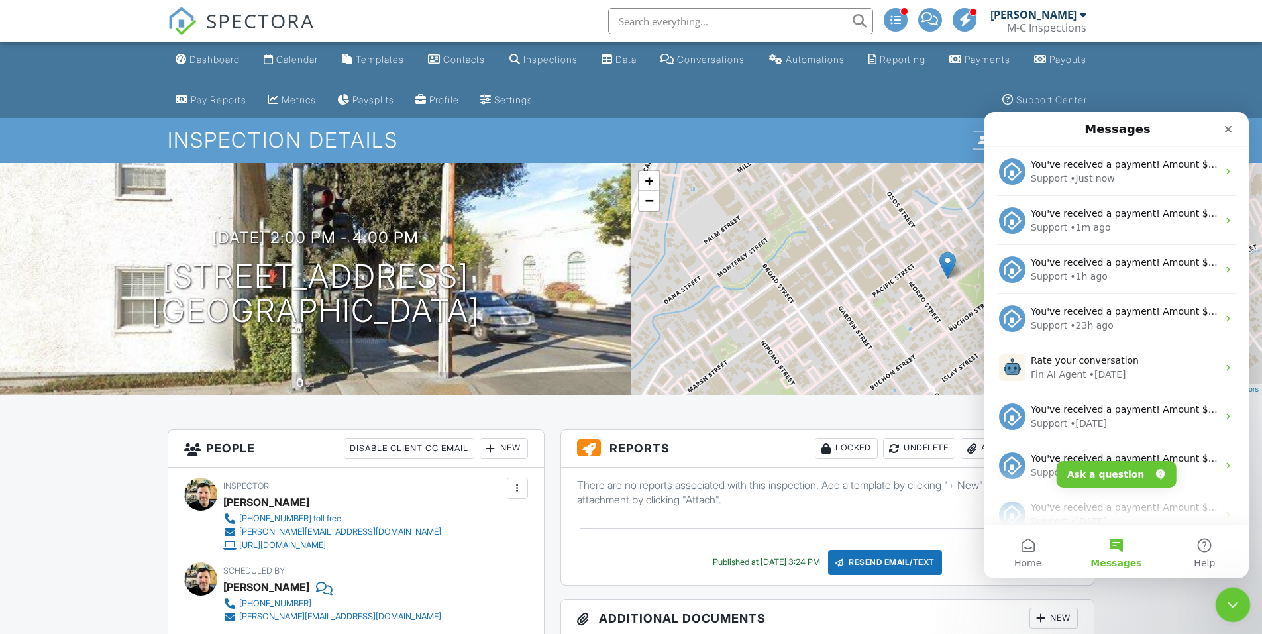
click at [1230, 601] on icon "Close Intercom Messenger" at bounding box center [1231, 603] width 16 height 16
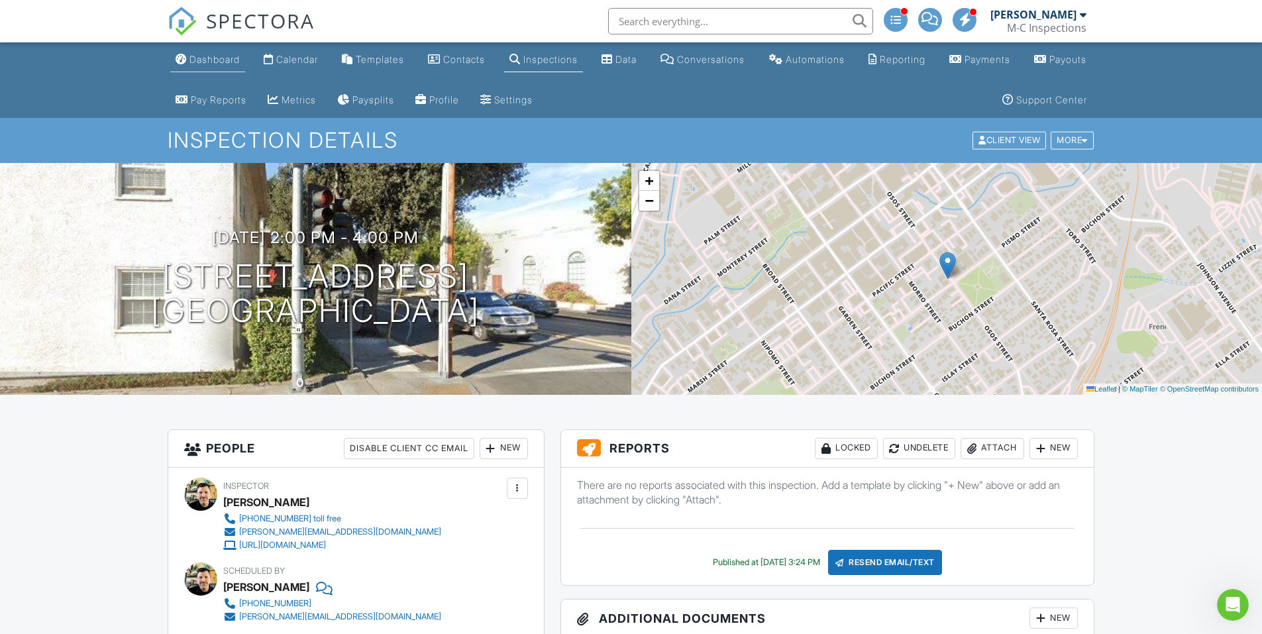
click at [222, 66] on link "Dashboard" at bounding box center [207, 60] width 75 height 25
